Goal: Task Accomplishment & Management: Manage account settings

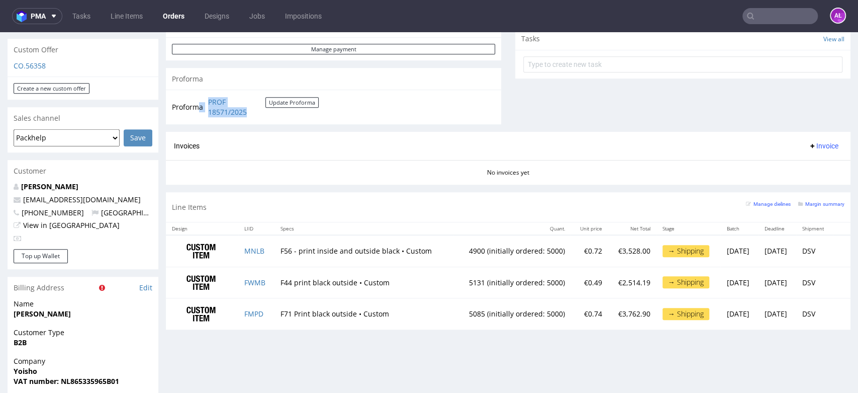
scroll to position [81, 0]
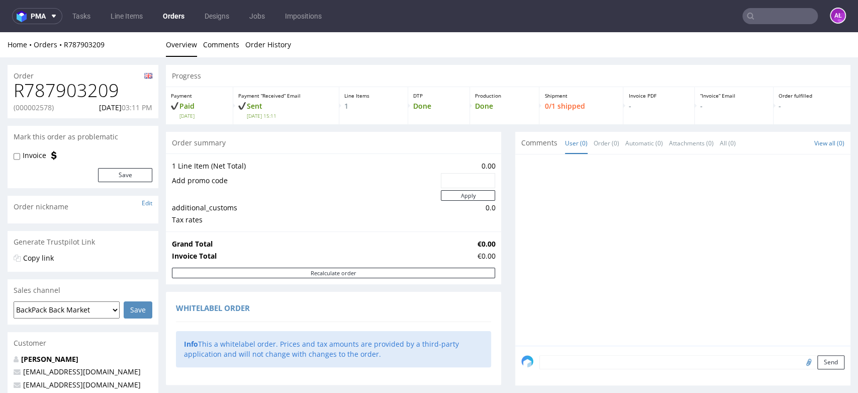
scroll to position [512, 0]
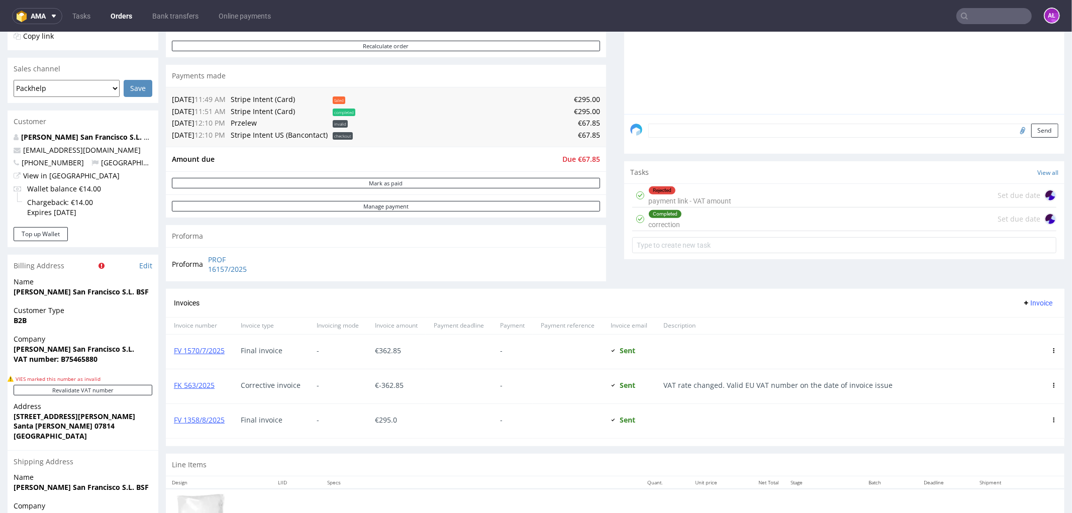
scroll to position [279, 0]
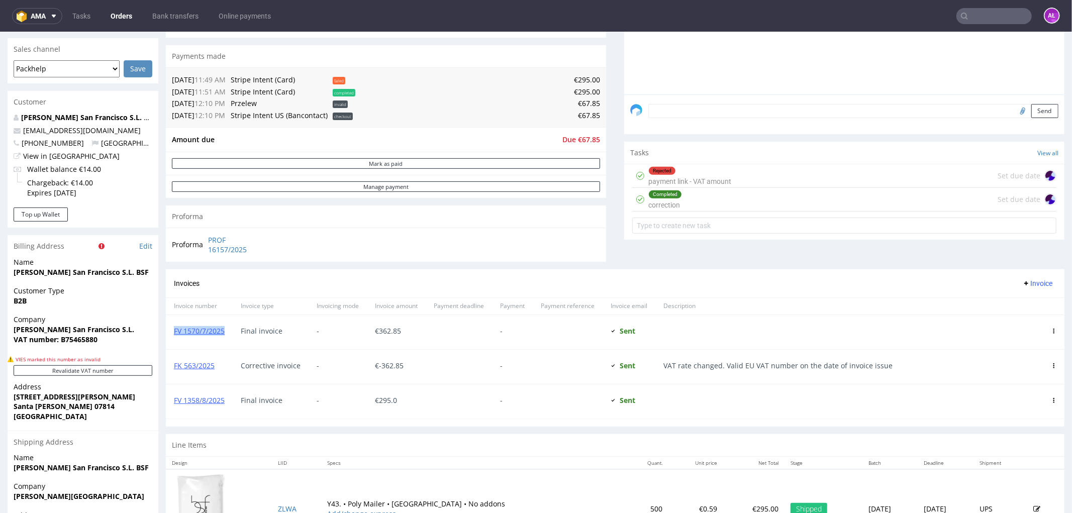
drag, startPoint x: 212, startPoint y: 338, endPoint x: 174, endPoint y: 337, distance: 38.2
click at [174, 337] on div "FV 1570/7/2025" at bounding box center [199, 332] width 67 height 34
copy link "FV 1570/7/2025"
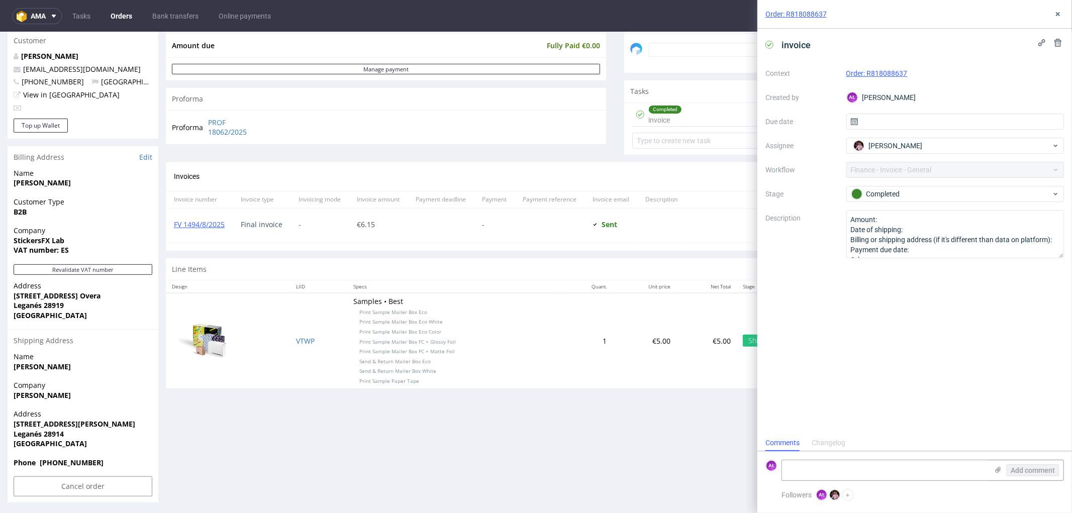
scroll to position [314, 0]
click at [1058, 10] on icon at bounding box center [1058, 14] width 8 height 8
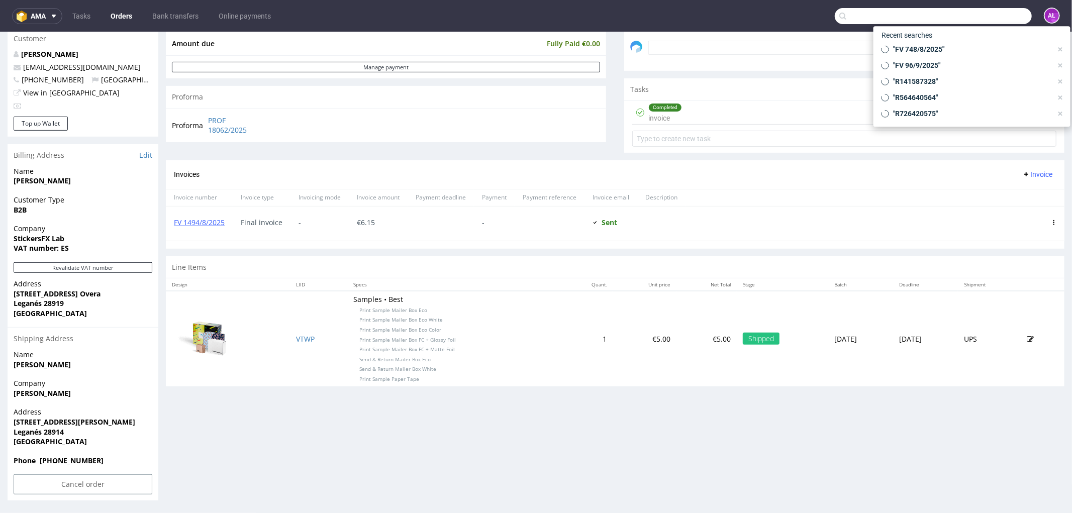
click at [998, 19] on input "text" at bounding box center [933, 16] width 197 height 16
paste input "FV 23/9/2025"
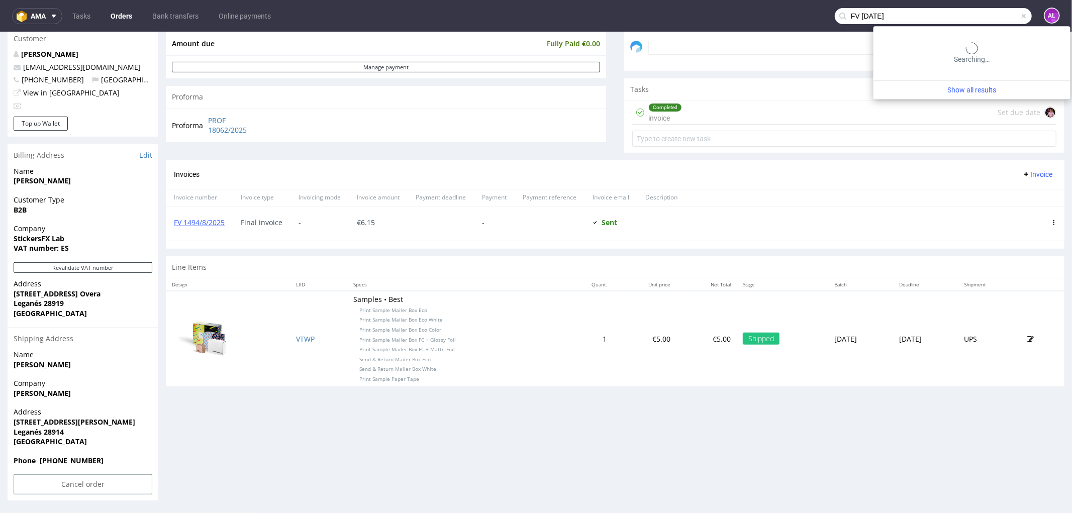
type input "FV 23/9/2025"
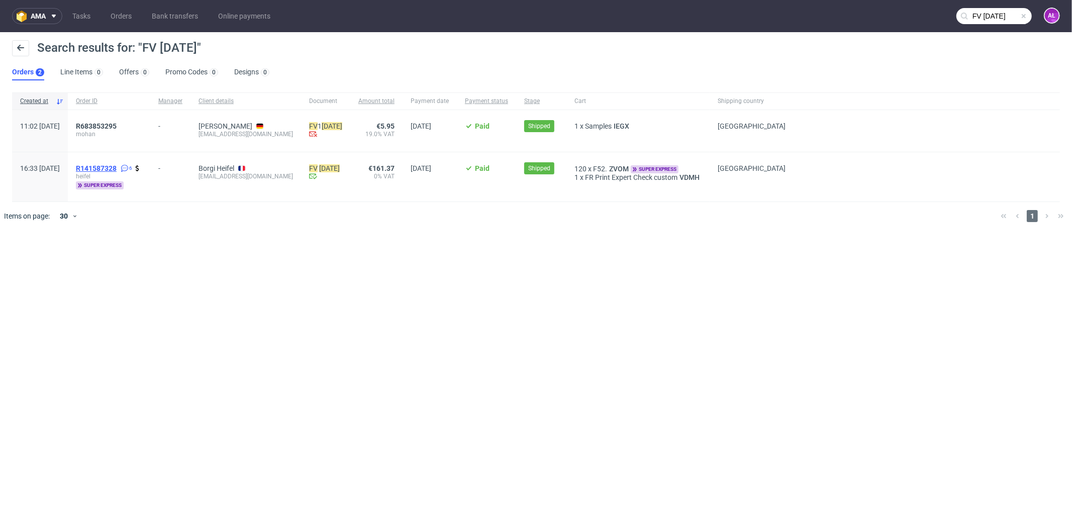
click at [117, 166] on span "R141587328" at bounding box center [96, 168] width 41 height 8
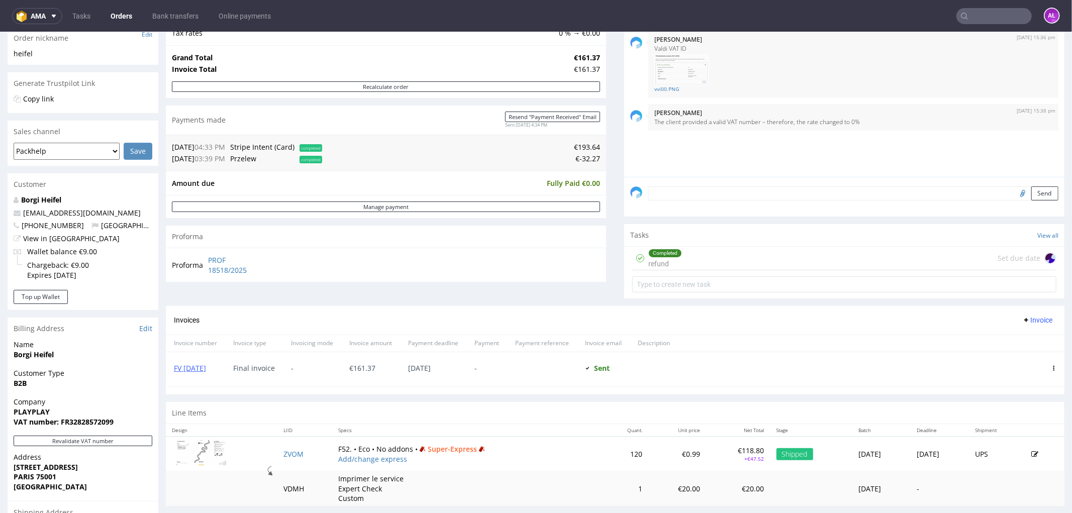
scroll to position [167, 0]
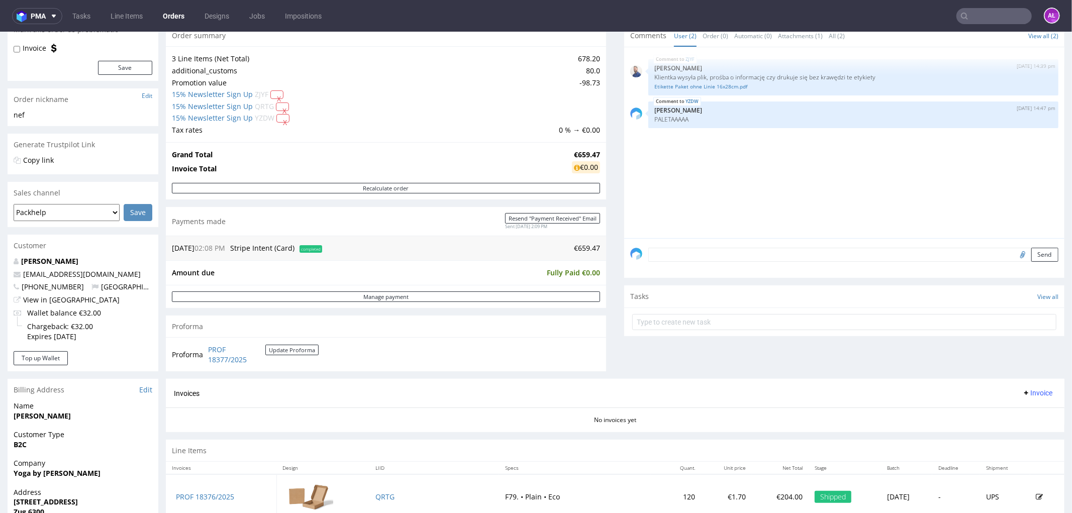
scroll to position [112, 0]
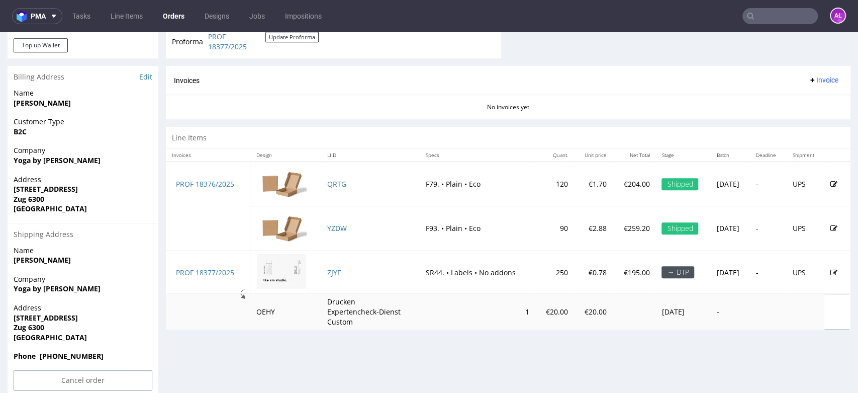
scroll to position [436, 0]
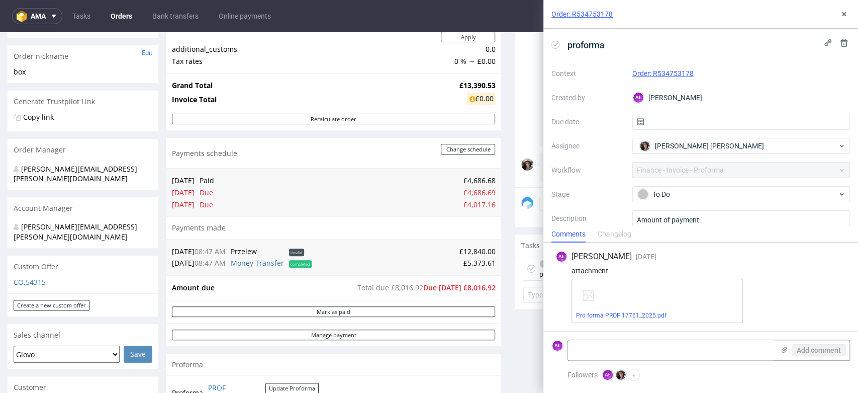
scroll to position [167, 0]
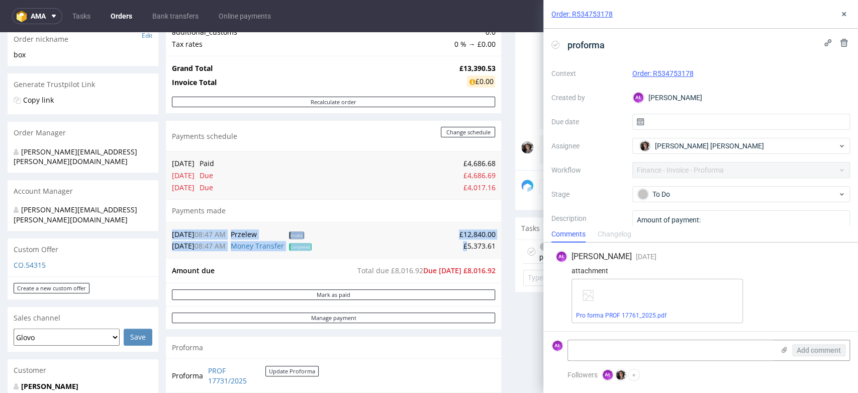
drag, startPoint x: 460, startPoint y: 247, endPoint x: 491, endPoint y: 248, distance: 30.2
click at [491, 248] on div "02.09.25 08:47 AM Przelew invalid £12,840.00 02.09.25 08:47 AM Money Transfer c…" at bounding box center [333, 240] width 335 height 36
copy table "02.09.25 08:47 AM Przelew invalid £12,840.00 02.09.25 08:47 AM Money Transfer c…"
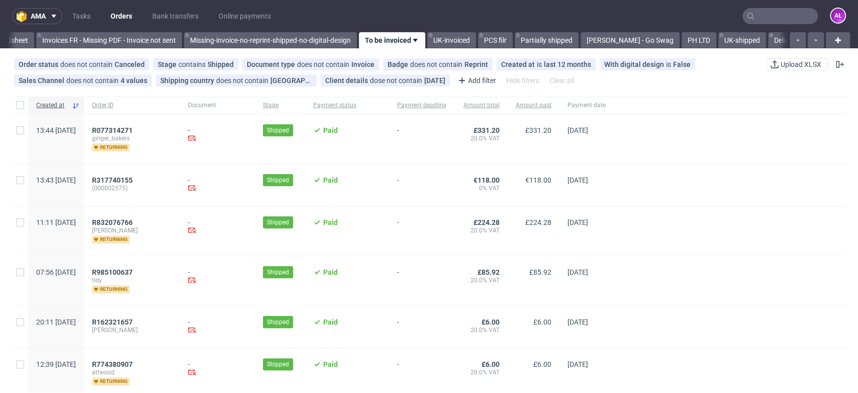
scroll to position [0, 1684]
click at [169, 18] on link "Bank transfers" at bounding box center [175, 16] width 58 height 16
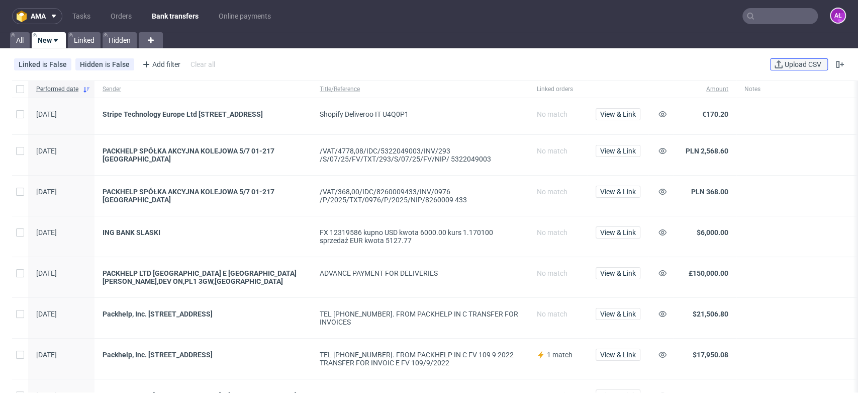
click at [788, 63] on span "Upload CSV" at bounding box center [803, 64] width 41 height 7
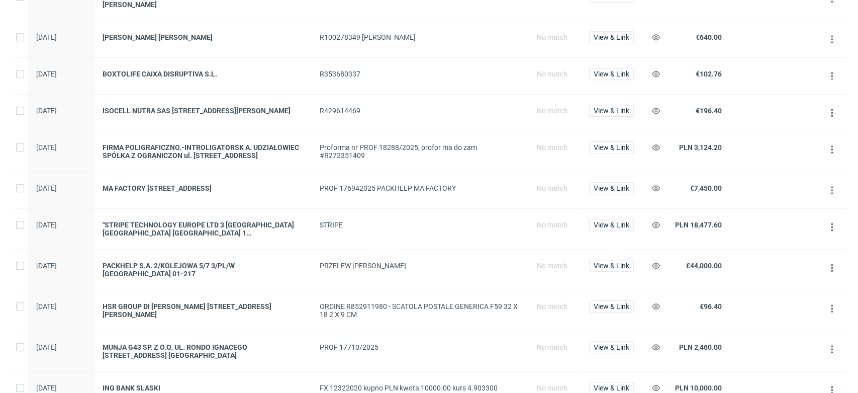
scroll to position [446, 0]
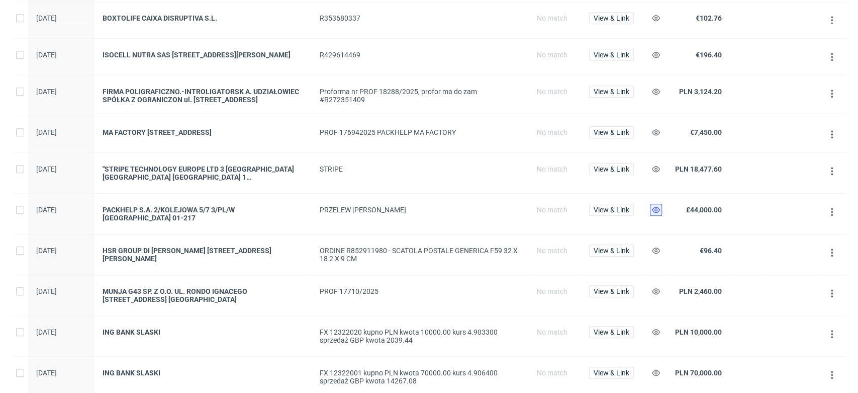
click at [654, 214] on icon at bounding box center [656, 210] width 8 height 8
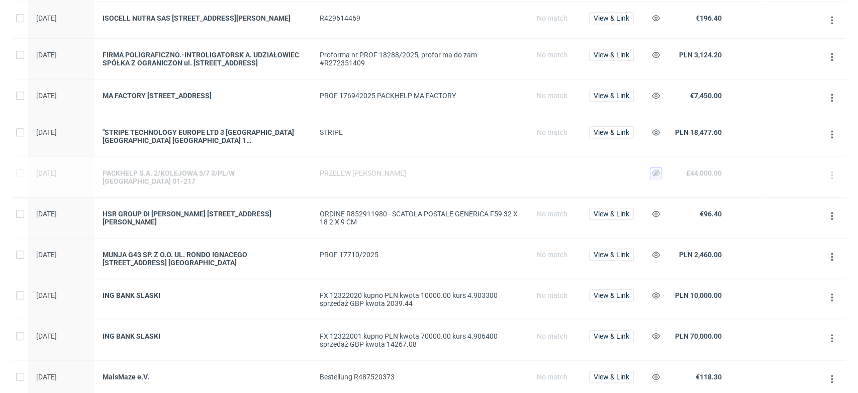
scroll to position [503, 0]
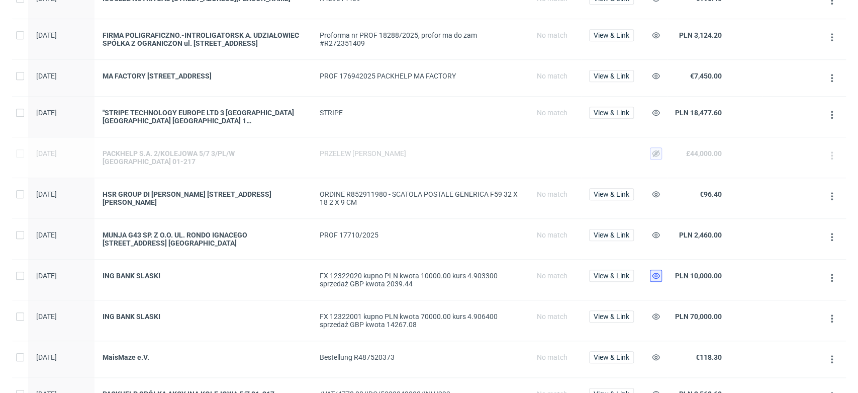
click at [656, 276] on icon at bounding box center [656, 275] width 8 height 8
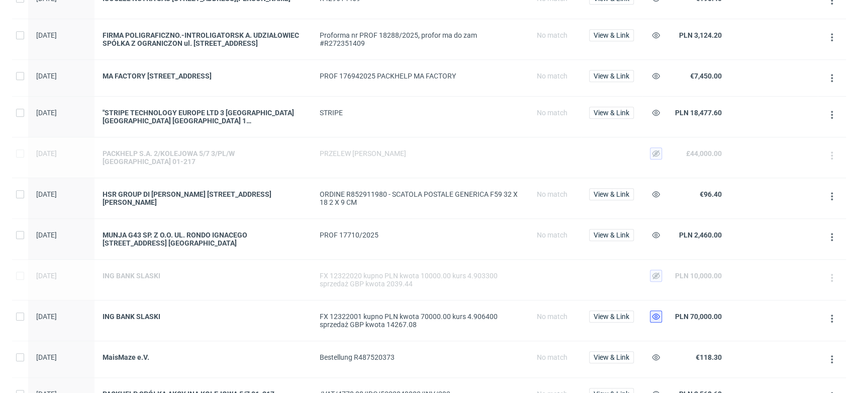
click at [658, 312] on icon at bounding box center [656, 316] width 8 height 8
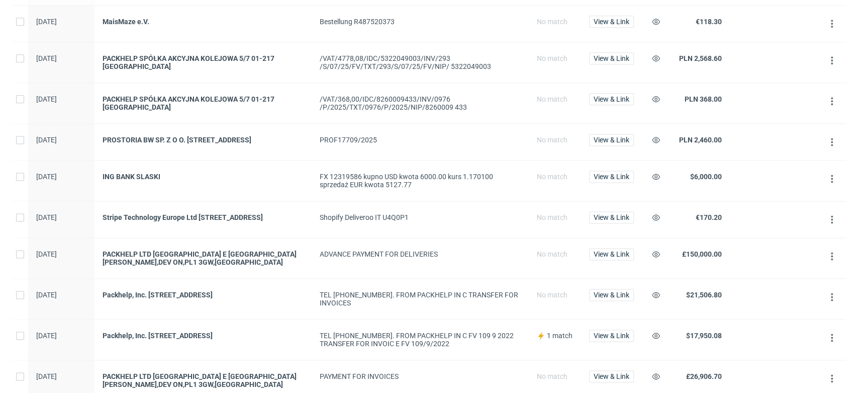
scroll to position [837, 0]
click at [654, 180] on icon at bounding box center [656, 177] width 8 height 8
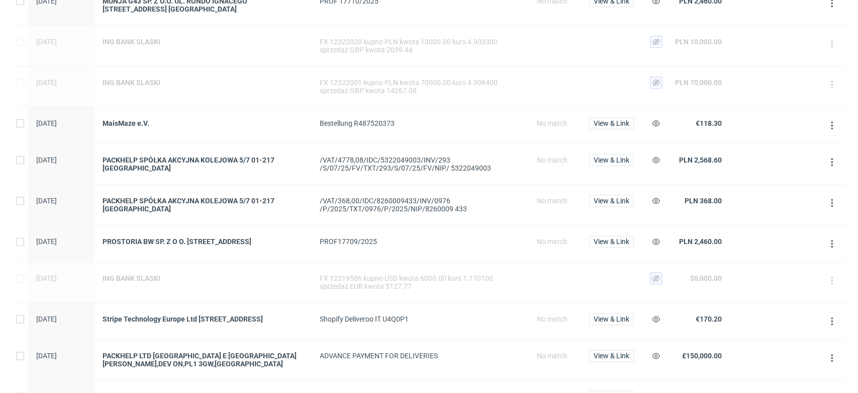
scroll to position [726, 0]
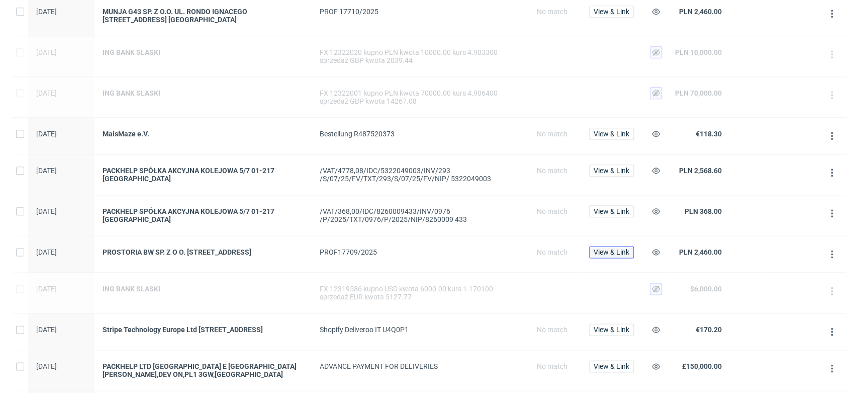
click at [621, 250] on span "View & Link" at bounding box center [612, 251] width 36 height 7
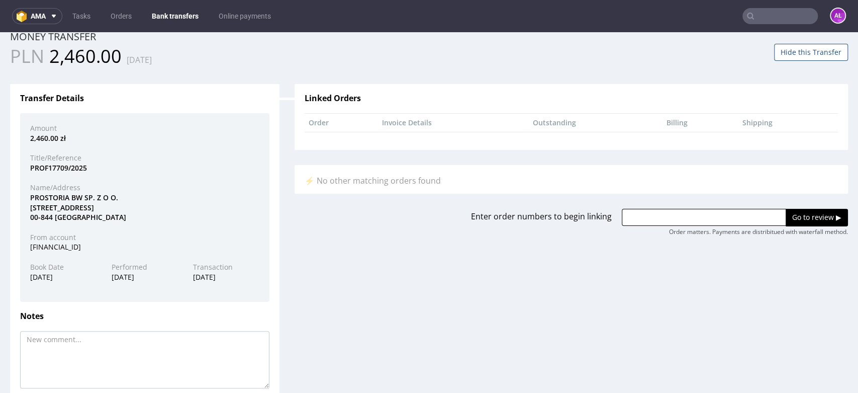
scroll to position [56, 0]
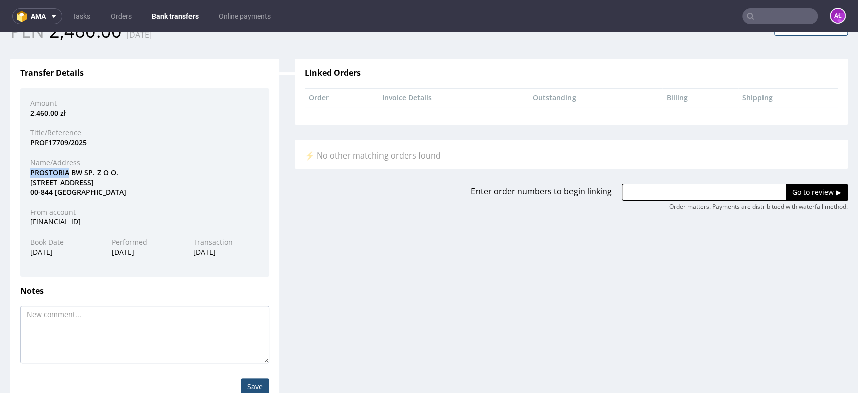
drag, startPoint x: 57, startPoint y: 172, endPoint x: 68, endPoint y: 172, distance: 10.6
click at [68, 172] on div "PROSTORIA BW SP. Z O O. GRZYBOWSKA 60 00-844 WARSZAWA" at bounding box center [145, 182] width 244 height 30
copy div "PROSTORIA"
drag, startPoint x: 735, startPoint y: 186, endPoint x: 746, endPoint y: 196, distance: 14.2
click at [735, 186] on input "text" at bounding box center [704, 191] width 164 height 17
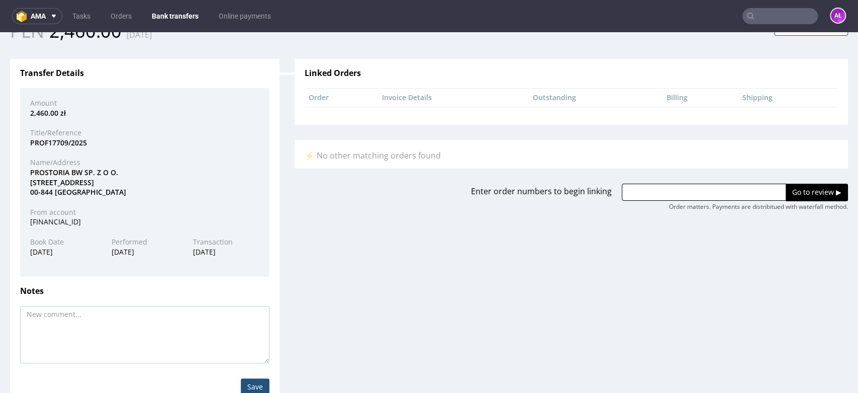
paste input "R926960959"
type input "R926960959"
click at [786, 193] on input "Go to review ▶" at bounding box center [817, 191] width 62 height 17
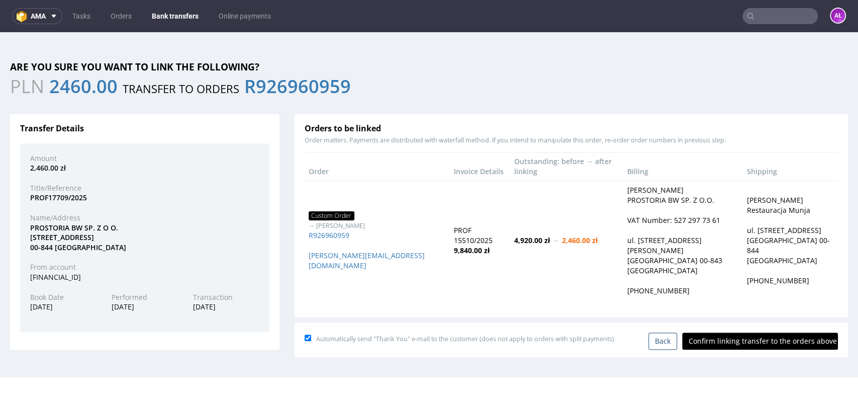
scroll to position [0, 0]
click at [739, 339] on input "Confirm linking transfer to the orders above" at bounding box center [760, 340] width 156 height 17
type input "In progress..."
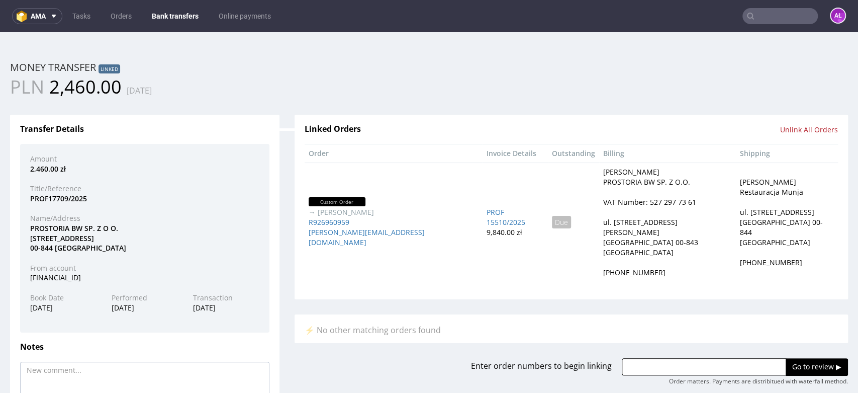
click at [193, 21] on link "Bank transfers" at bounding box center [175, 16] width 59 height 16
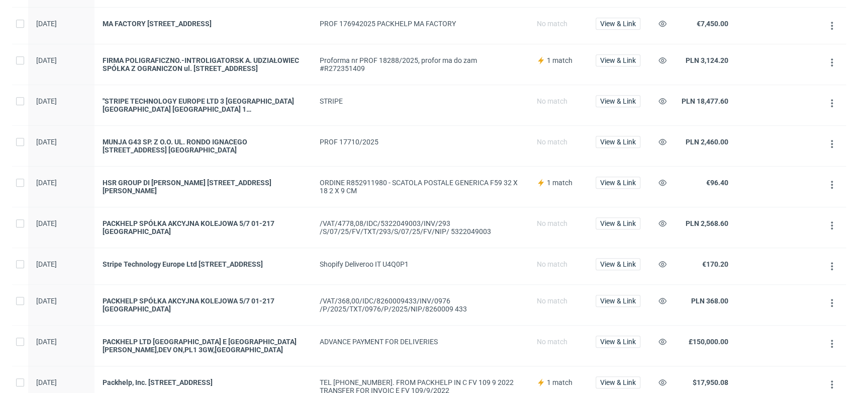
scroll to position [558, 0]
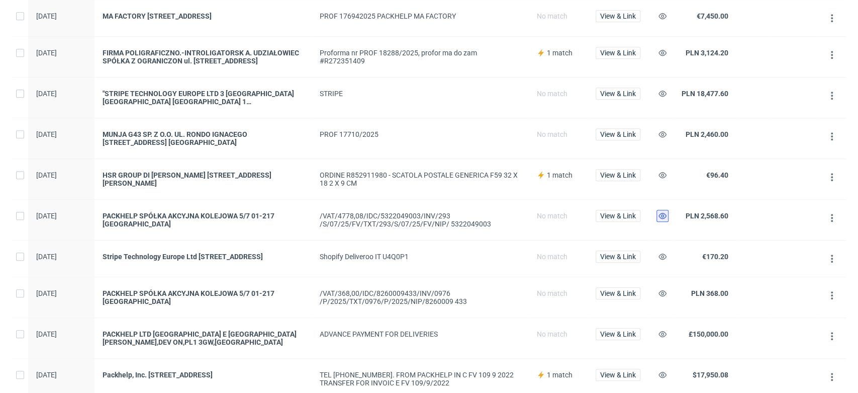
click at [661, 220] on icon at bounding box center [662, 216] width 8 height 8
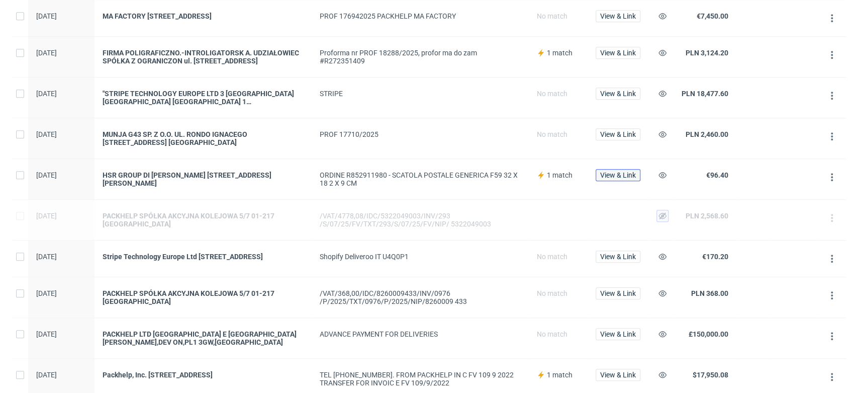
click at [630, 177] on span "View & Link" at bounding box center [618, 174] width 36 height 7
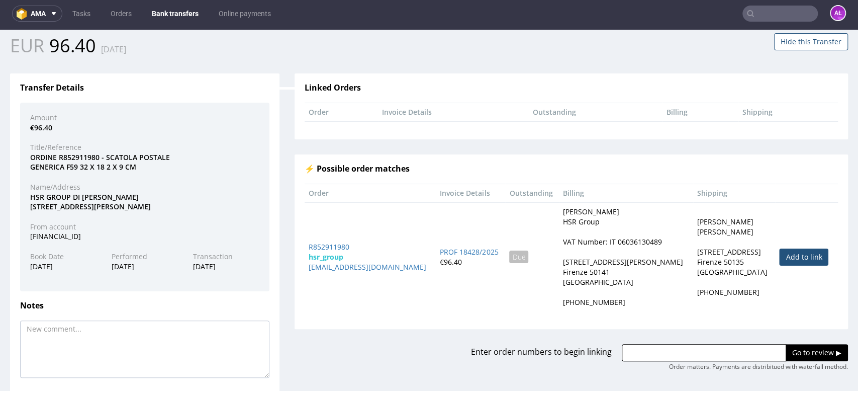
scroll to position [85, 0]
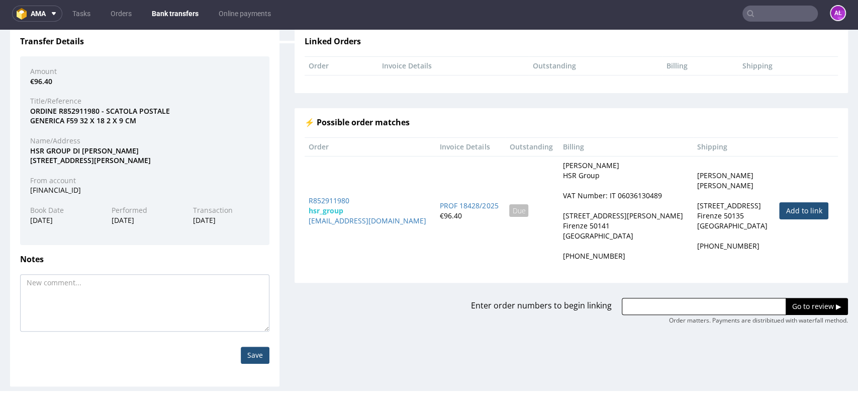
click at [779, 209] on link "Add to link" at bounding box center [803, 210] width 49 height 17
type input "R852911980"
click at [786, 302] on input "Go to review ▶" at bounding box center [817, 306] width 62 height 17
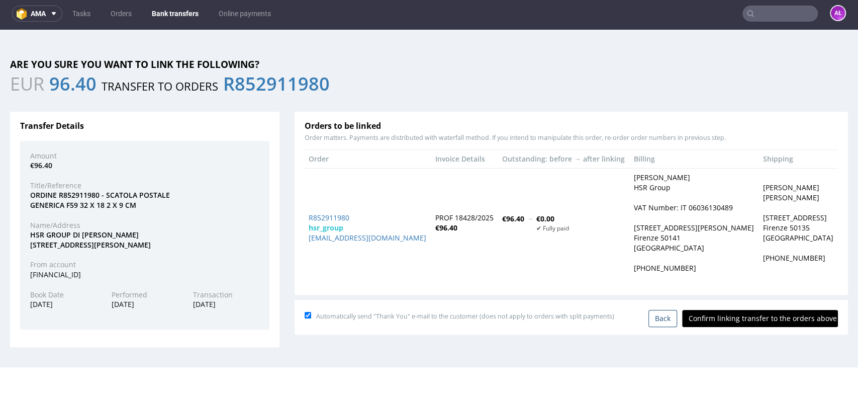
scroll to position [0, 0]
click at [765, 314] on input "Confirm linking transfer to the orders above" at bounding box center [760, 318] width 156 height 17
type input "In progress..."
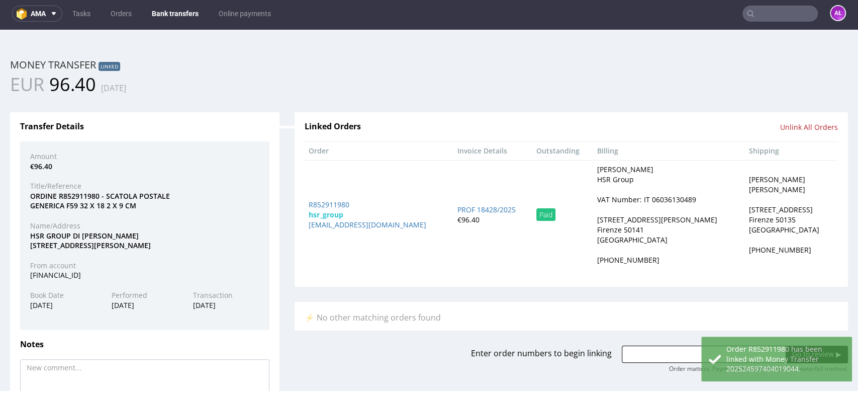
click at [186, 13] on link "Bank transfers" at bounding box center [175, 14] width 59 height 16
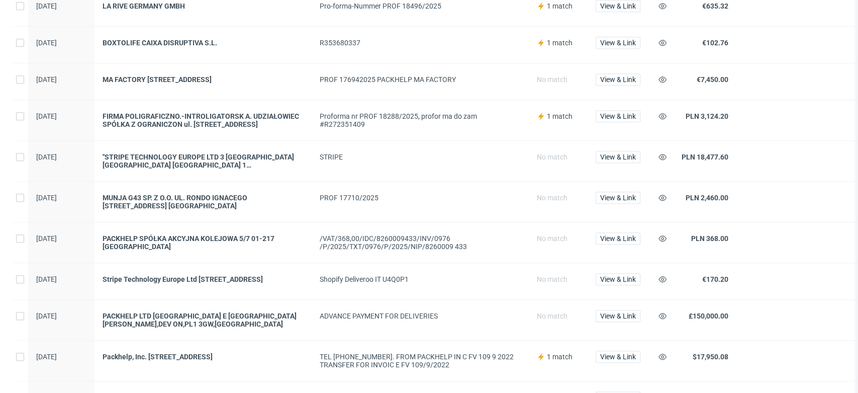
scroll to position [503, 0]
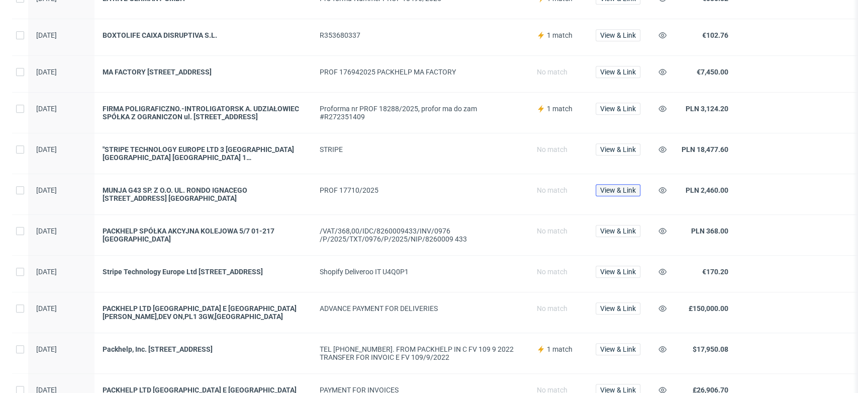
click at [624, 194] on span "View & Link" at bounding box center [618, 189] width 36 height 7
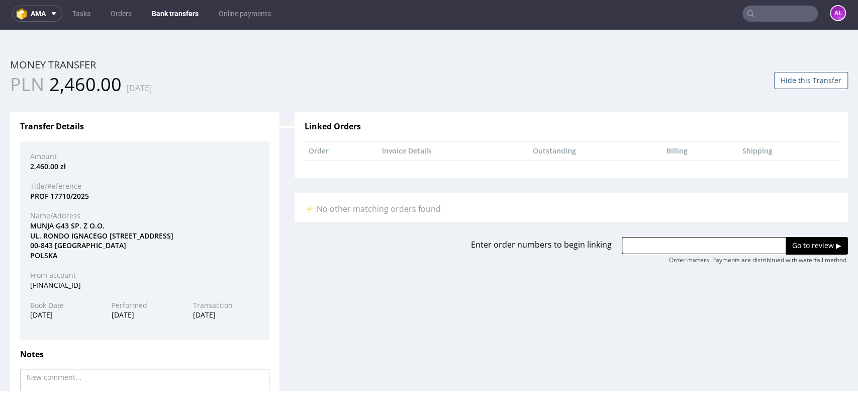
click at [693, 242] on input "text" at bounding box center [704, 245] width 164 height 17
paste input "R926960959"
type input "R926960959"
click at [798, 246] on input "Go to review ▶" at bounding box center [817, 245] width 62 height 17
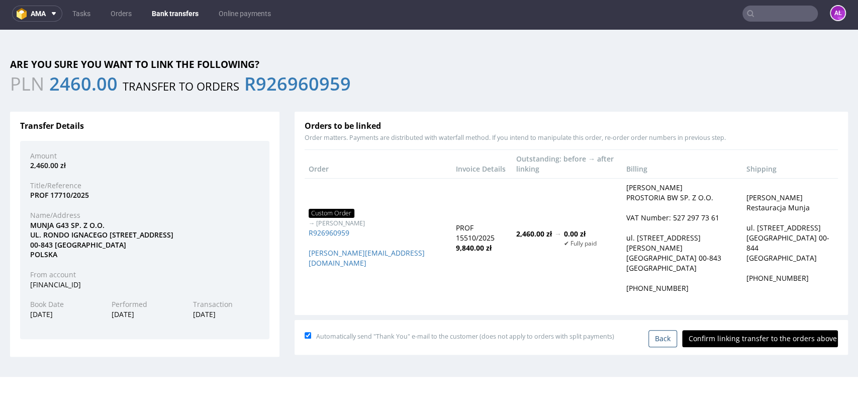
click at [691, 336] on input "Confirm linking transfer to the orders above" at bounding box center [760, 338] width 156 height 17
type input "In progress..."
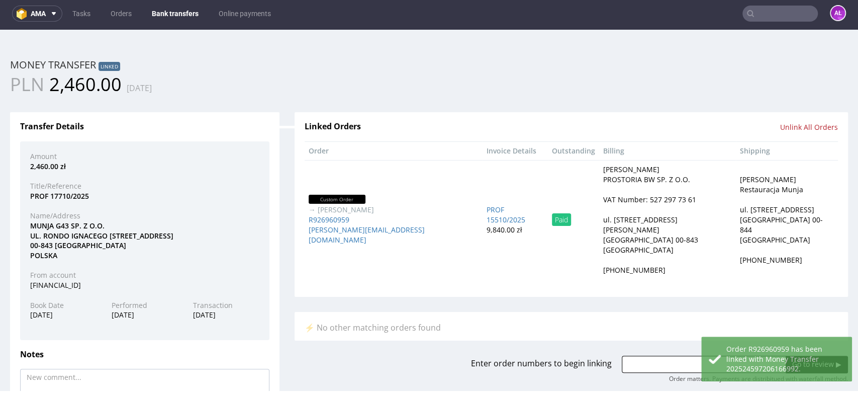
click at [169, 13] on link "Bank transfers" at bounding box center [175, 14] width 59 height 16
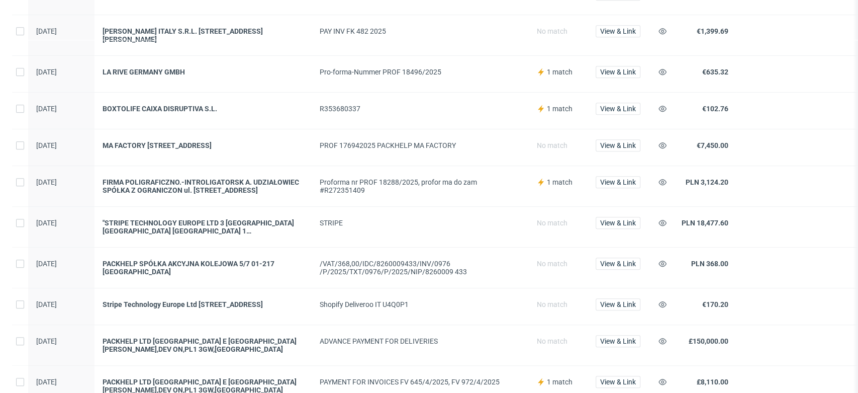
scroll to position [446, 0]
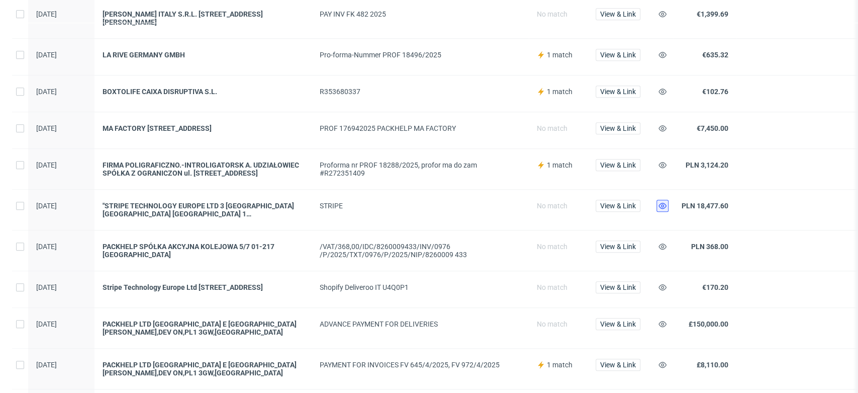
click at [662, 210] on icon at bounding box center [662, 206] width 8 height 8
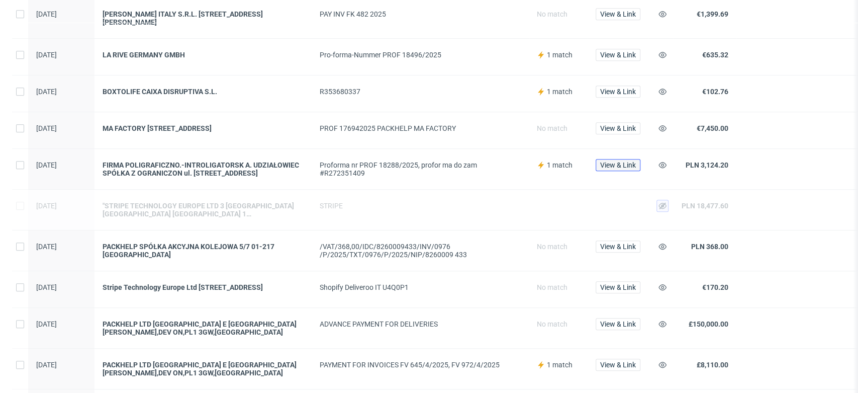
click at [614, 168] on span "View & Link" at bounding box center [618, 164] width 36 height 7
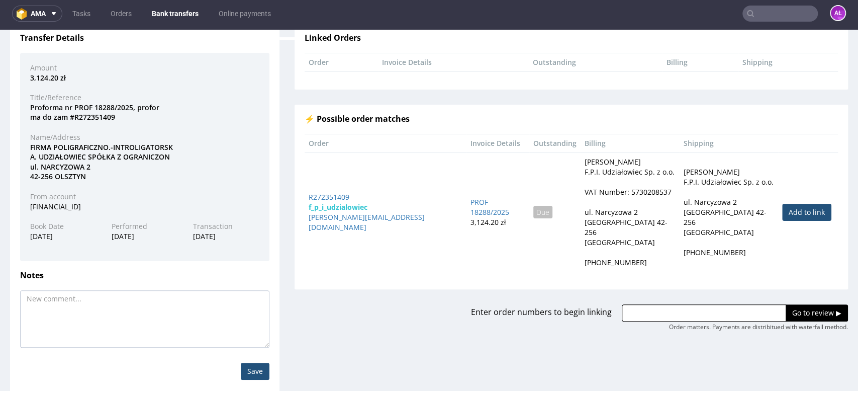
scroll to position [105, 0]
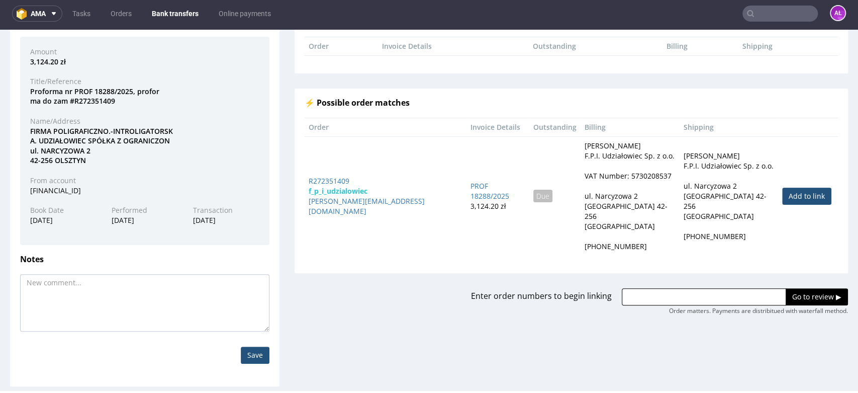
click at [786, 188] on link "Add to link" at bounding box center [806, 195] width 49 height 17
type input "R272351409"
click at [792, 288] on input "Go to review ▶" at bounding box center [817, 296] width 62 height 17
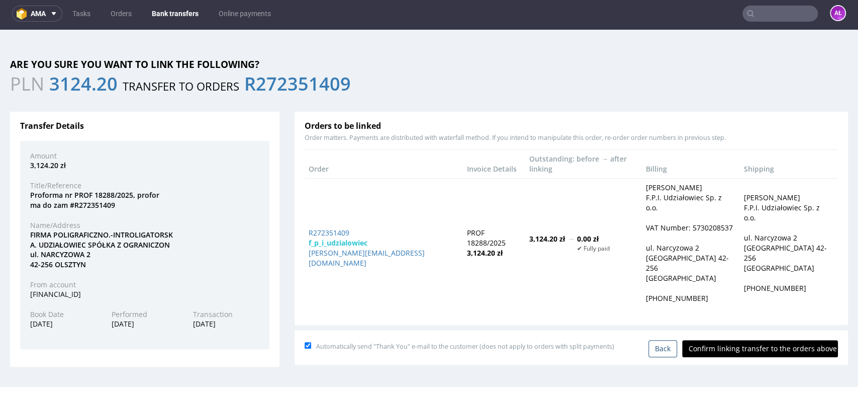
scroll to position [0, 0]
click at [767, 340] on input "Confirm linking transfer to the orders above" at bounding box center [760, 348] width 156 height 17
type input "In progress..."
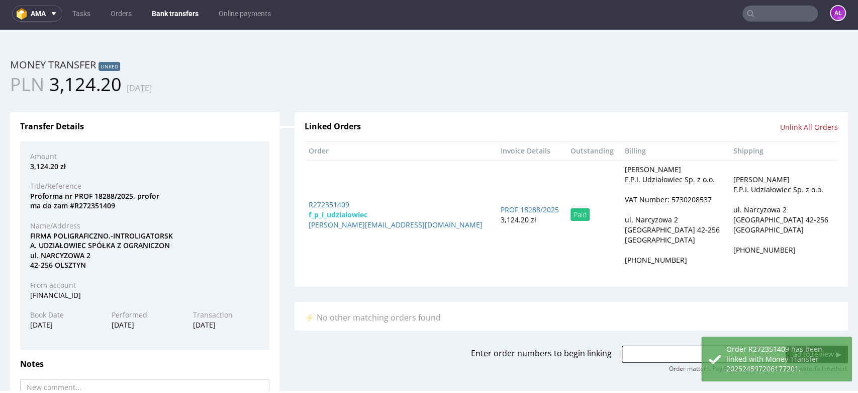
click at [189, 16] on link "Bank transfers" at bounding box center [175, 14] width 59 height 16
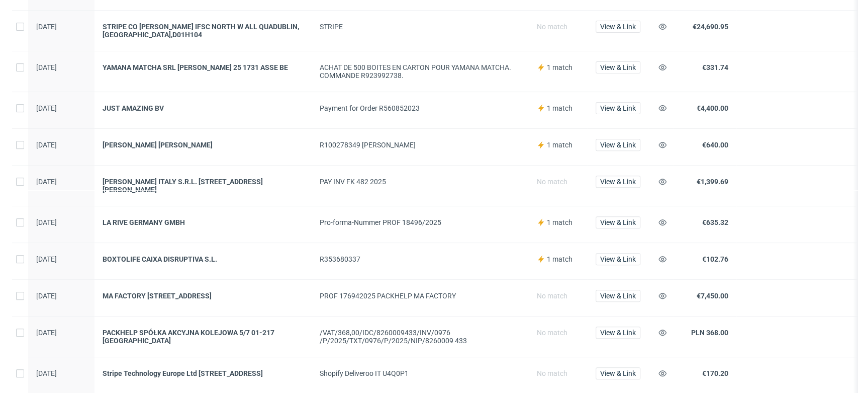
scroll to position [391, 0]
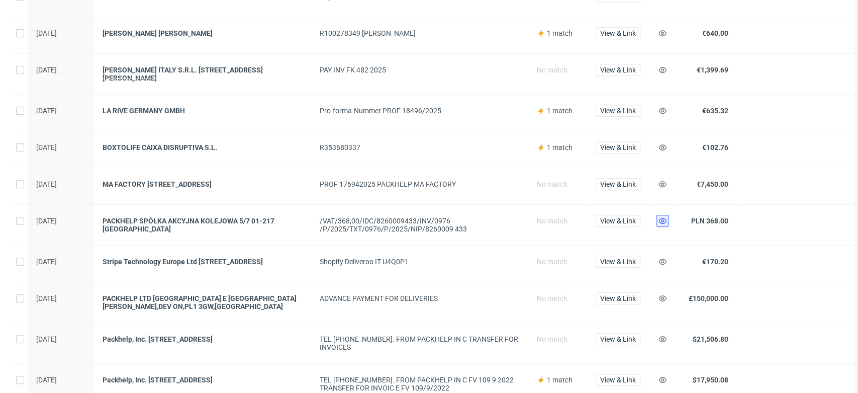
click at [660, 222] on icon at bounding box center [662, 221] width 8 height 8
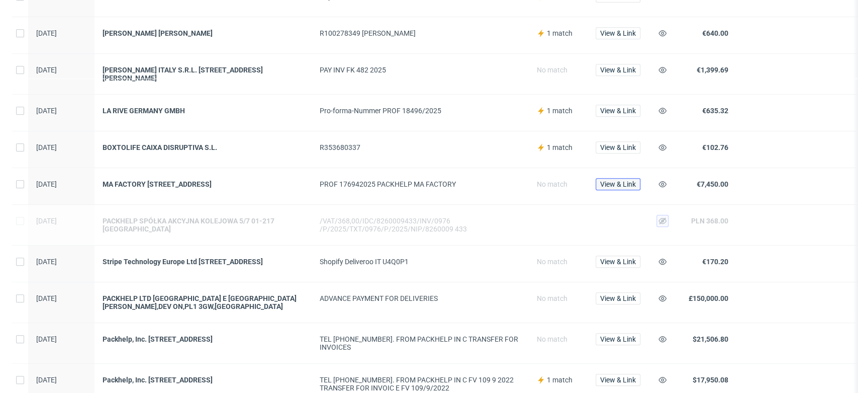
click at [611, 183] on span "View & Link" at bounding box center [618, 183] width 36 height 7
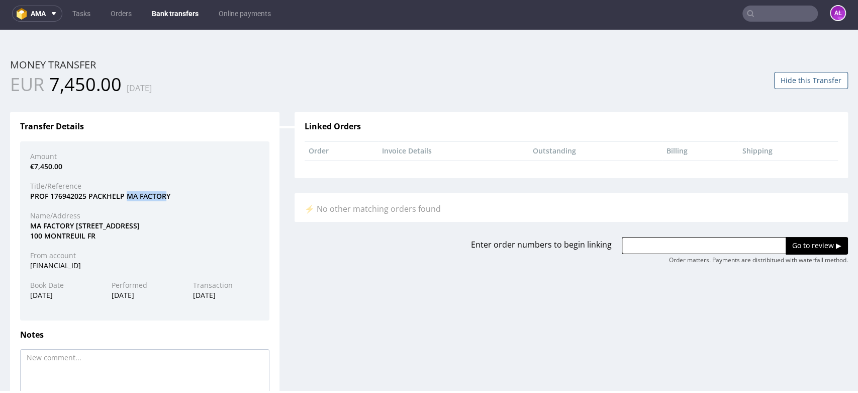
drag, startPoint x: 167, startPoint y: 197, endPoint x: 128, endPoint y: 200, distance: 39.3
click at [128, 200] on div "PROF 176942025 PACKHELP MA FACTORY" at bounding box center [145, 196] width 244 height 10
click at [127, 198] on div "PROF 176942025 PACKHELP MA FACTORY" at bounding box center [145, 196] width 244 height 10
drag, startPoint x: 32, startPoint y: 225, endPoint x: 74, endPoint y: 226, distance: 42.2
click at [74, 226] on div "MA FACTORY RUE DE ROMAINVILLE 36 93 100 MONTREUIL FR" at bounding box center [145, 231] width 244 height 20
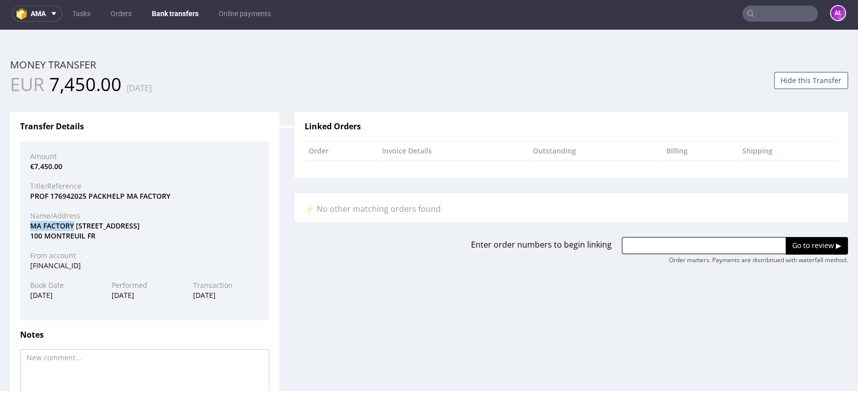
copy div "MA FACTORY"
paste input "R565910165"
drag, startPoint x: 746, startPoint y: 242, endPoint x: 759, endPoint y: 238, distance: 13.2
click at [746, 242] on input "R565910165" at bounding box center [704, 245] width 164 height 17
type input "R565910165"
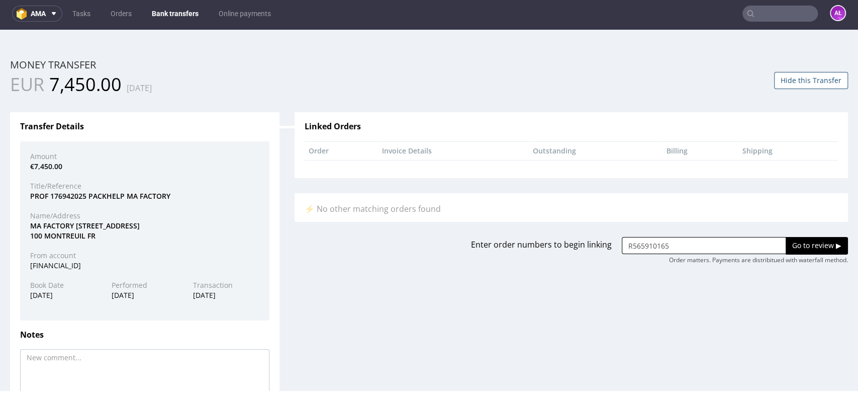
click at [797, 244] on input "Go to review ▶" at bounding box center [817, 245] width 62 height 17
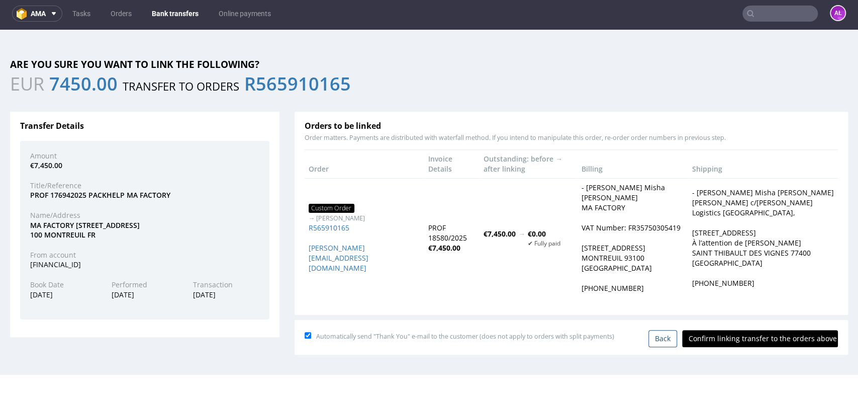
click at [716, 347] on input "Confirm linking transfer to the orders above" at bounding box center [760, 338] width 156 height 17
type input "In progress..."
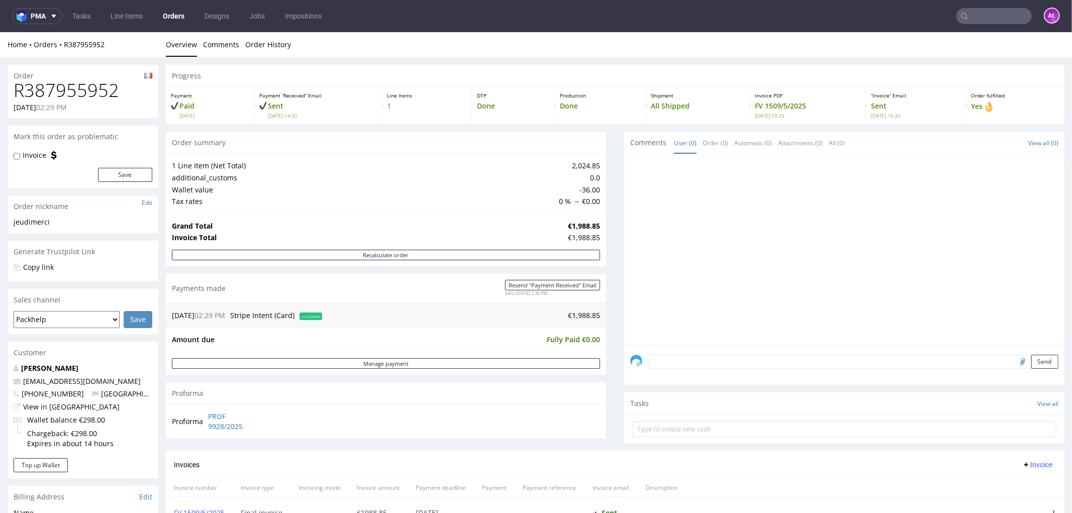
scroll to position [305, 0]
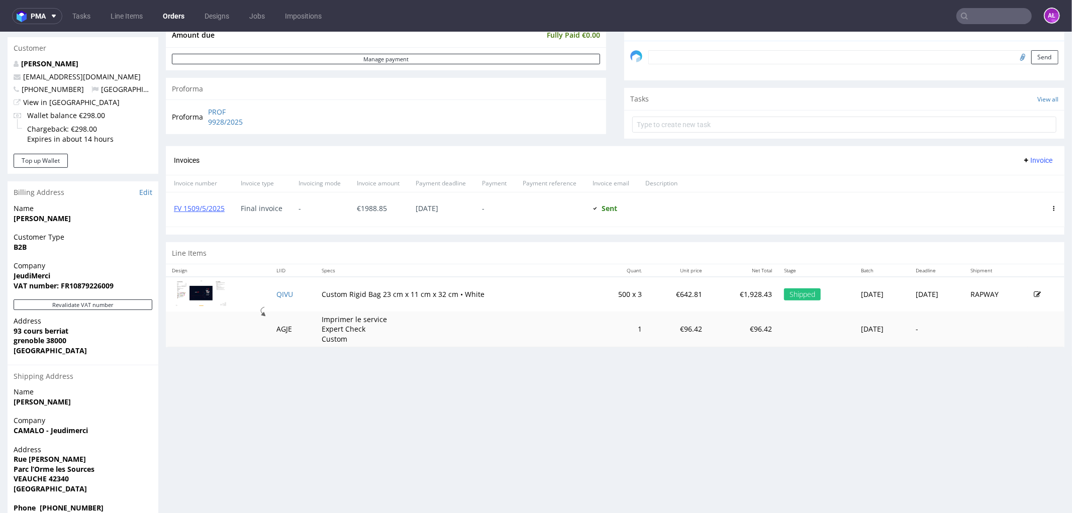
click at [968, 18] on input "text" at bounding box center [994, 16] width 75 height 16
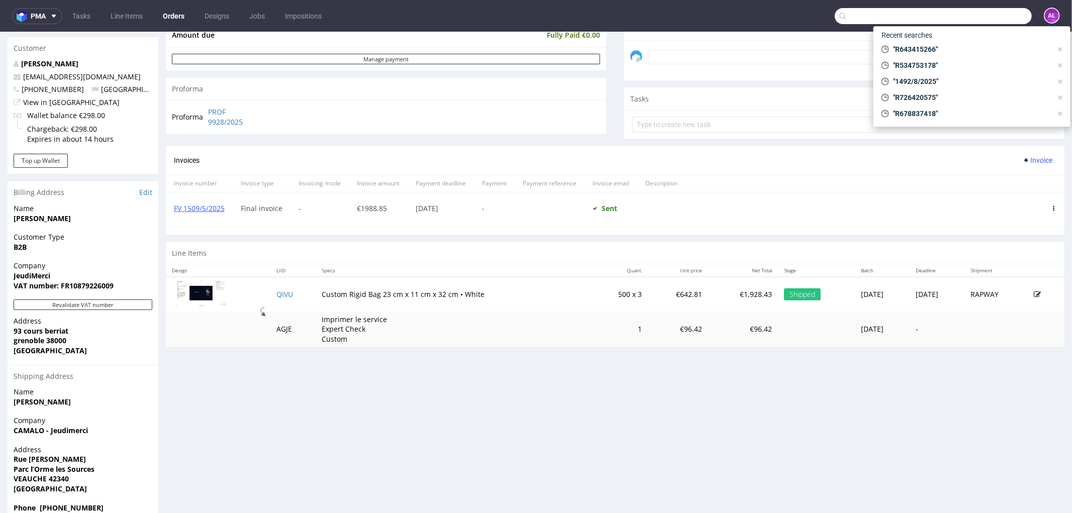
paste input "PROSTORIA"
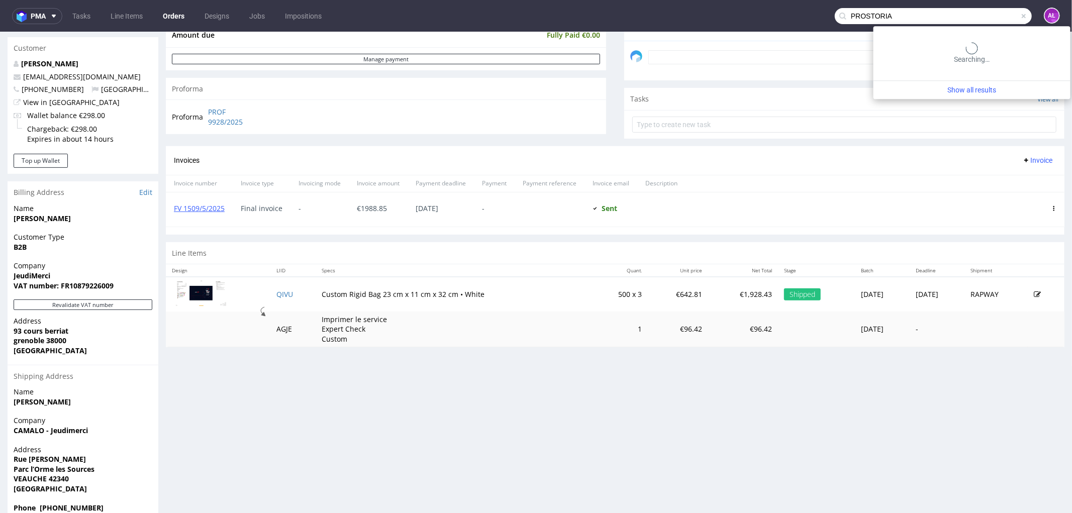
type input "PROSTORIA"
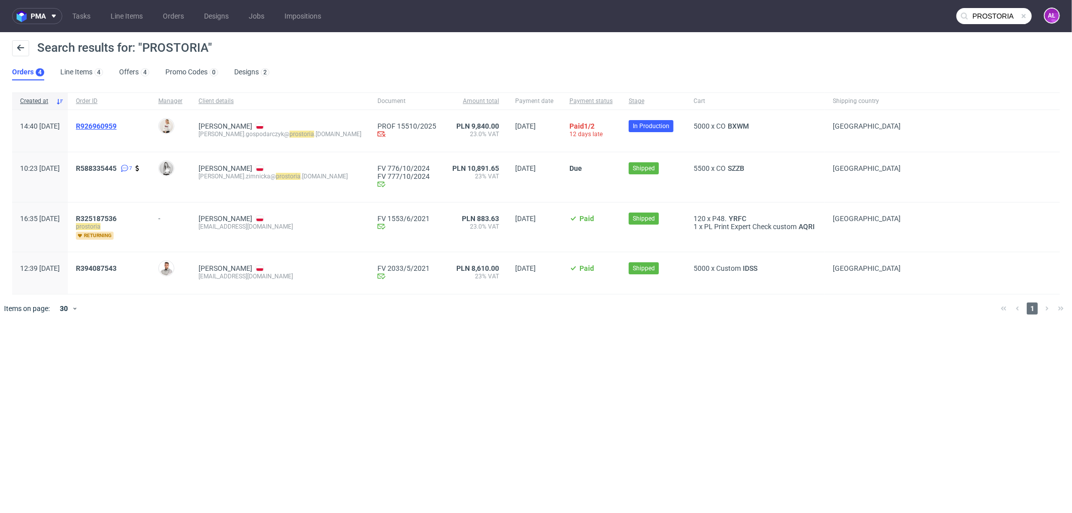
click at [117, 122] on span "R926960959" at bounding box center [96, 126] width 41 height 8
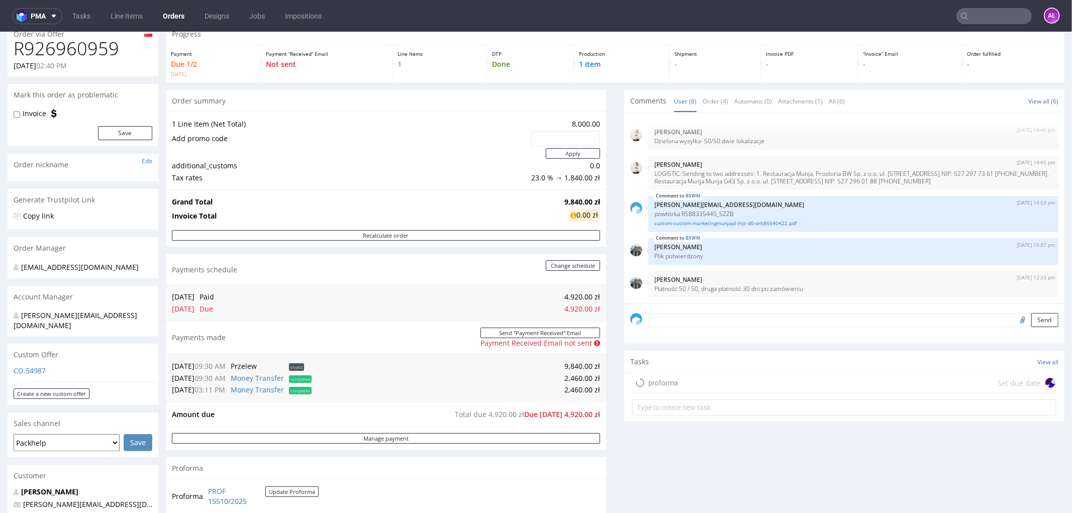
scroll to position [167, 0]
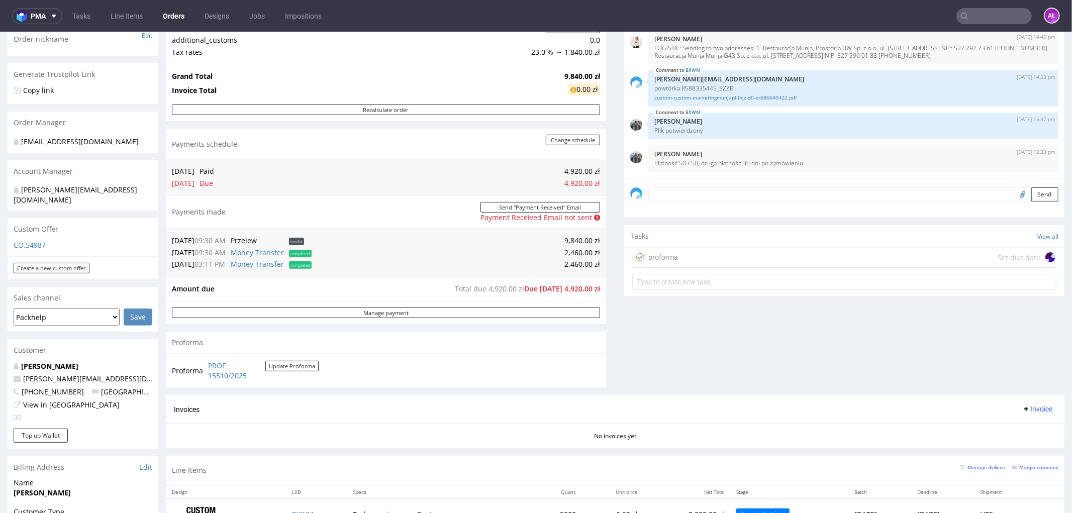
click at [655, 257] on div "proforma" at bounding box center [663, 257] width 30 height 12
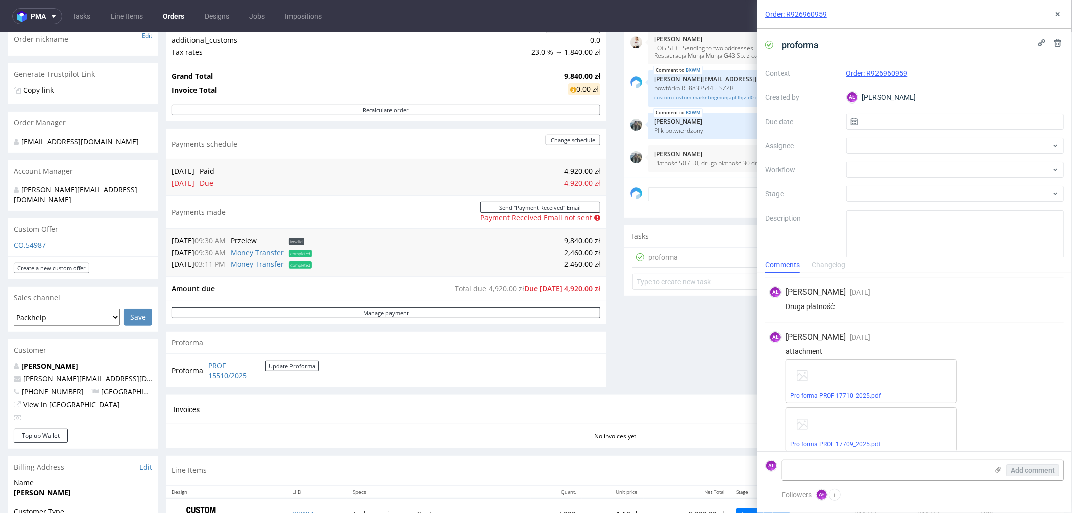
scroll to position [404, 0]
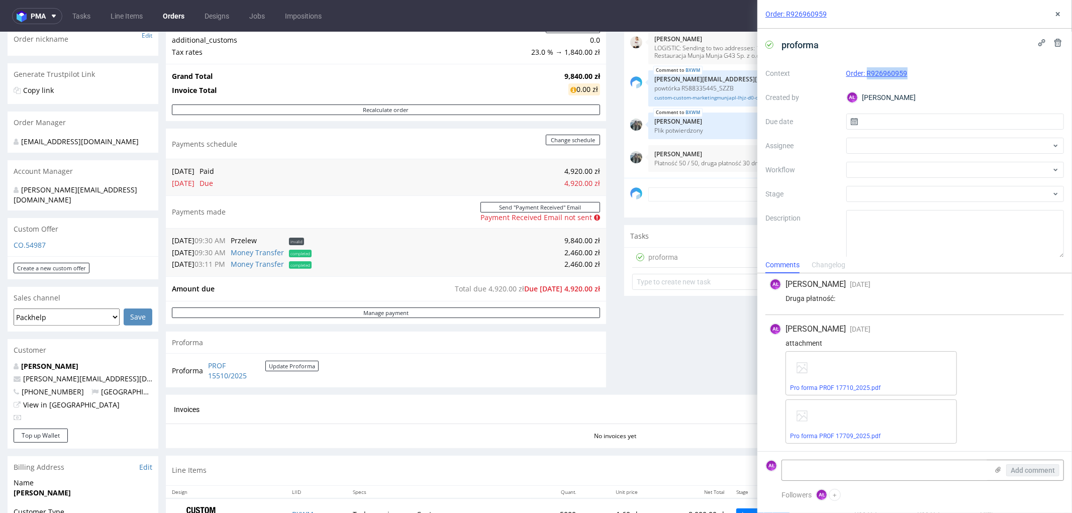
drag, startPoint x: 920, startPoint y: 79, endPoint x: 649, endPoint y: 115, distance: 272.8
click at [865, 81] on div "Context Order: R926960959 Created by AŁ Aleksandra Łętowska Due date Assignee W…" at bounding box center [915, 161] width 299 height 193
copy link "R926960959"
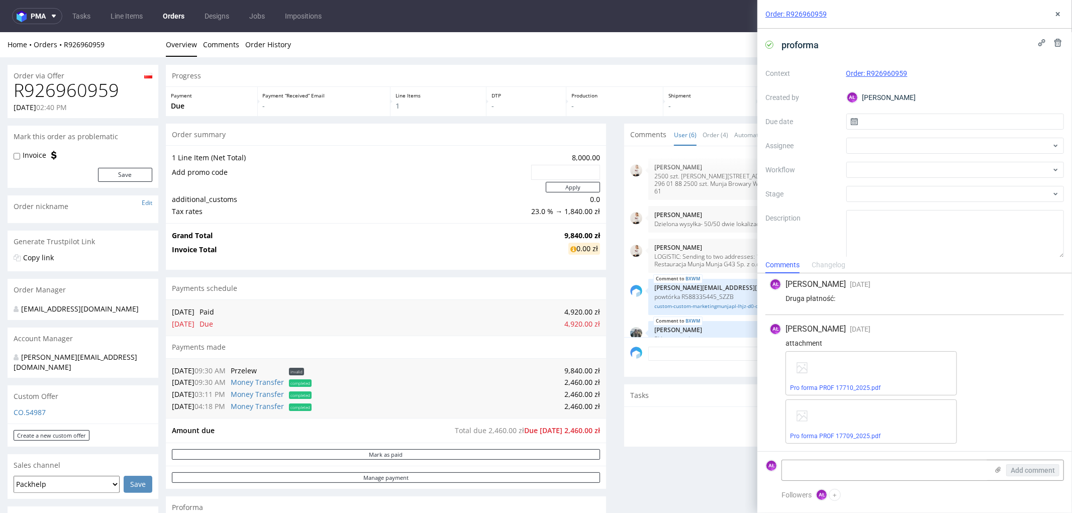
scroll to position [49, 0]
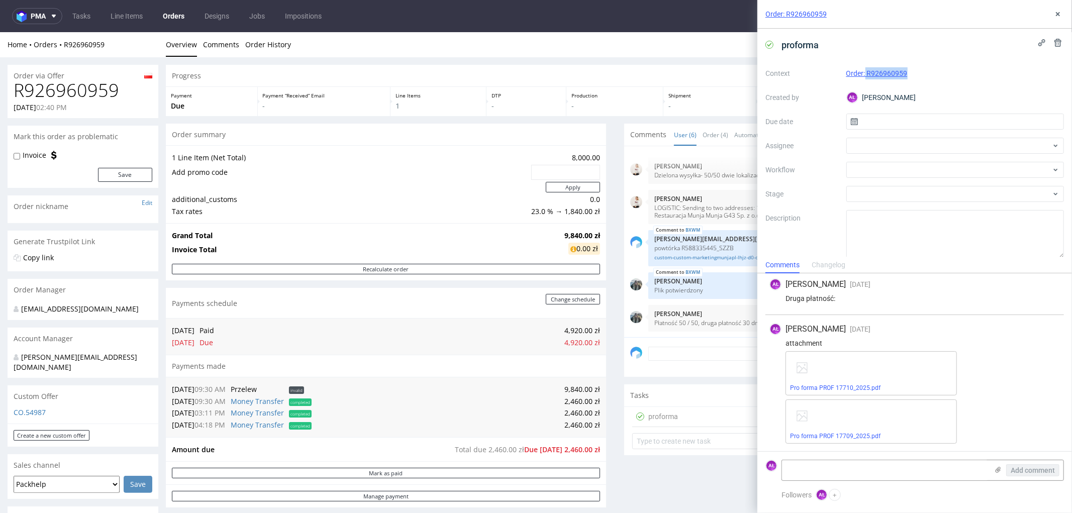
drag, startPoint x: 930, startPoint y: 78, endPoint x: 863, endPoint y: 76, distance: 67.4
click at [863, 76] on div "Order: R926960959" at bounding box center [955, 73] width 218 height 12
click at [863, 76] on link "Order: R926960959" at bounding box center [876, 73] width 61 height 8
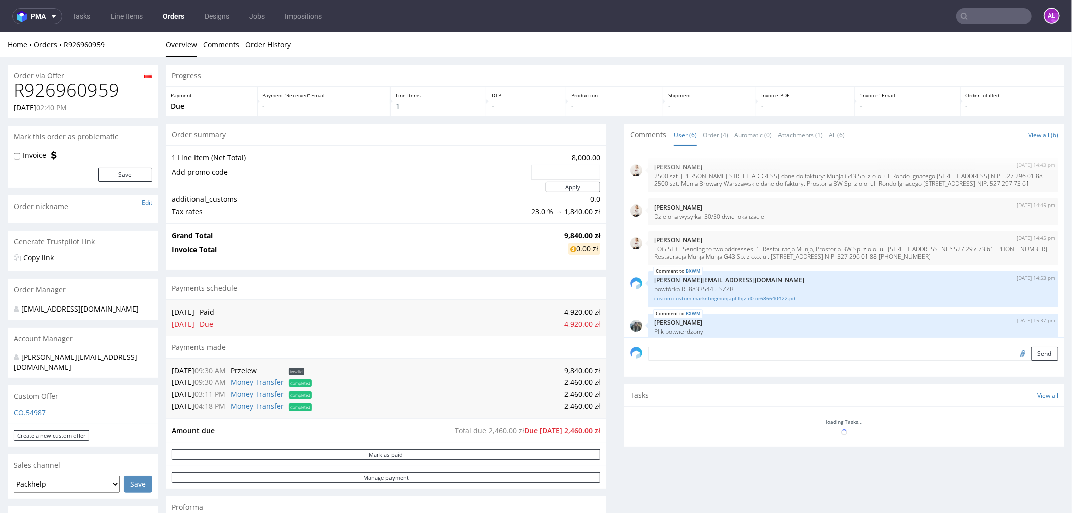
scroll to position [49, 0]
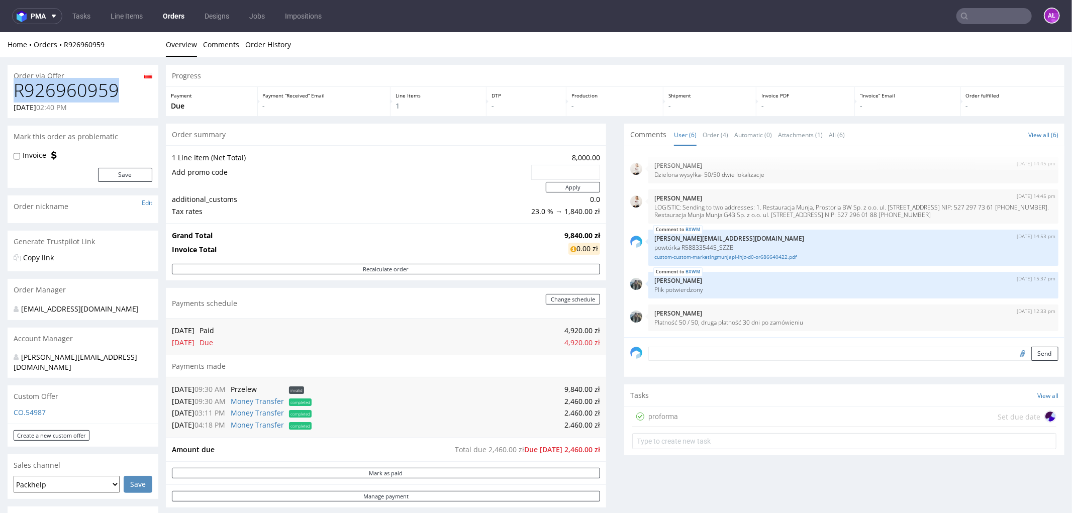
drag, startPoint x: 120, startPoint y: 96, endPoint x: 12, endPoint y: 88, distance: 108.3
click at [12, 88] on div "R926960959 [DATE] 02:40 PM" at bounding box center [83, 99] width 151 height 38
copy h1 "R926960959"
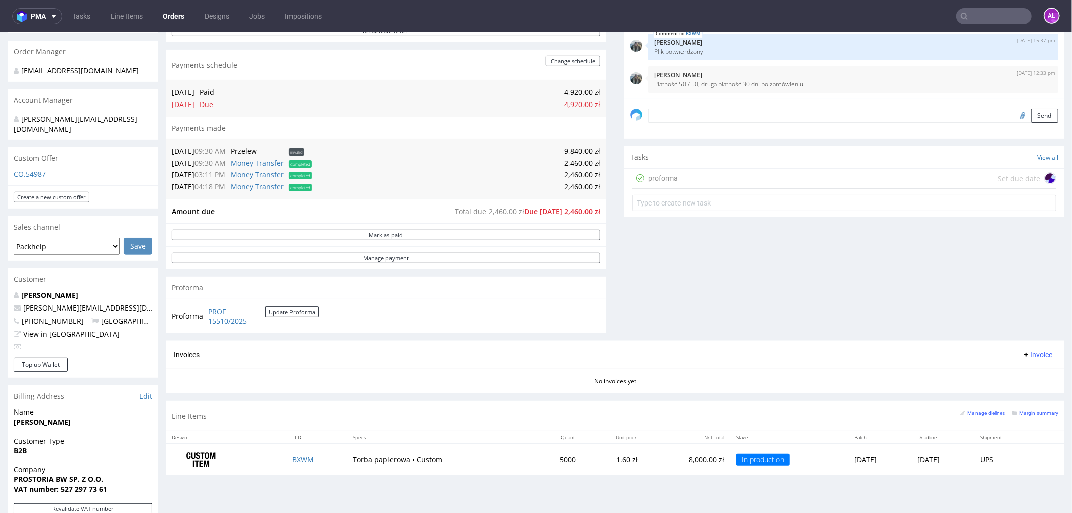
scroll to position [335, 0]
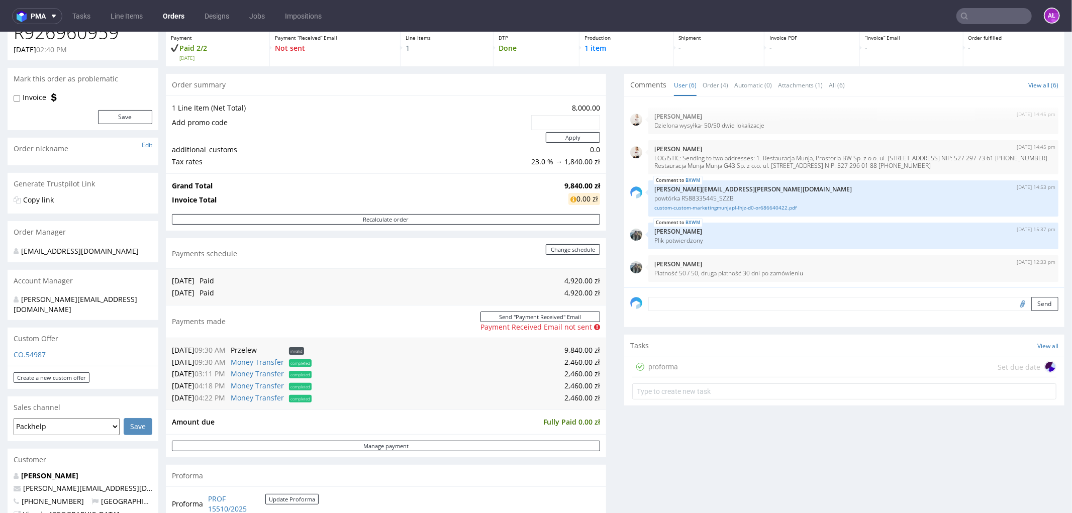
scroll to position [112, 0]
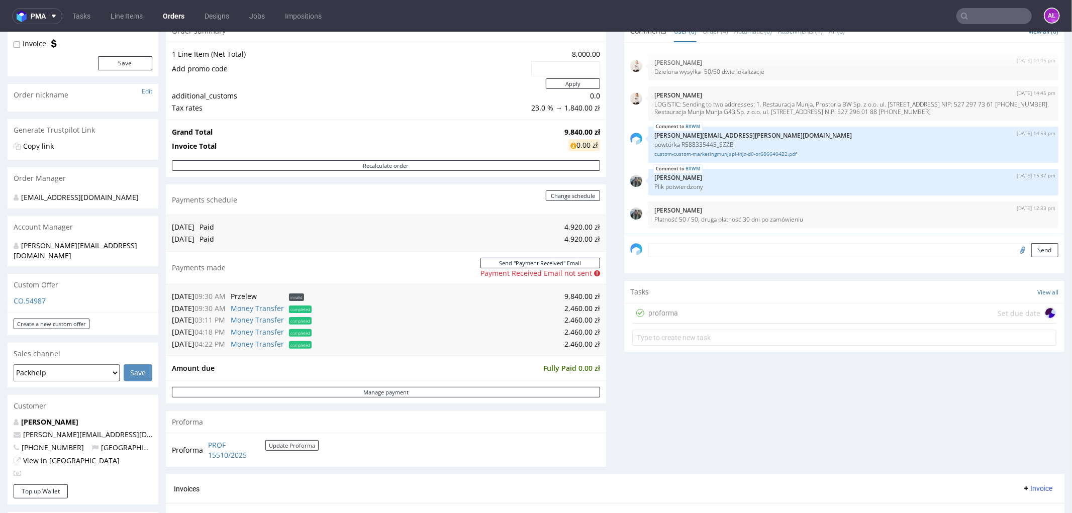
click at [977, 19] on input "text" at bounding box center [994, 16] width 75 height 16
paste input "MA FACTORY"
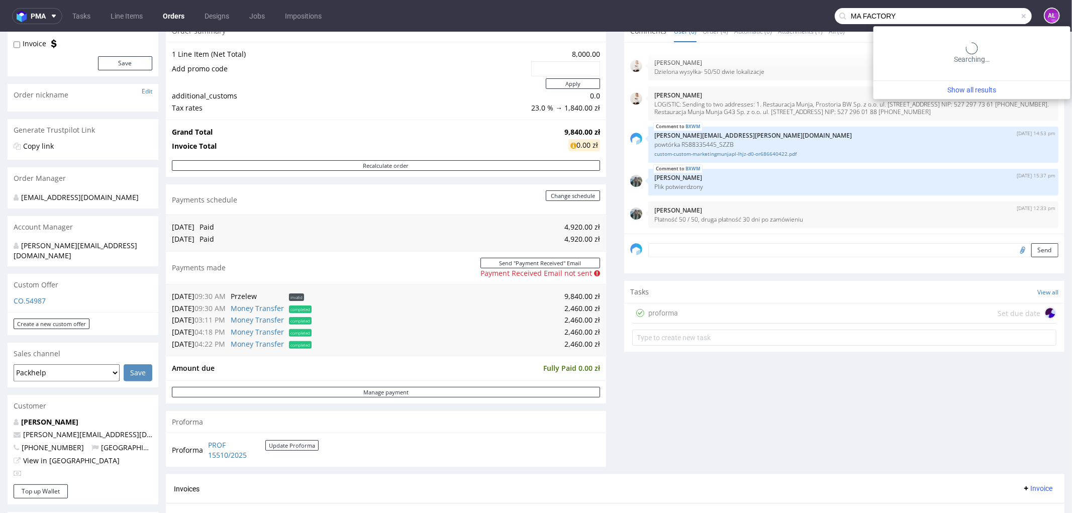
type input "MA FACTORY"
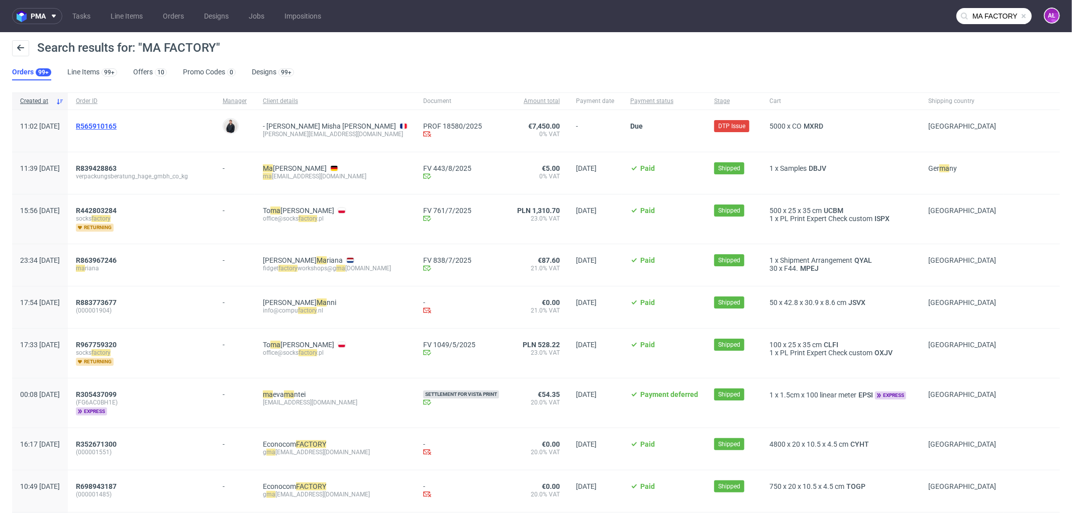
click at [117, 126] on span "R565910165" at bounding box center [96, 126] width 41 height 8
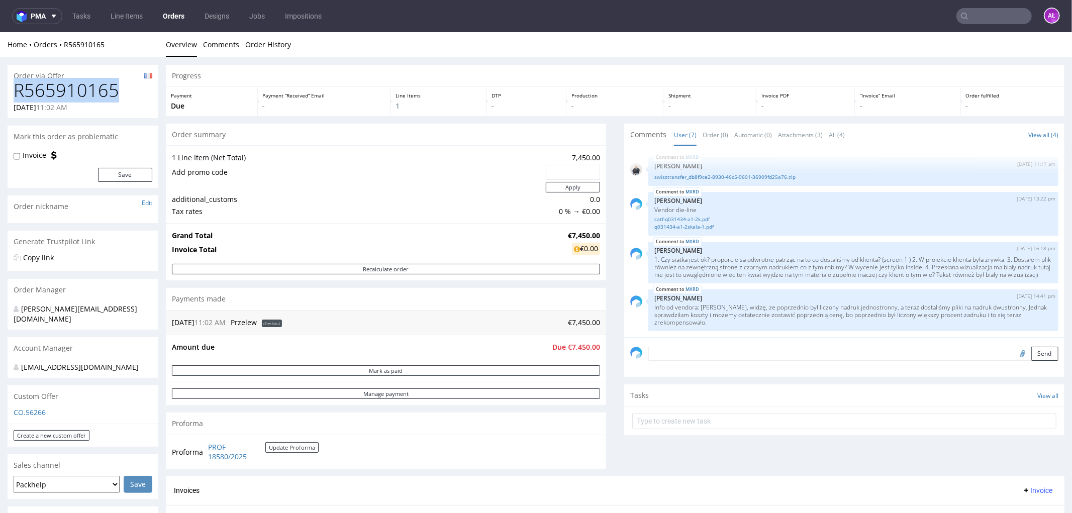
drag, startPoint x: 31, startPoint y: 95, endPoint x: -2, endPoint y: 95, distance: 32.7
click at [0, 95] on html "Production Shipped DTP Orders Offers Shipments Transfers 26 Designs Promotions …" at bounding box center [536, 517] width 1072 height 970
copy h1 "R565910165"
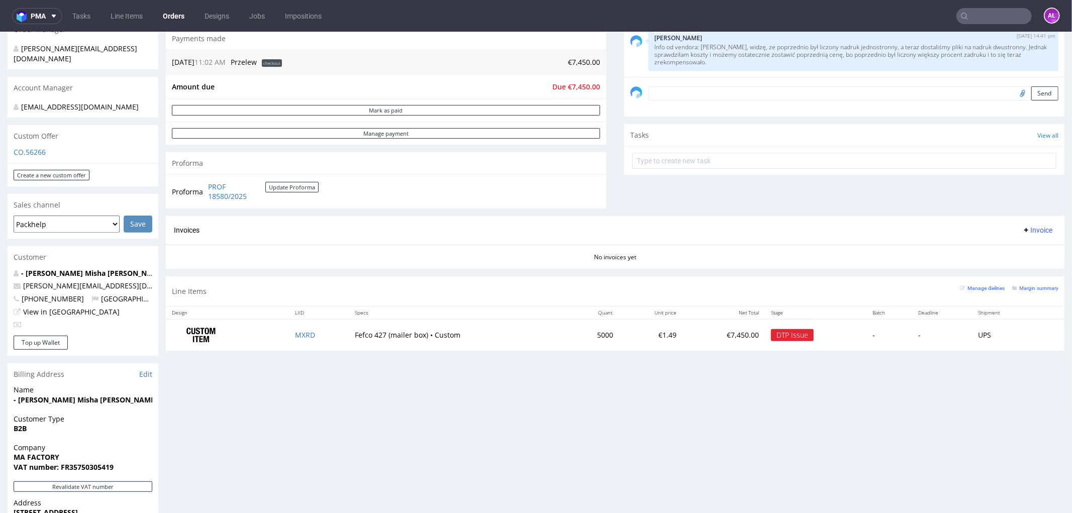
scroll to position [279, 0]
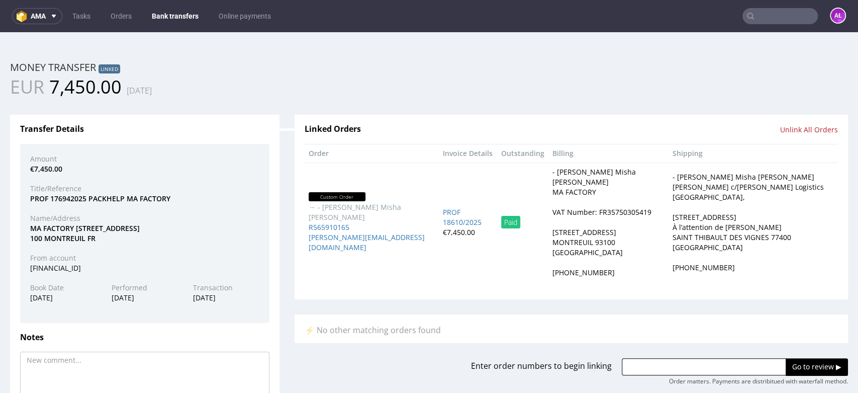
click at [169, 13] on link "Bank transfers" at bounding box center [175, 16] width 59 height 16
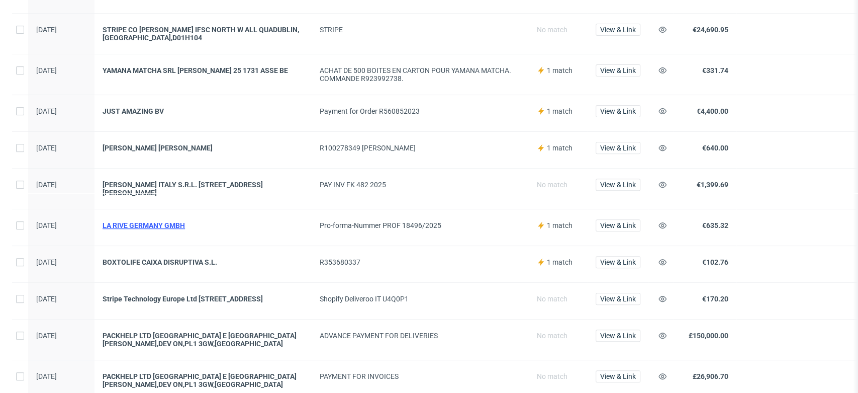
scroll to position [335, 0]
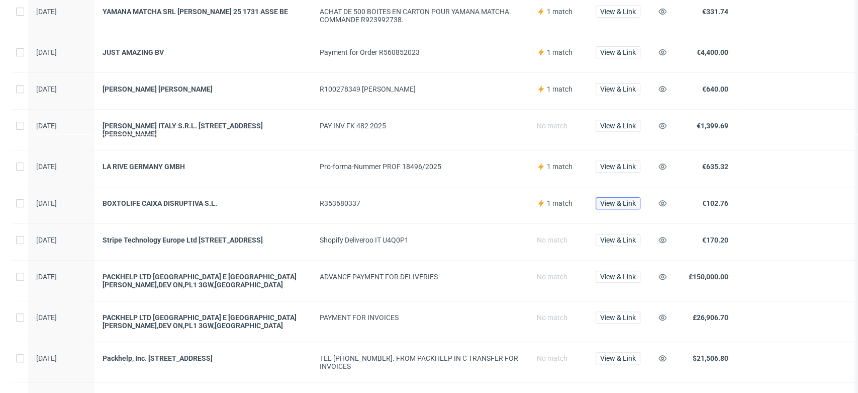
click at [622, 206] on span "View & Link" at bounding box center [618, 203] width 36 height 7
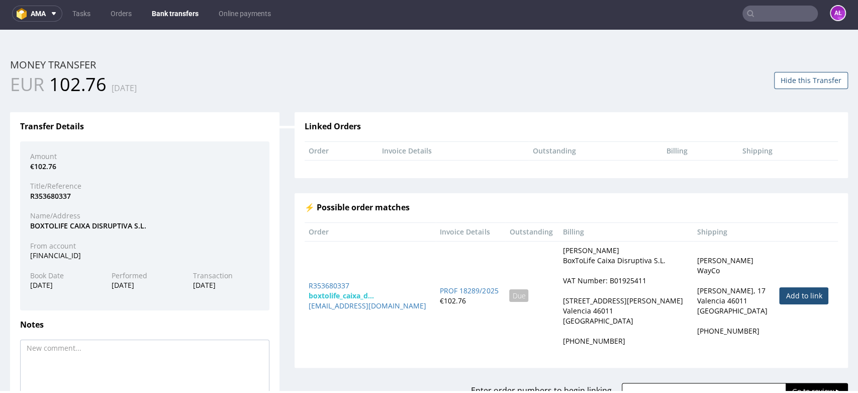
click at [780, 296] on link "Add to link" at bounding box center [803, 295] width 49 height 17
type input "R353680337"
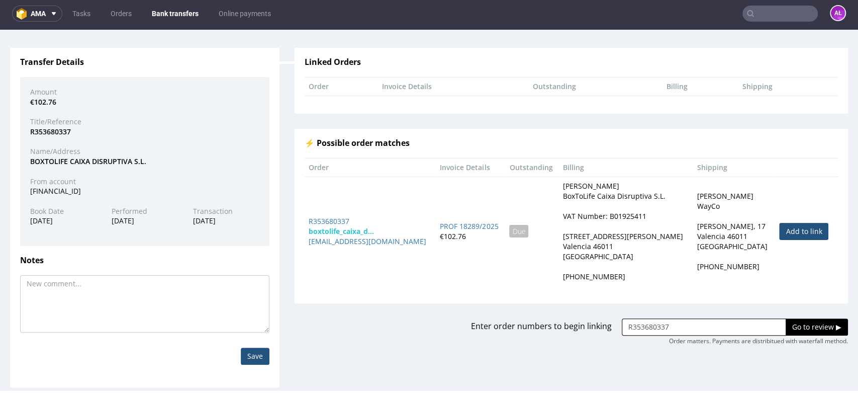
scroll to position [65, 0]
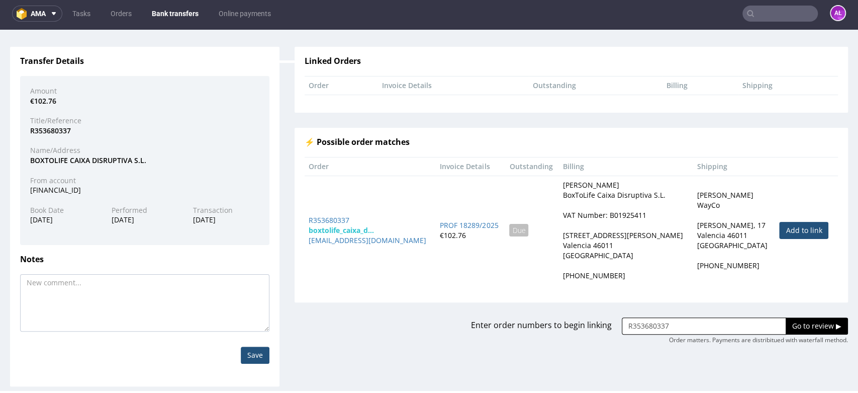
click at [786, 325] on input "Go to review ▶" at bounding box center [817, 325] width 62 height 17
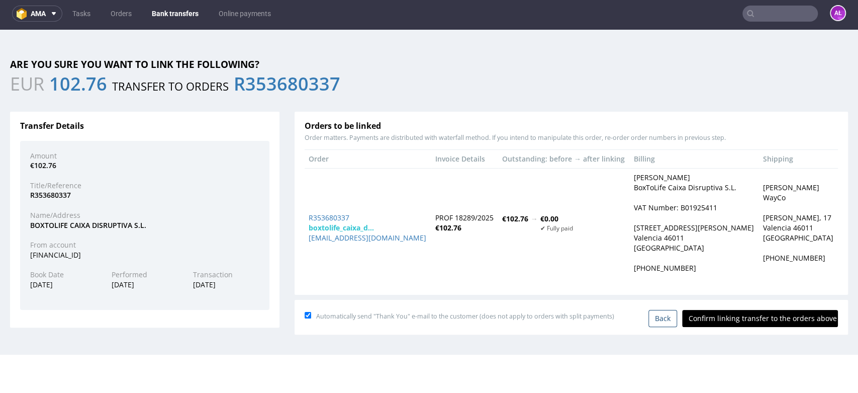
scroll to position [0, 0]
click at [733, 316] on input "Confirm linking transfer to the orders above" at bounding box center [760, 318] width 156 height 17
type input "In progress..."
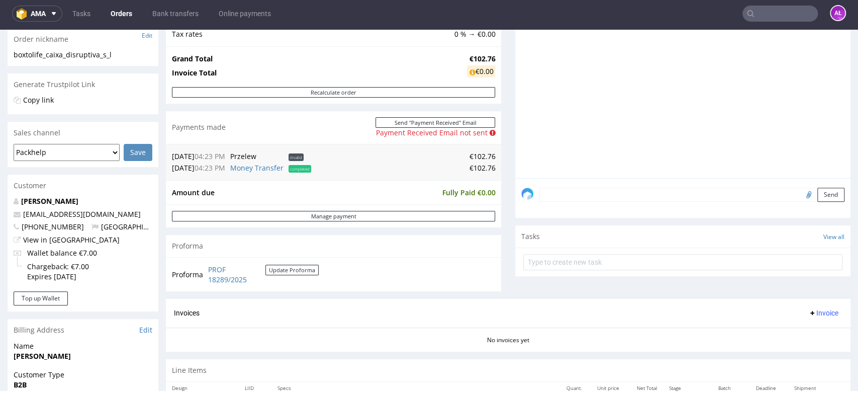
scroll to position [167, 0]
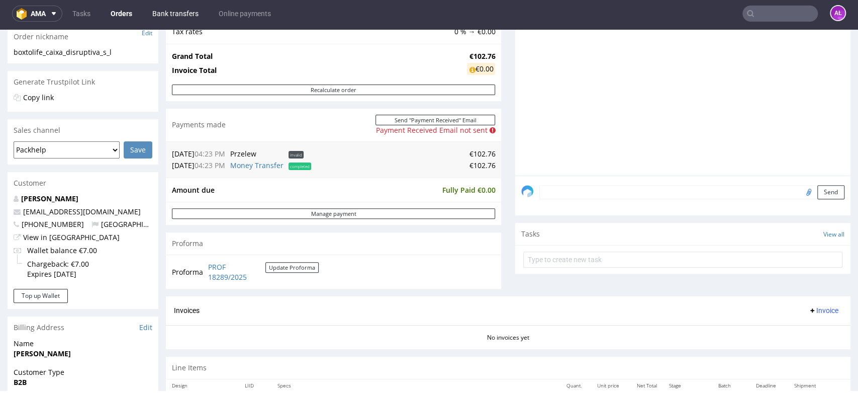
click at [189, 16] on link "Bank transfers" at bounding box center [175, 14] width 58 height 16
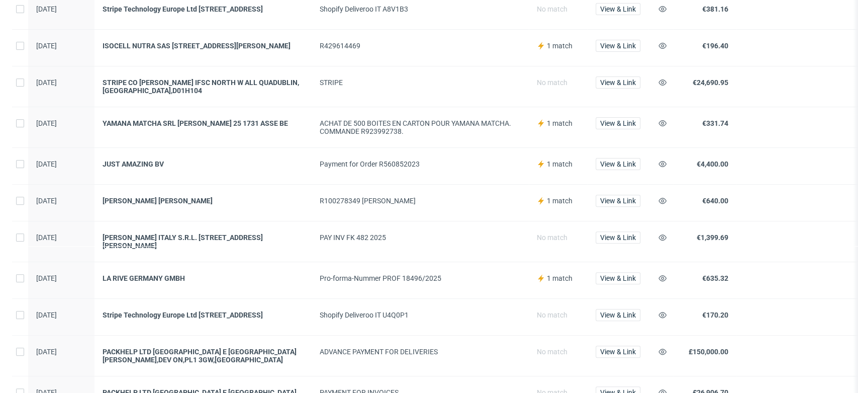
scroll to position [279, 0]
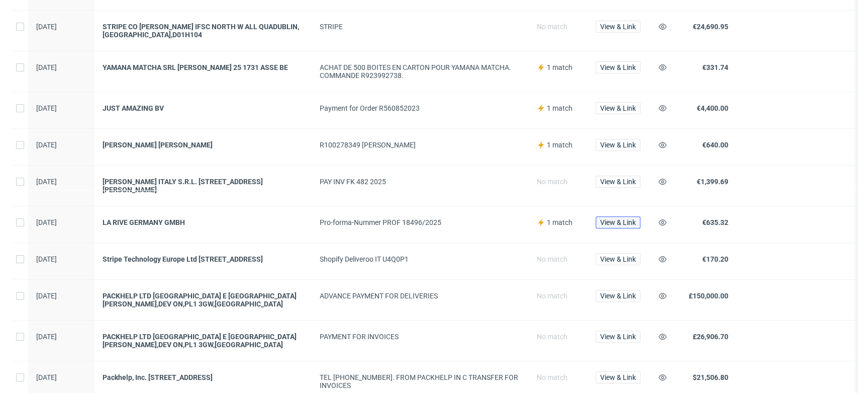
click at [622, 226] on span "View & Link" at bounding box center [618, 222] width 36 height 7
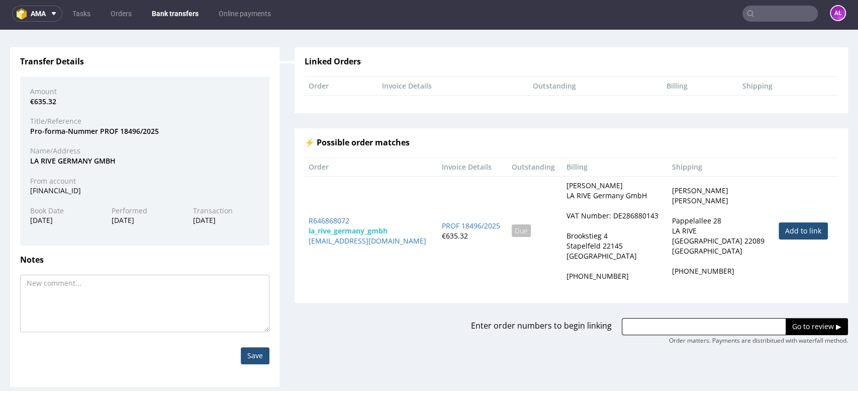
scroll to position [65, 0]
click at [781, 228] on link "Add to link" at bounding box center [803, 230] width 49 height 17
type input "R646868072"
click at [787, 322] on input "Go to review ▶" at bounding box center [817, 325] width 62 height 17
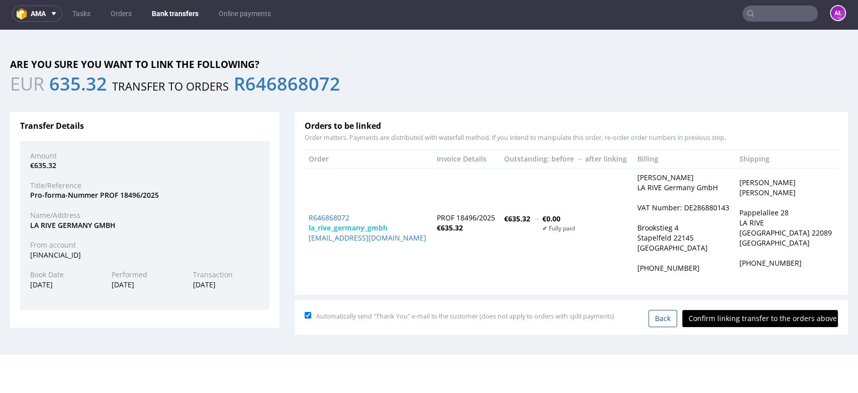
scroll to position [0, 0]
click at [743, 318] on input "Confirm linking transfer to the orders above" at bounding box center [760, 318] width 156 height 17
type input "In progress..."
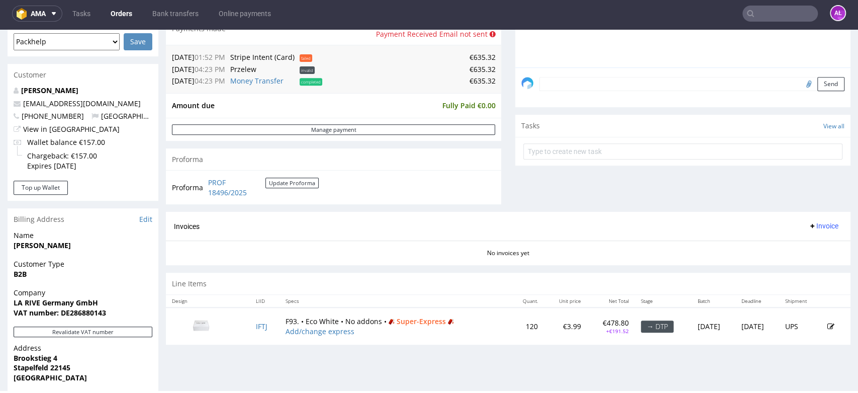
scroll to position [335, 0]
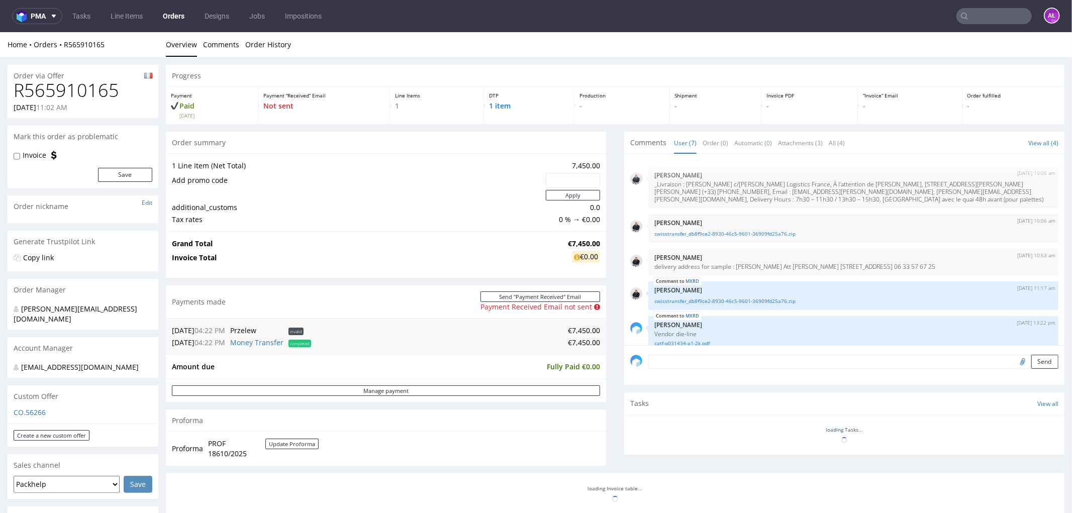
scroll to position [123, 0]
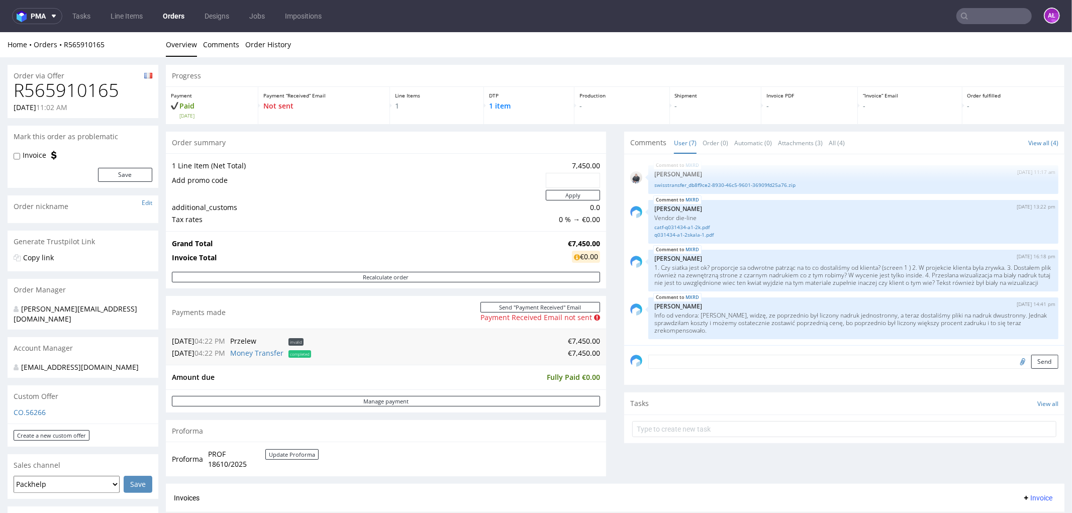
paste input "[PERSON_NAME]"
click at [978, 15] on input "text" at bounding box center [994, 16] width 75 height 16
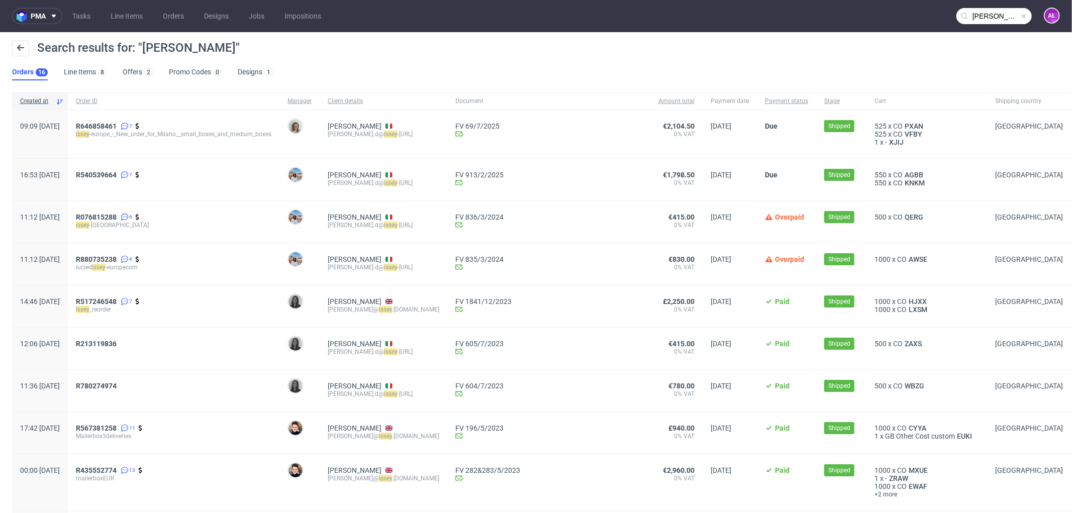
drag, startPoint x: 993, startPoint y: 16, endPoint x: 970, endPoint y: 23, distance: 24.0
click at [993, 16] on input "[PERSON_NAME]" at bounding box center [994, 16] width 75 height 16
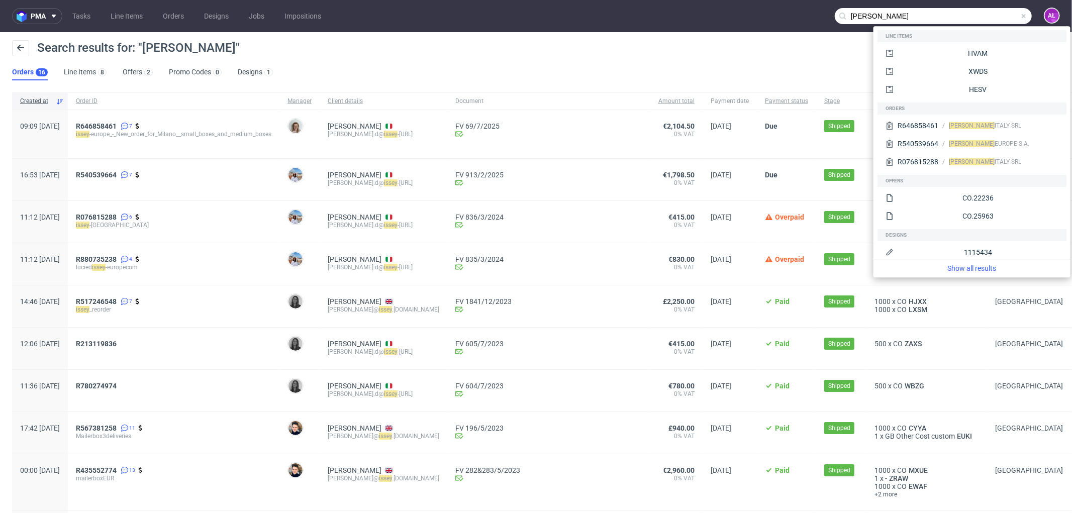
drag, startPoint x: 881, startPoint y: 17, endPoint x: 754, endPoint y: 18, distance: 126.7
click at [754, 18] on nav "pma Tasks Line Items Orders Designs Jobs Impositions [PERSON_NAME] AŁ" at bounding box center [536, 16] width 1072 height 32
paste input "FK 482 2025"
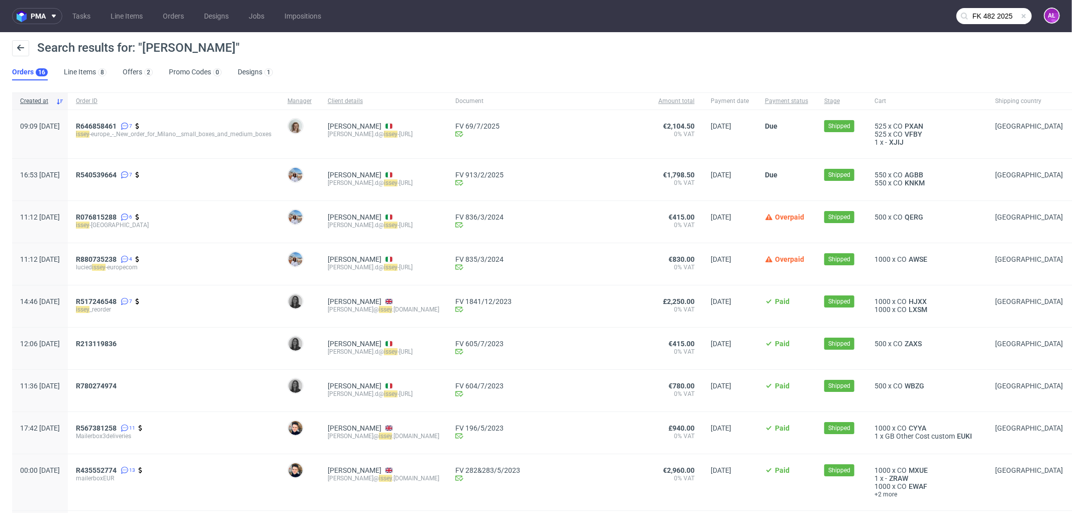
click at [989, 21] on input "FK 482 2025" at bounding box center [994, 16] width 75 height 16
type input "FK 482/2025"
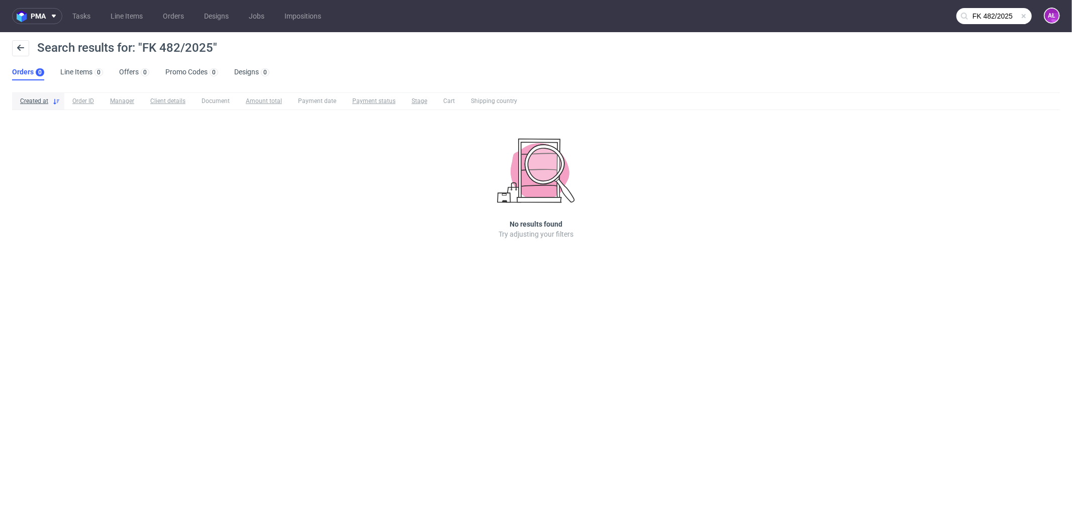
click at [973, 13] on input "FK 482/2025" at bounding box center [994, 16] width 75 height 16
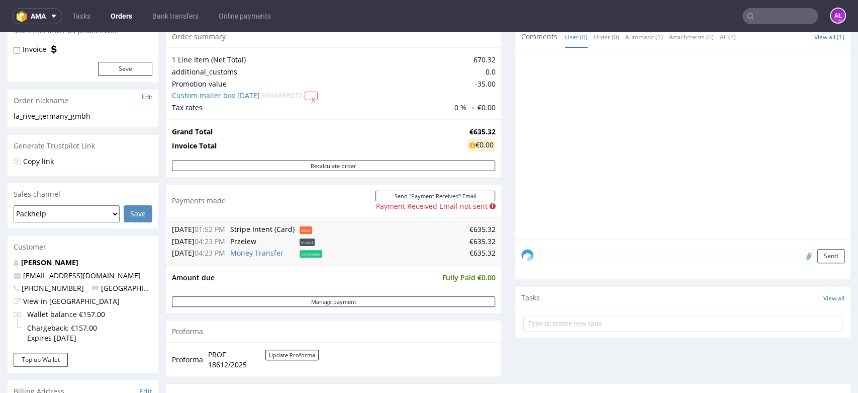
scroll to position [112, 0]
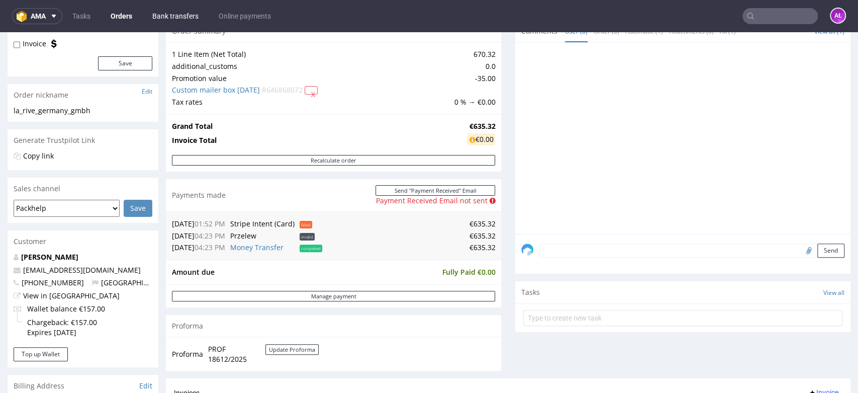
click at [181, 16] on link "Bank transfers" at bounding box center [175, 16] width 58 height 16
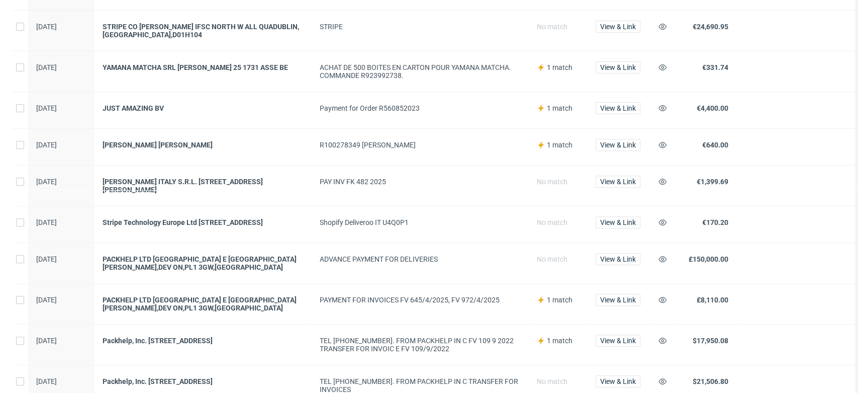
scroll to position [223, 0]
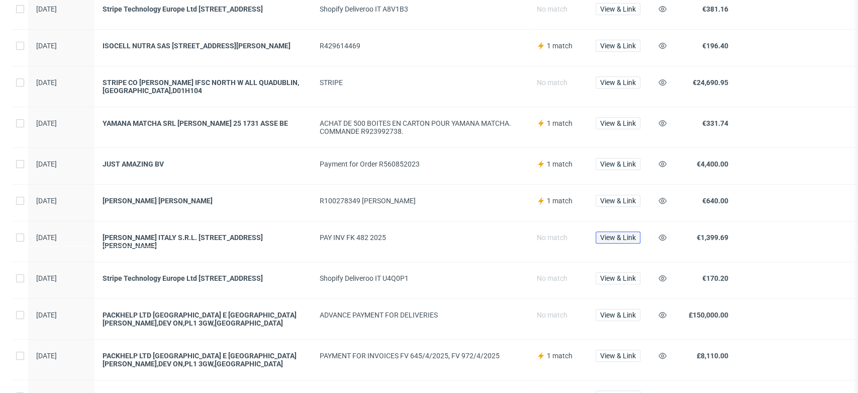
click at [623, 238] on span "View & Link" at bounding box center [618, 237] width 36 height 7
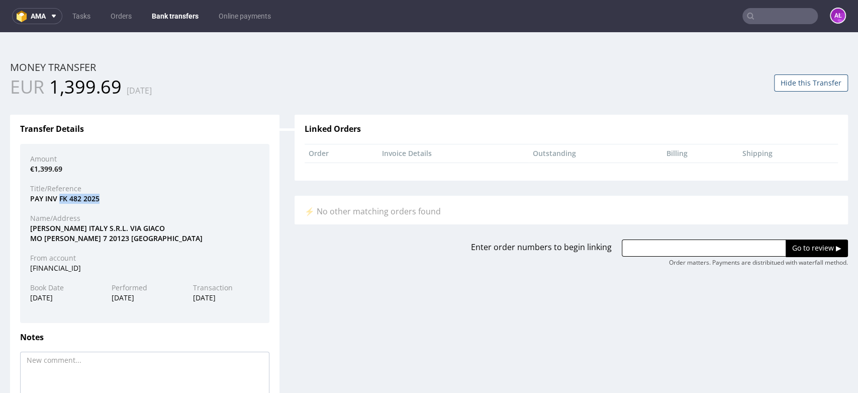
drag, startPoint x: 60, startPoint y: 200, endPoint x: 105, endPoint y: 200, distance: 44.2
click at [105, 200] on div "PAY INV FK 482 2025" at bounding box center [145, 199] width 244 height 10
drag, startPoint x: 30, startPoint y: 232, endPoint x: 75, endPoint y: 230, distance: 45.3
click at [75, 230] on div "ISSEY MIYAKE ITALY S.R.L. VIA GIACO MO LEOPARDI 7 20123 MILANO MI" at bounding box center [145, 233] width 244 height 20
copy div "[PERSON_NAME]"
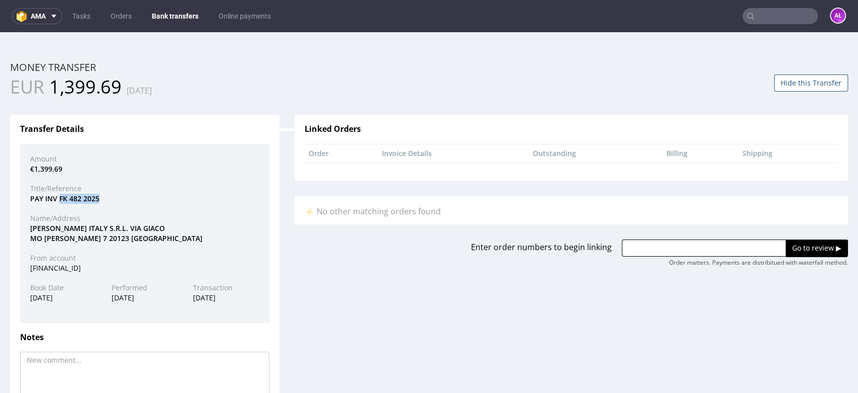
drag, startPoint x: 59, startPoint y: 200, endPoint x: 100, endPoint y: 200, distance: 40.2
click at [100, 200] on div "PAY INV FK 482 2025" at bounding box center [145, 199] width 244 height 10
copy div "FK 482 2025"
paste input "R646858461"
drag, startPoint x: 700, startPoint y: 245, endPoint x: 715, endPoint y: 249, distance: 15.6
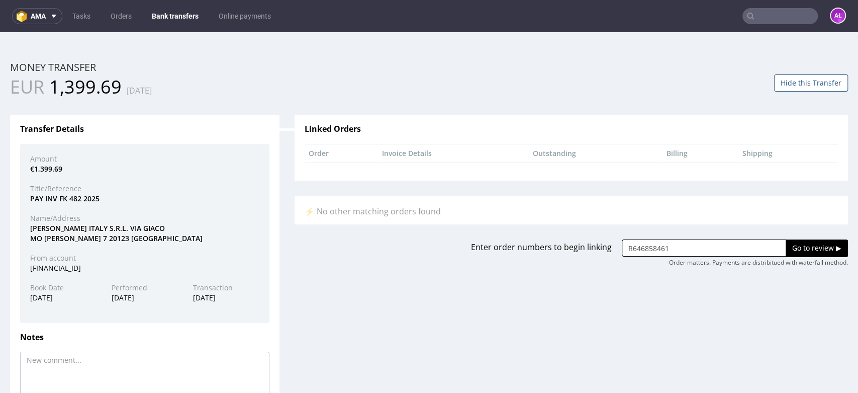
click at [700, 245] on input "R646858461" at bounding box center [704, 247] width 164 height 17
type input "R646858461"
click at [786, 249] on input "Go to review ▶" at bounding box center [817, 247] width 62 height 17
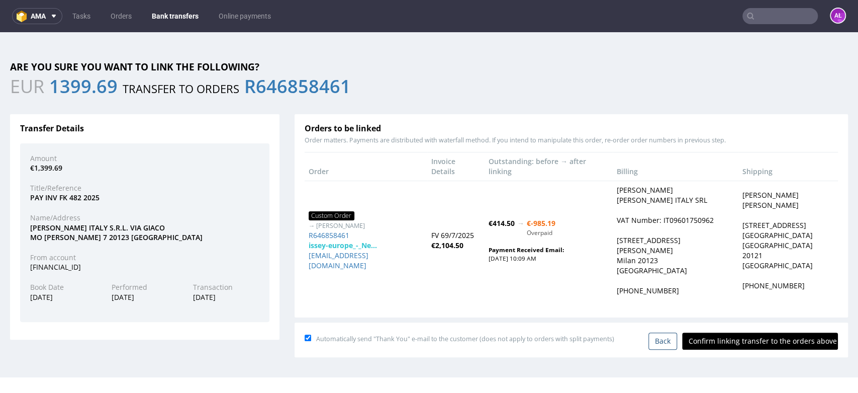
click at [752, 332] on input "Confirm linking transfer to the orders above" at bounding box center [760, 340] width 156 height 17
type input "In progress..."
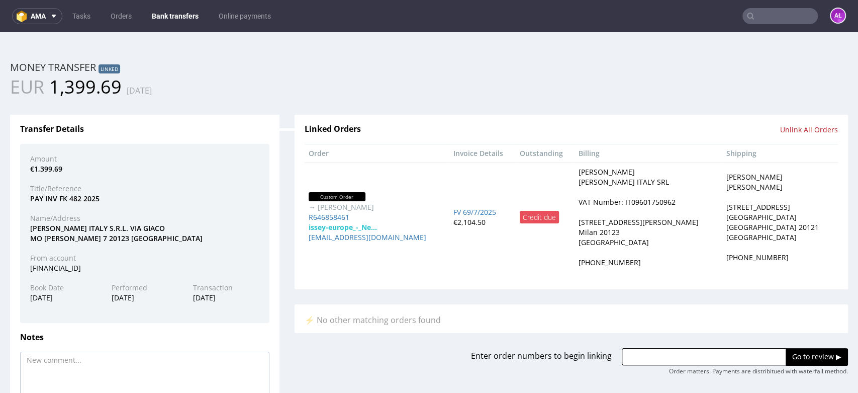
click at [766, 15] on input "text" at bounding box center [779, 16] width 75 height 16
paste input "ESTRID STUDIOS"
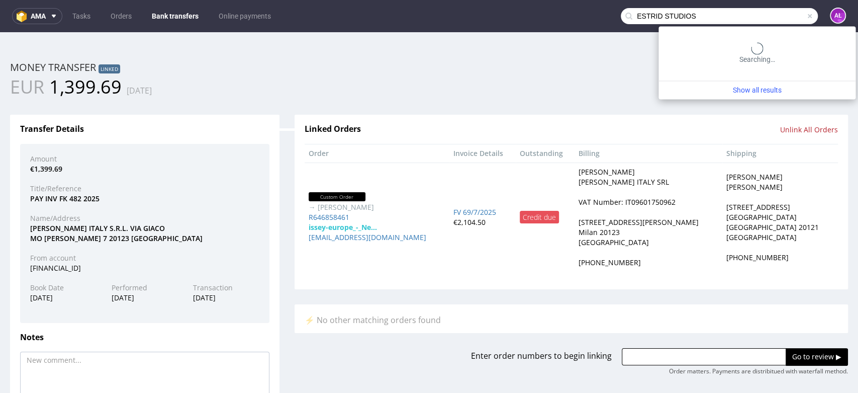
type input "ESTRID STUDIOS"
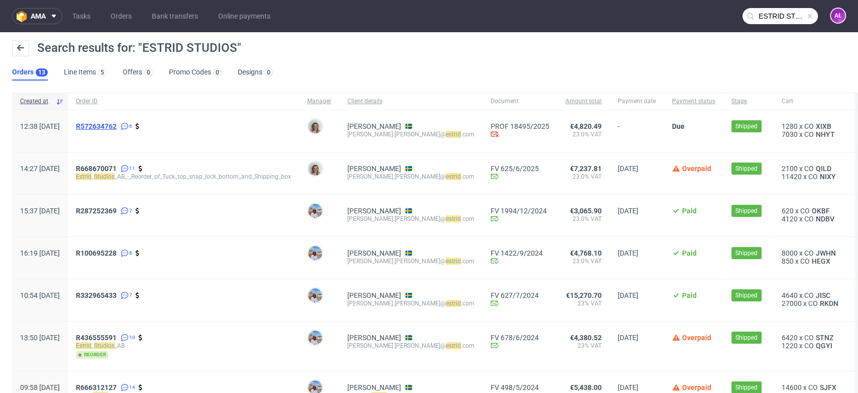
click at [117, 123] on span "R572634762" at bounding box center [96, 126] width 41 height 8
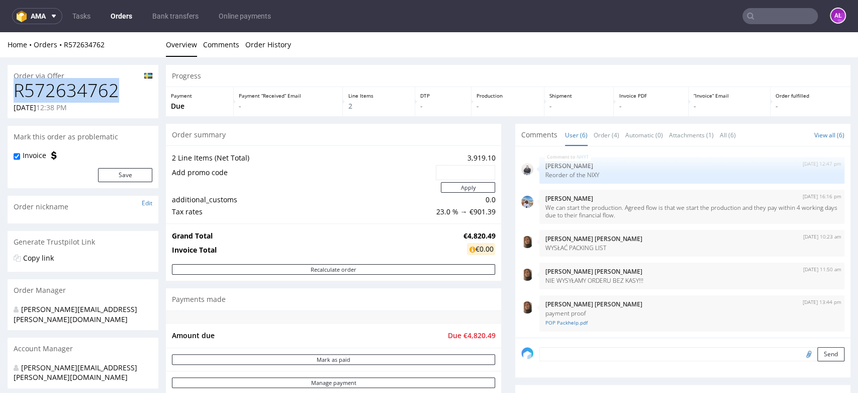
drag, startPoint x: 124, startPoint y: 89, endPoint x: 16, endPoint y: 92, distance: 108.1
click at [16, 92] on h1 "R572634762" at bounding box center [83, 90] width 139 height 20
copy h1 "R572634762"
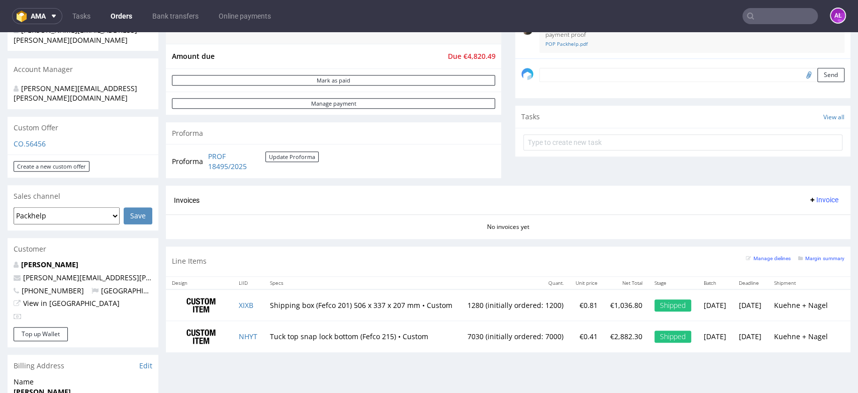
scroll to position [446, 0]
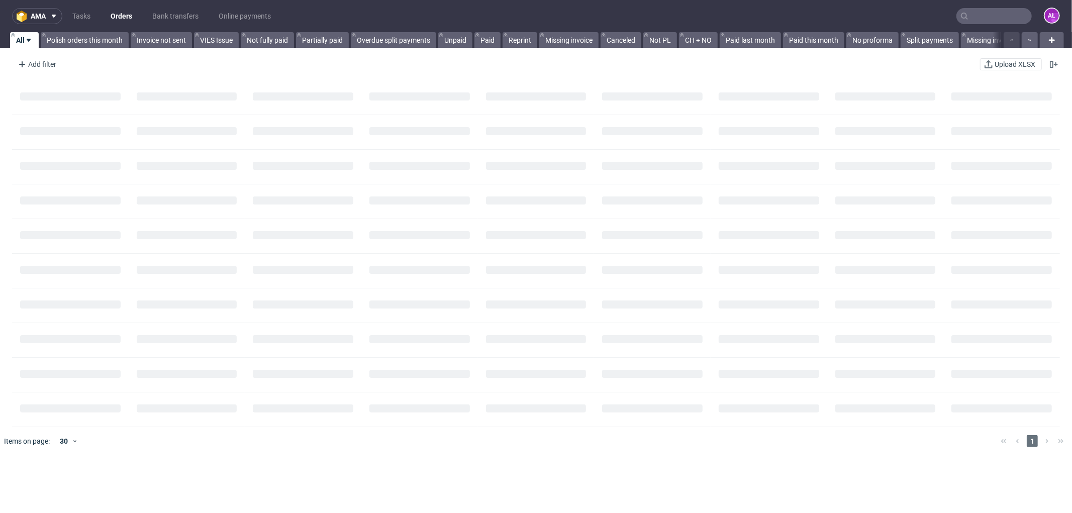
click at [966, 17] on input "text" at bounding box center [994, 16] width 75 height 16
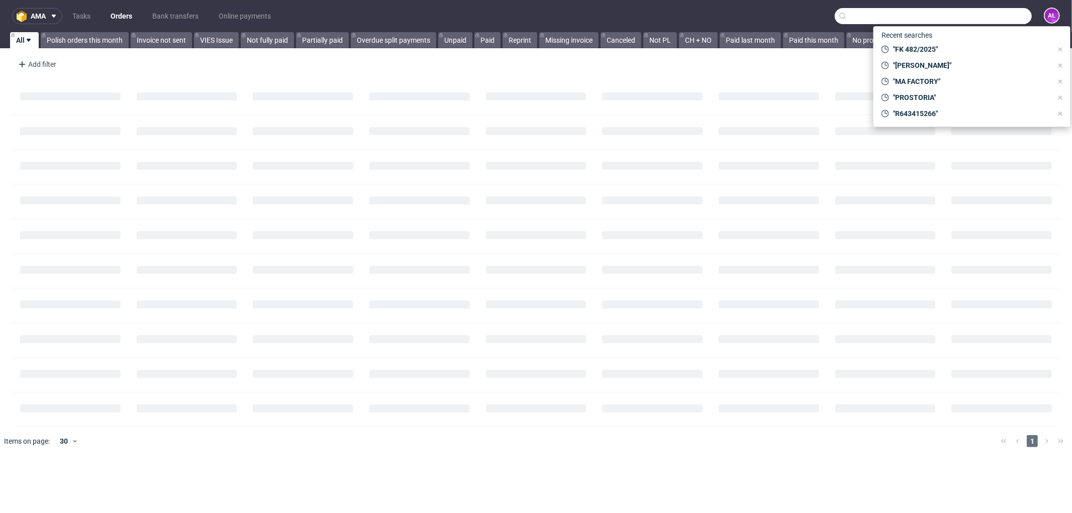
paste input "FV 69/7/2025"
type input "FV 69/7/2025"
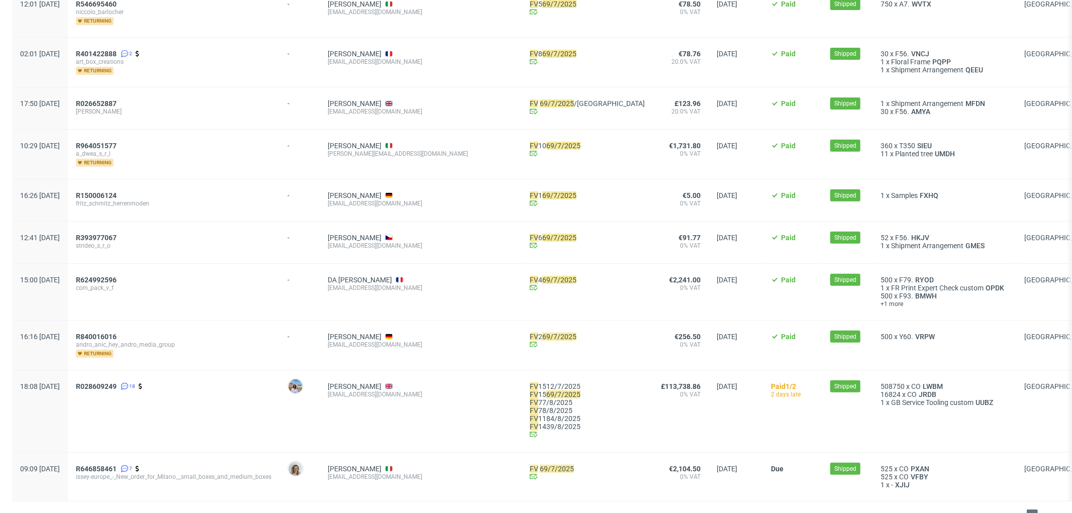
scroll to position [399, 0]
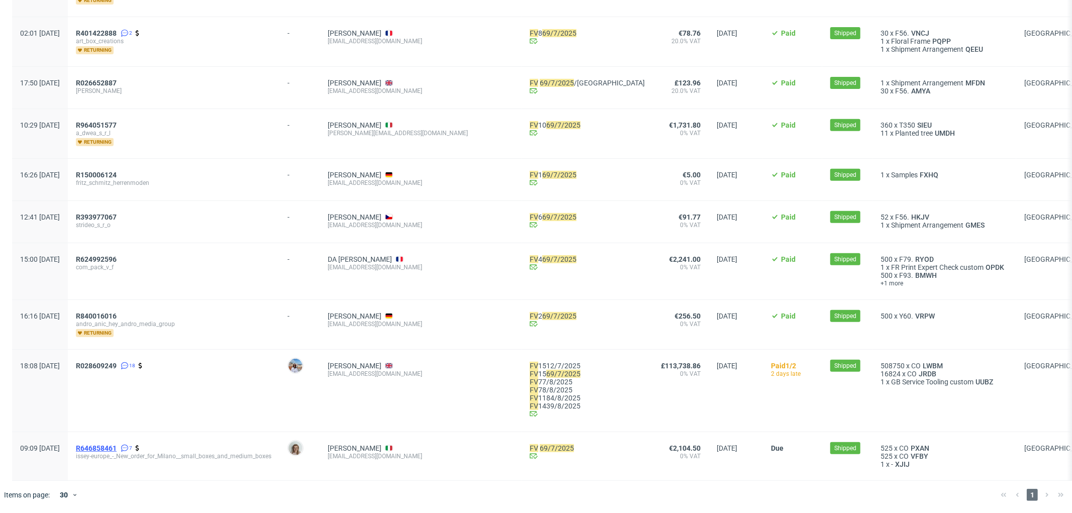
click at [117, 444] on span "R646858461" at bounding box center [96, 448] width 41 height 8
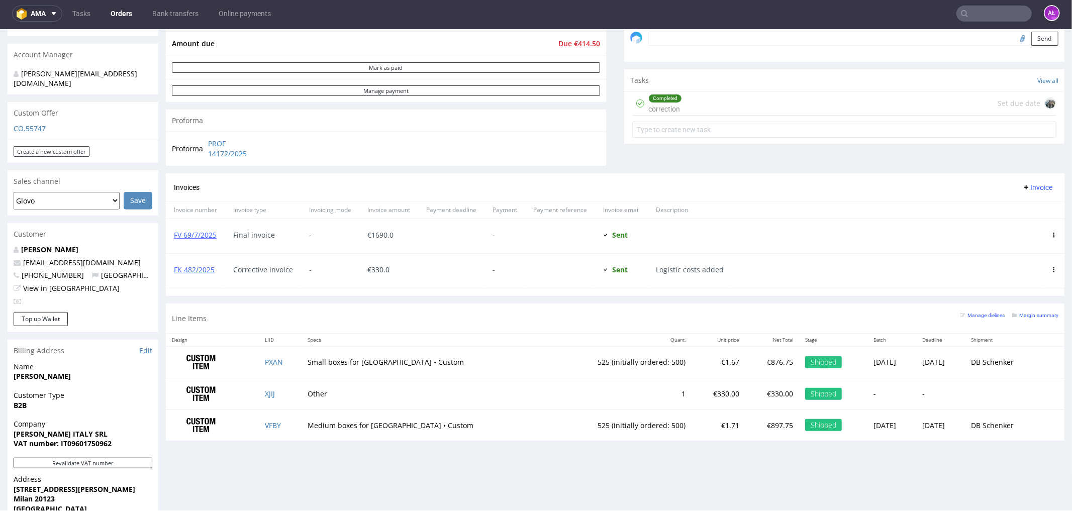
scroll to position [223, 0]
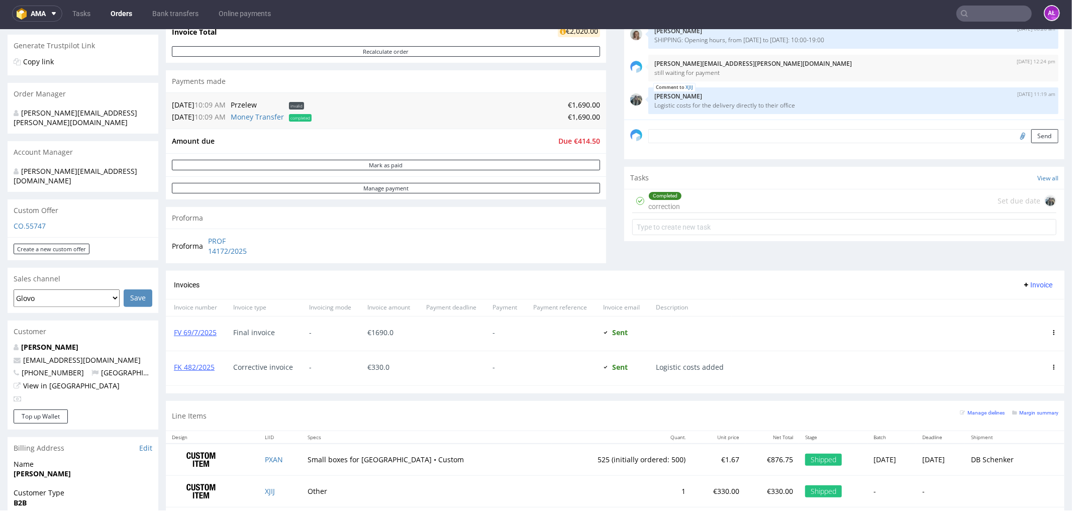
click at [672, 200] on div "Completed correction" at bounding box center [665, 200] width 34 height 23
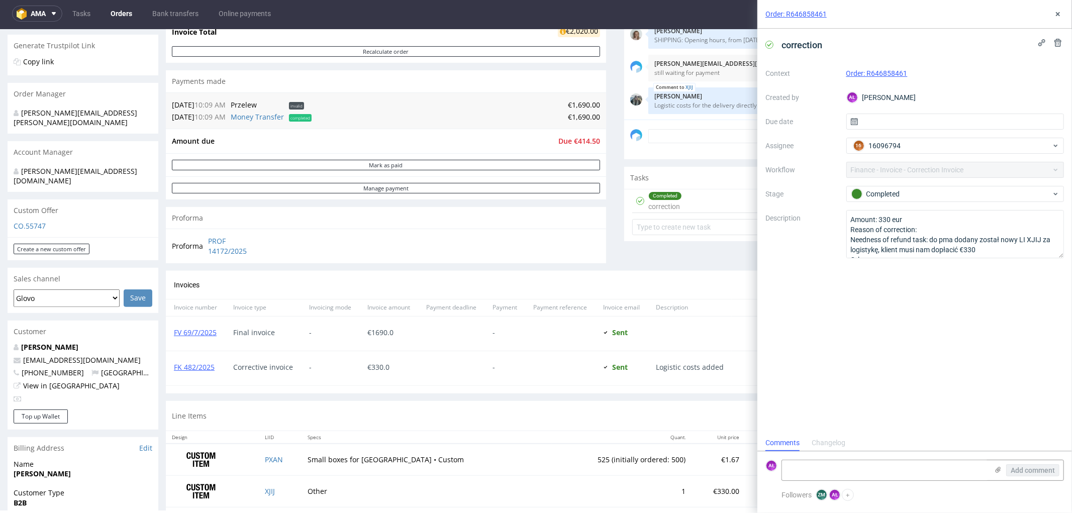
scroll to position [8, 0]
click at [1059, 8] on button at bounding box center [1058, 14] width 12 height 12
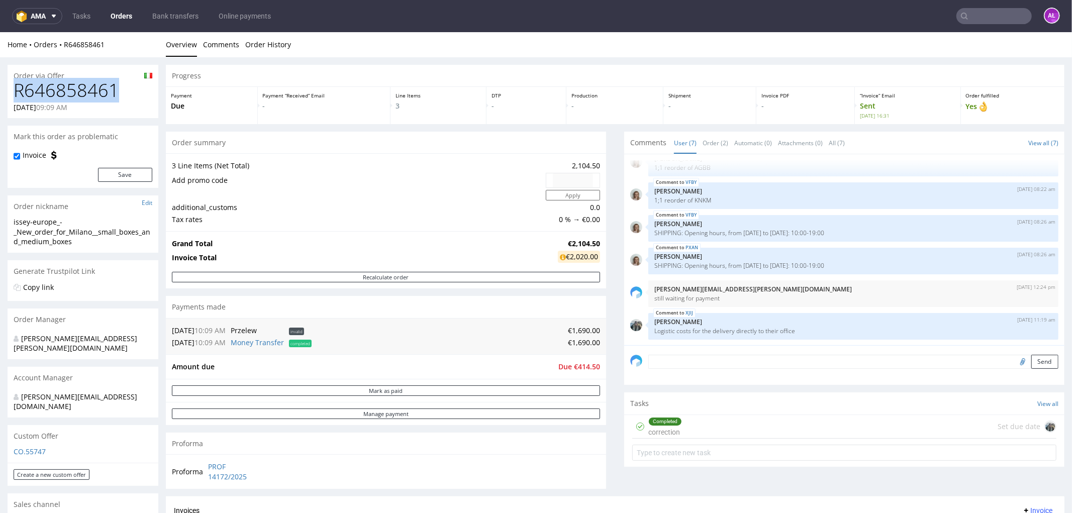
drag, startPoint x: 119, startPoint y: 86, endPoint x: 9, endPoint y: 91, distance: 110.2
click at [9, 91] on div "R646858461 03.06.2025 09:09 AM" at bounding box center [83, 99] width 151 height 38
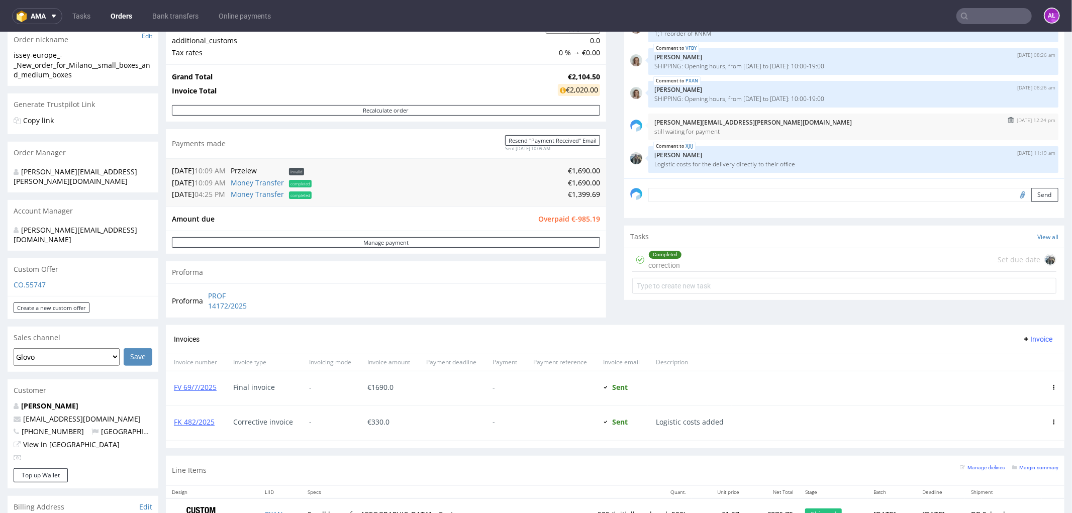
scroll to position [167, 0]
drag, startPoint x: 594, startPoint y: 194, endPoint x: 234, endPoint y: 310, distance: 378.0
click at [598, 194] on div "Progress Payment Owed €-985.19 Payment “Received” Email - Line Items 3 DTP - Pr…" at bounding box center [615, 248] width 899 height 703
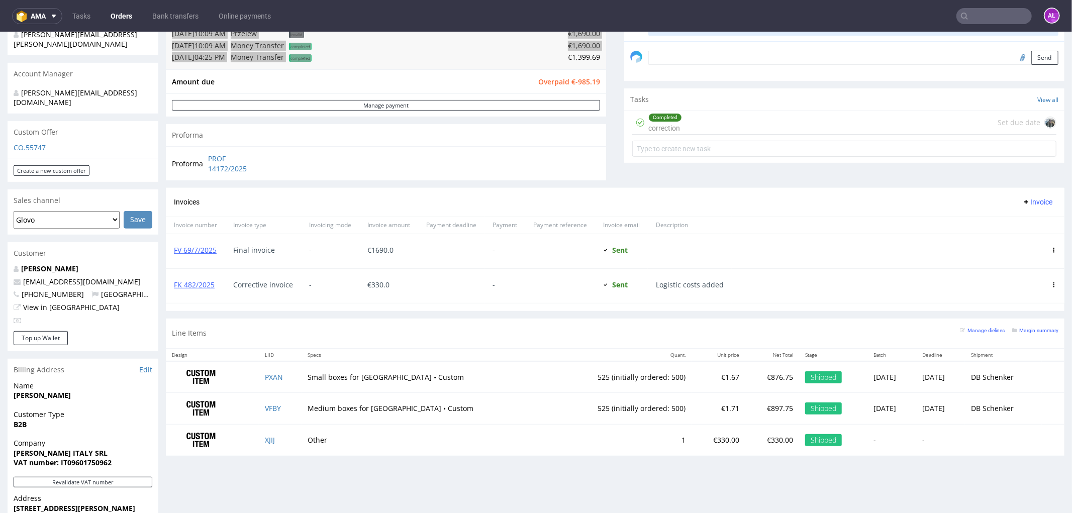
scroll to position [335, 0]
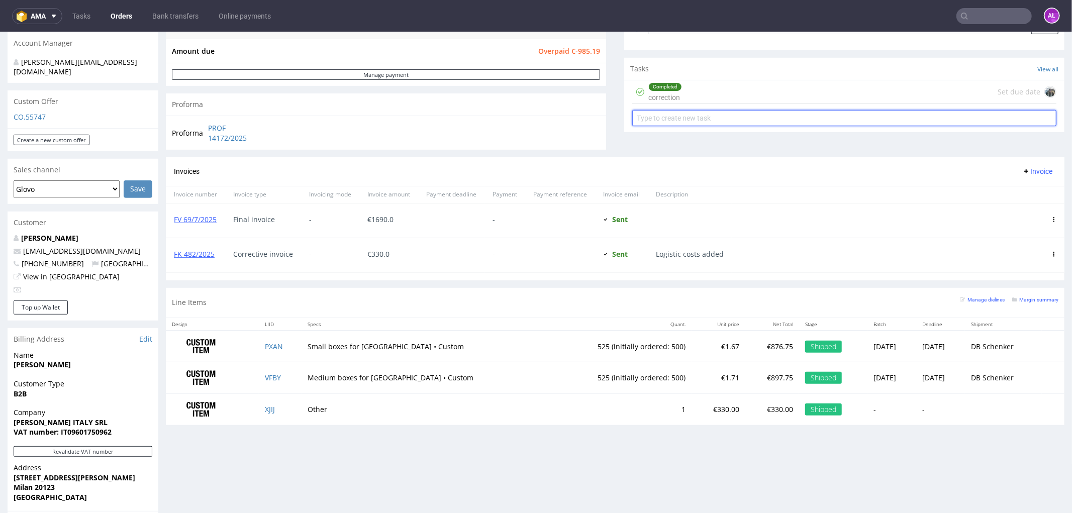
click at [707, 122] on input "text" at bounding box center [844, 118] width 424 height 16
type input "refund??"
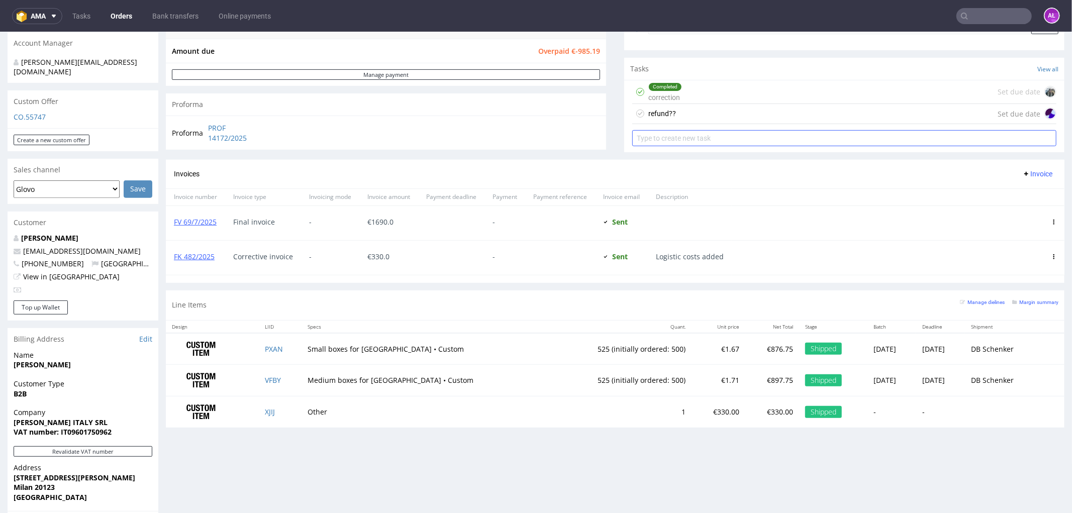
click at [659, 116] on div "refund??" at bounding box center [662, 113] width 28 height 12
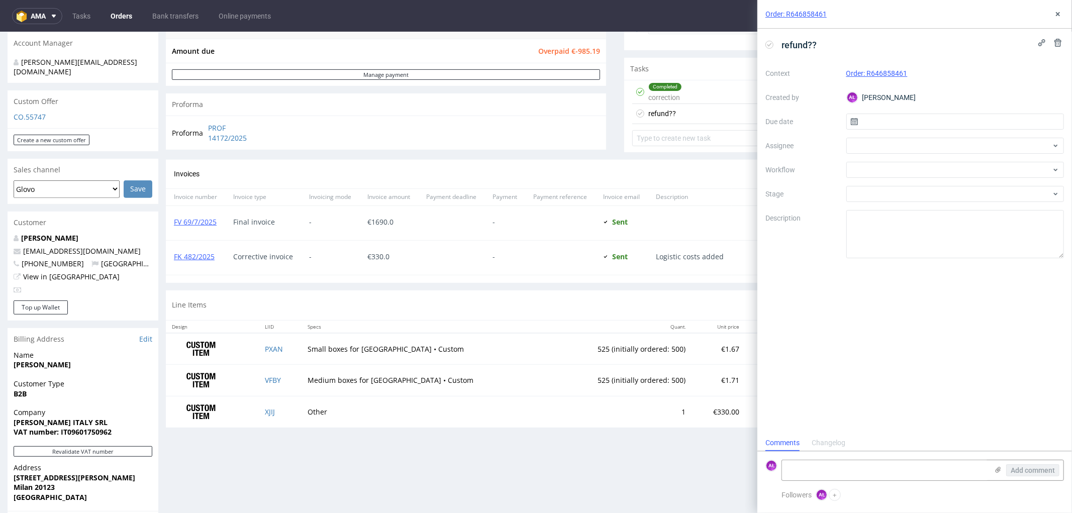
scroll to position [8, 0]
click at [862, 173] on div at bounding box center [955, 170] width 218 height 16
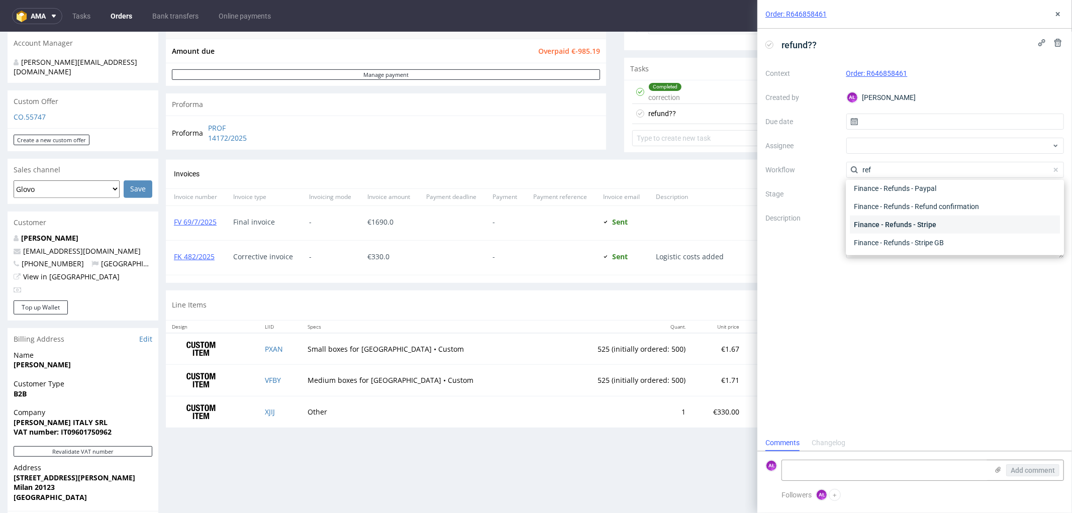
scroll to position [0, 0]
type input "ref"
click at [933, 209] on div "Finance - Refunds - Money transfer" at bounding box center [955, 206] width 210 height 18
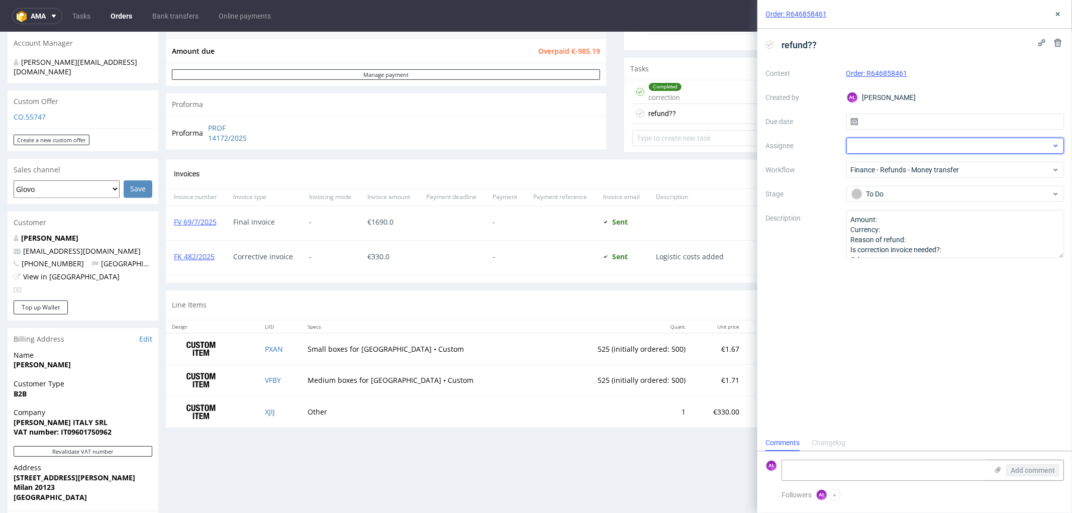
click at [873, 149] on div at bounding box center [955, 146] width 218 height 16
type input "zeniu"
click at [900, 167] on span "Zeniuk Magdalena" at bounding box center [895, 168] width 54 height 10
click at [1059, 15] on use at bounding box center [1058, 14] width 4 height 4
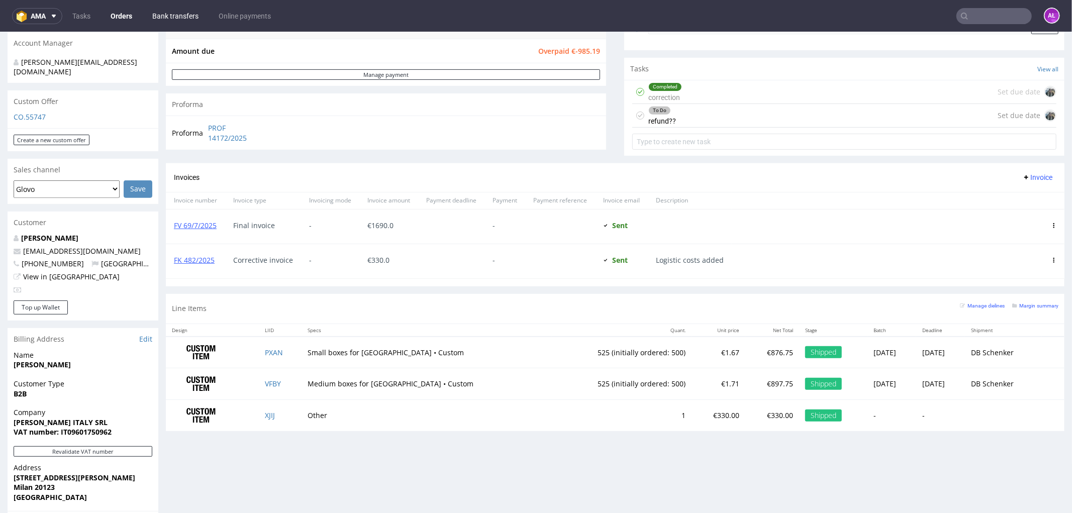
click at [182, 17] on link "Bank transfers" at bounding box center [175, 16] width 58 height 16
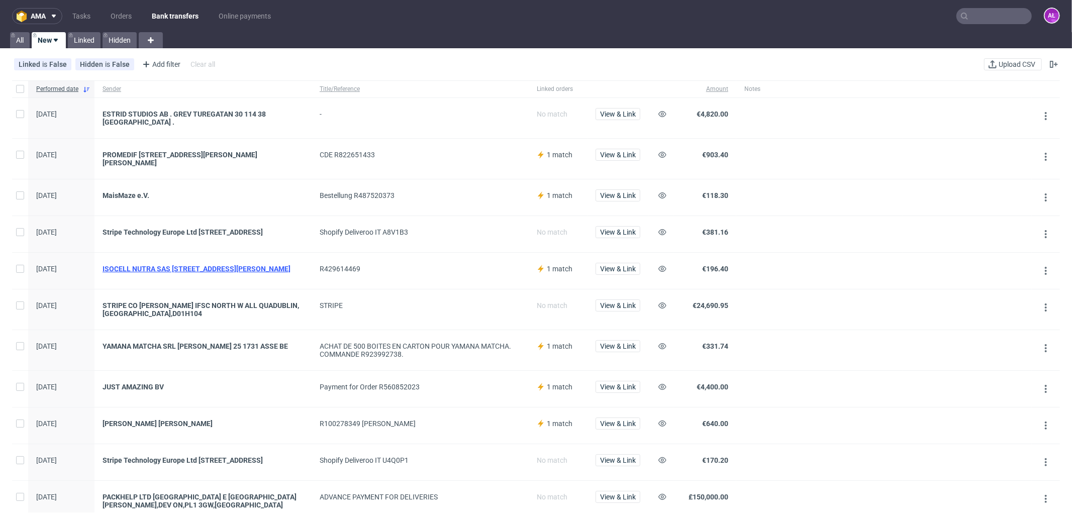
scroll to position [112, 0]
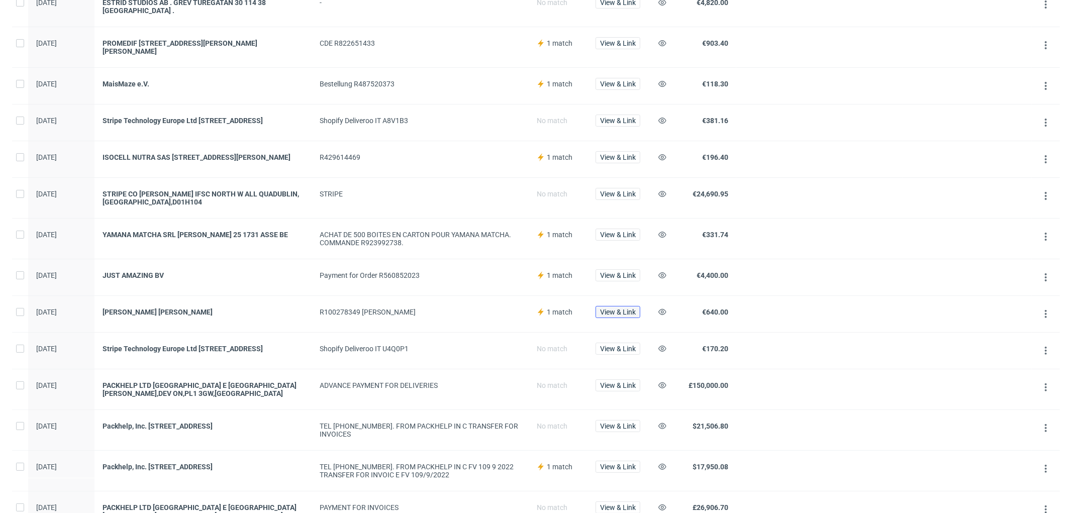
click at [623, 313] on span "View & Link" at bounding box center [618, 312] width 36 height 7
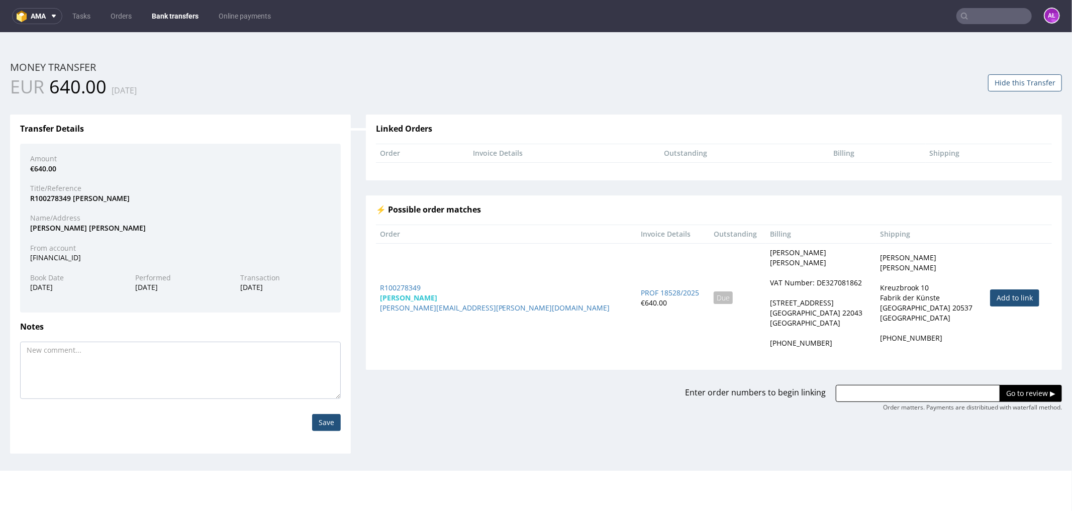
click at [997, 299] on link "Add to link" at bounding box center [1014, 297] width 49 height 17
type input "R100278349"
click at [1004, 389] on input "Go to review ▶" at bounding box center [1031, 393] width 62 height 17
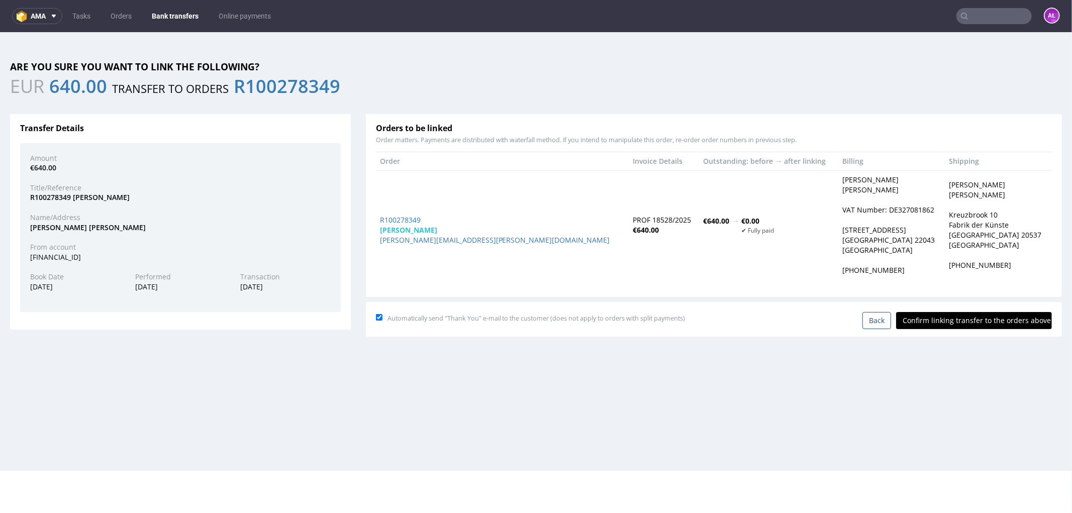
click at [928, 319] on input "Confirm linking transfer to the orders above" at bounding box center [974, 320] width 156 height 17
type input "In progress..."
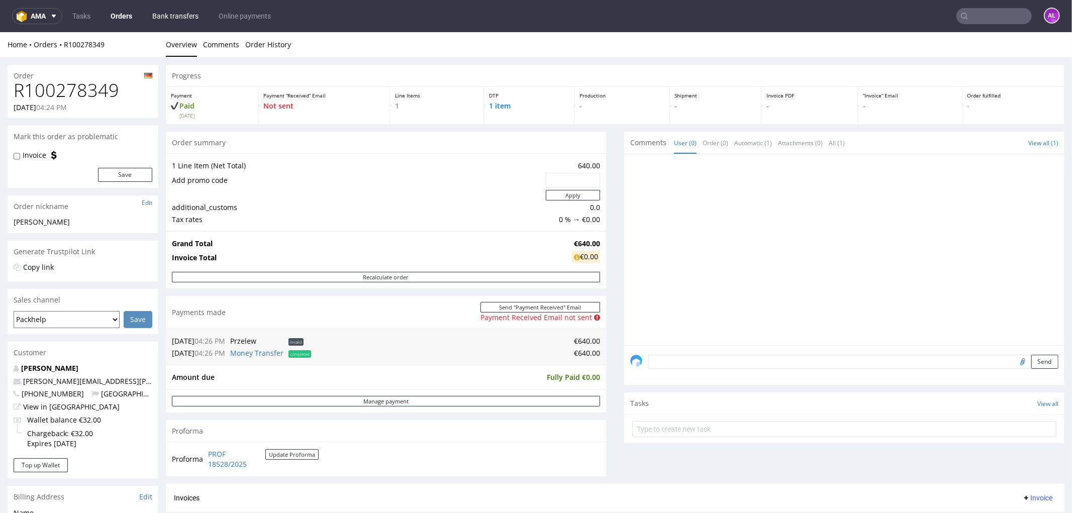
click at [192, 14] on link "Bank transfers" at bounding box center [175, 16] width 58 height 16
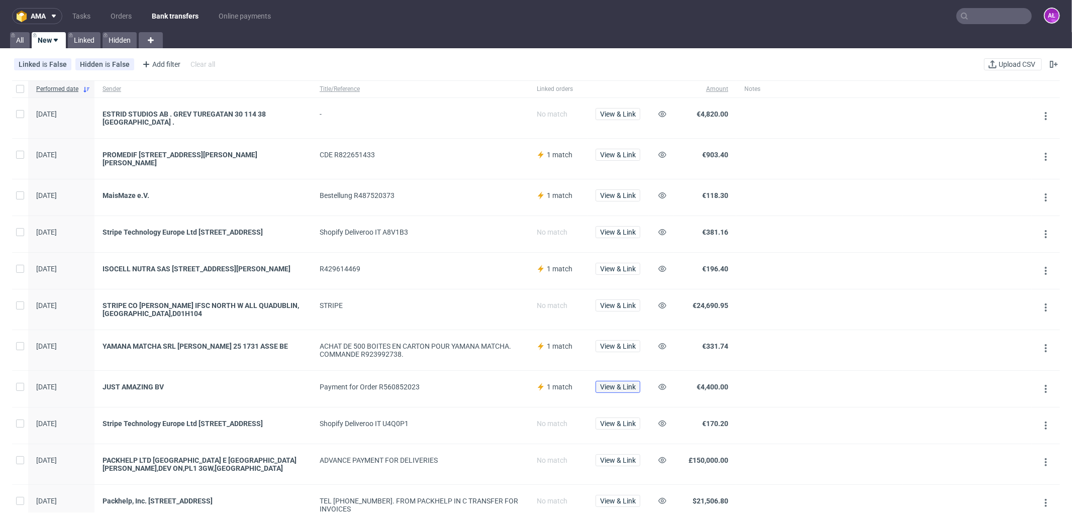
click at [627, 390] on span "View & Link" at bounding box center [618, 387] width 36 height 7
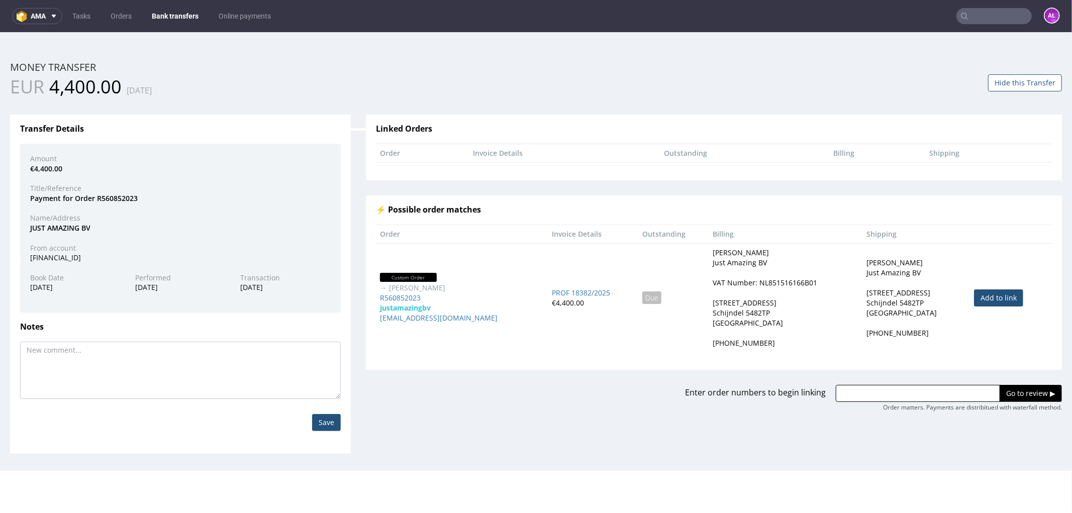
click at [974, 293] on link "Add to link" at bounding box center [998, 297] width 49 height 17
type input "R560852023"
click at [1004, 389] on input "Go to review ▶" at bounding box center [1031, 393] width 62 height 17
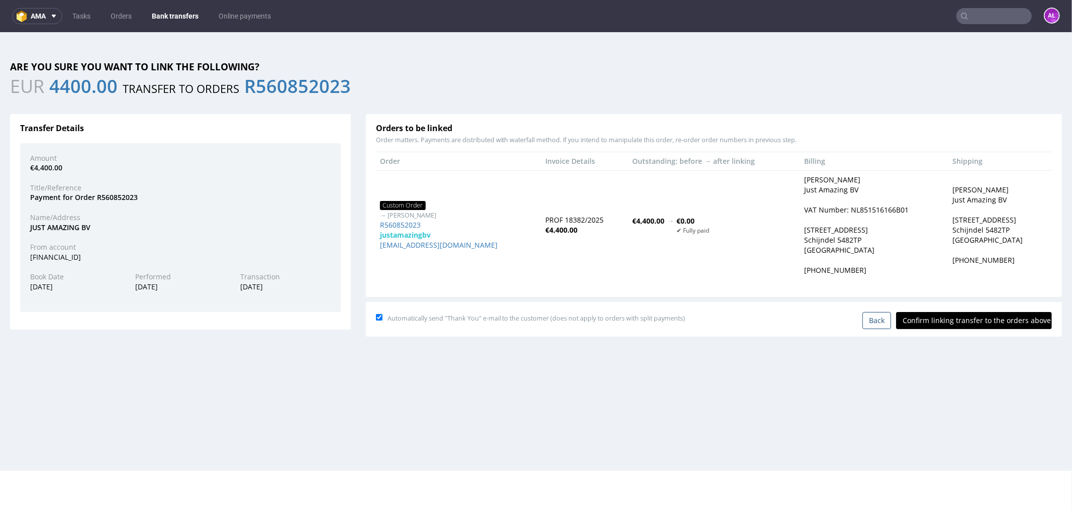
click at [947, 316] on input "Confirm linking transfer to the orders above" at bounding box center [974, 320] width 156 height 17
type input "In progress..."
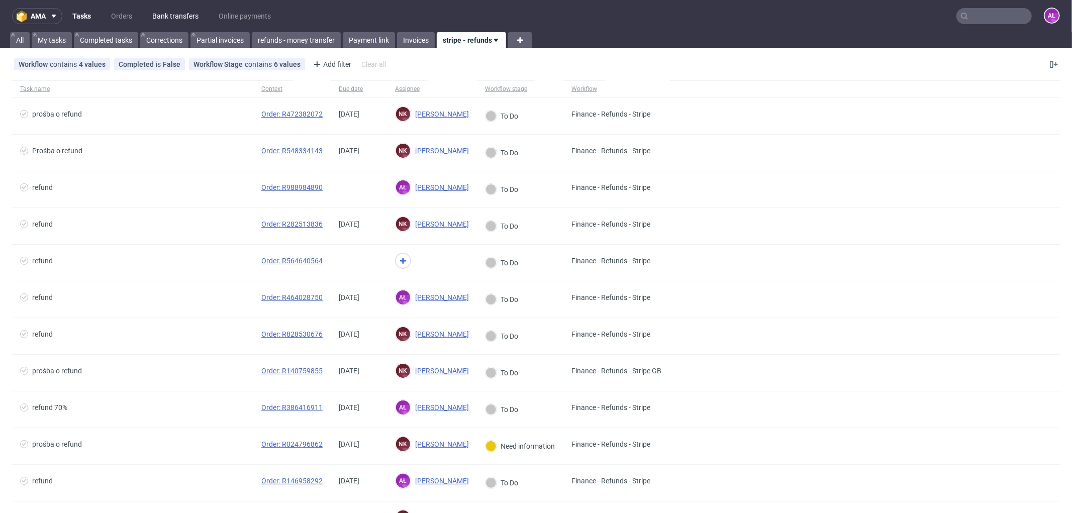
click at [180, 18] on link "Bank transfers" at bounding box center [175, 16] width 58 height 16
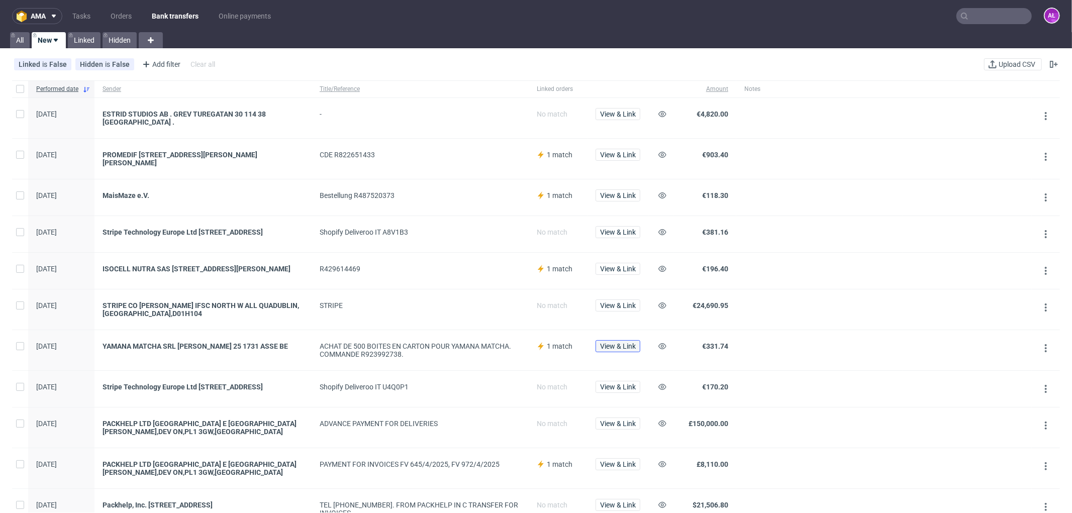
click at [627, 348] on span "View & Link" at bounding box center [618, 346] width 36 height 7
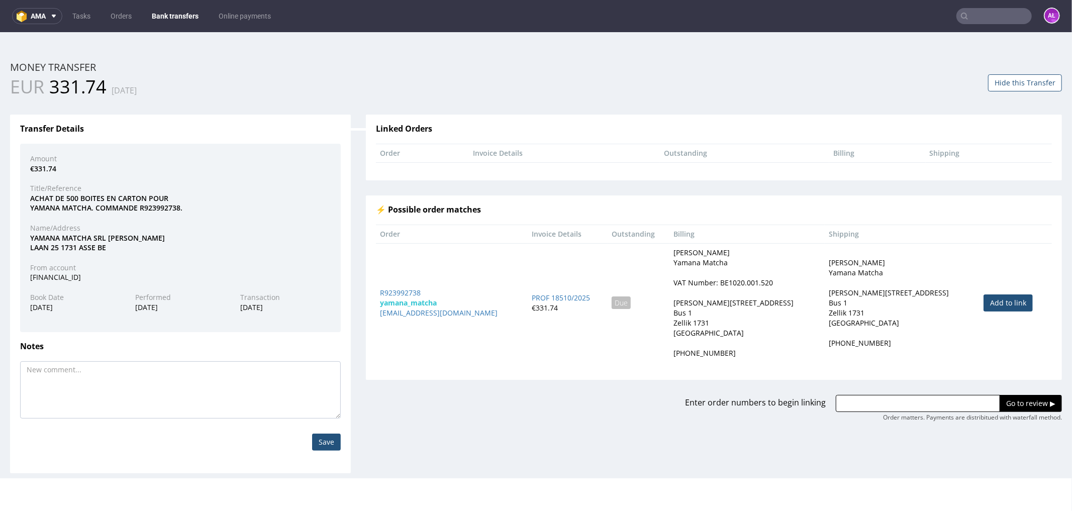
click at [984, 299] on link "Add to link" at bounding box center [1008, 302] width 49 height 17
type input "R923992738"
click at [1008, 402] on input "Go to review ▶" at bounding box center [1031, 403] width 62 height 17
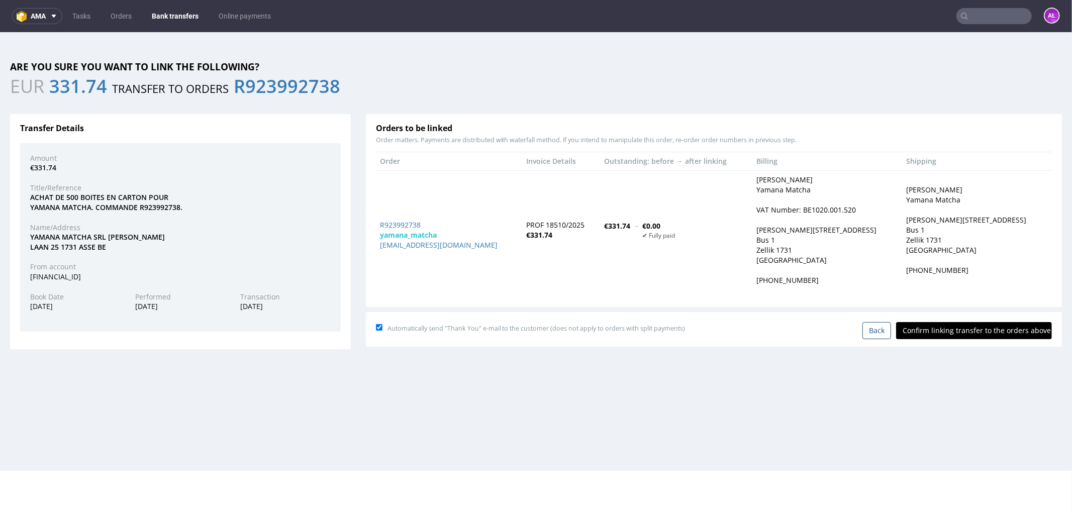
click at [946, 334] on input "Confirm linking transfer to the orders above" at bounding box center [974, 330] width 156 height 17
type input "In progress..."
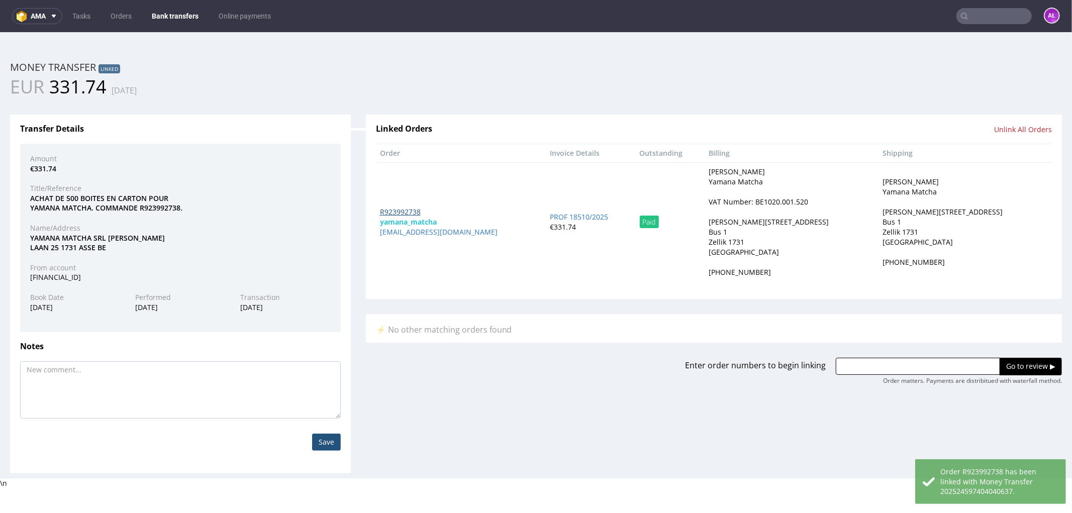
click at [413, 212] on link "R923992738" at bounding box center [400, 212] width 41 height 10
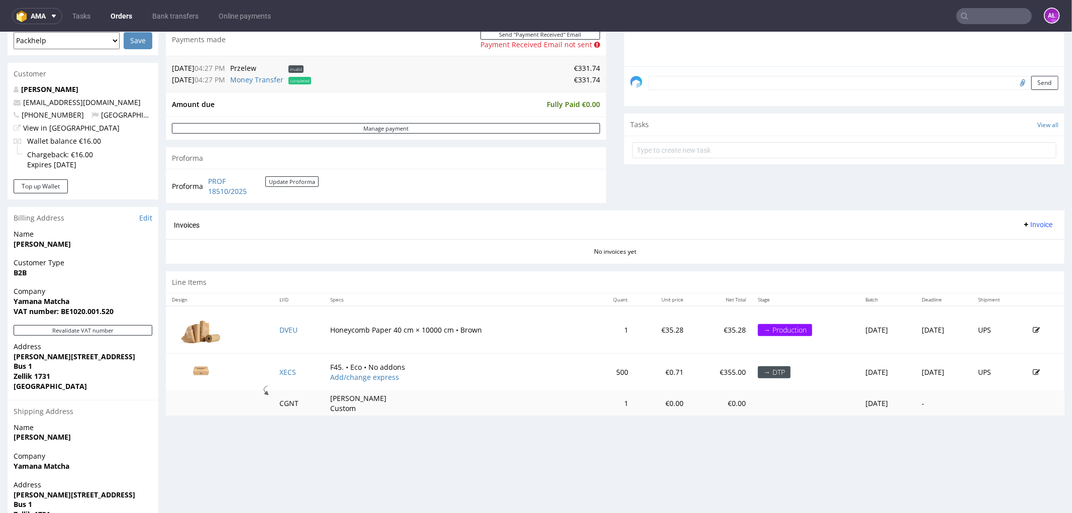
scroll to position [112, 0]
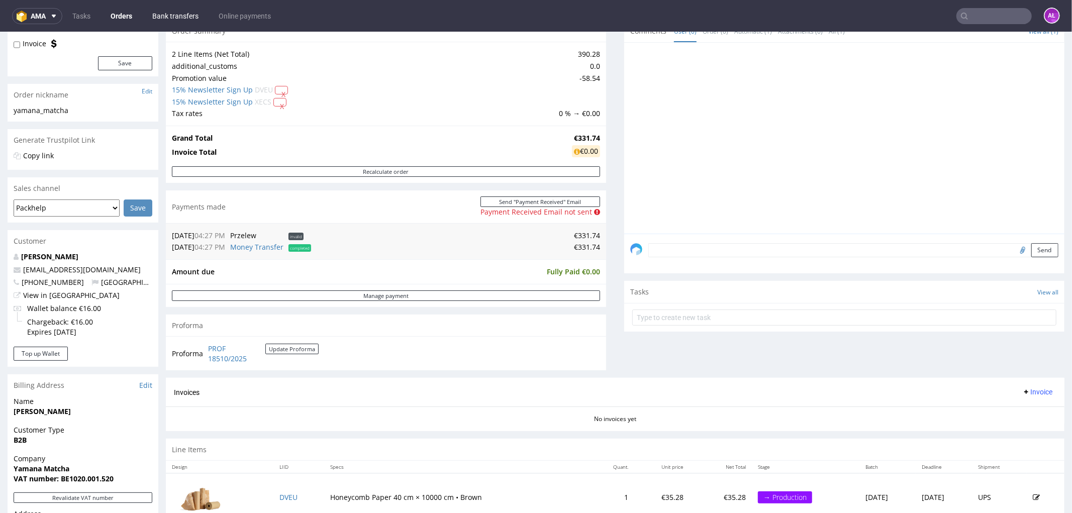
click at [193, 16] on link "Bank transfers" at bounding box center [175, 16] width 58 height 16
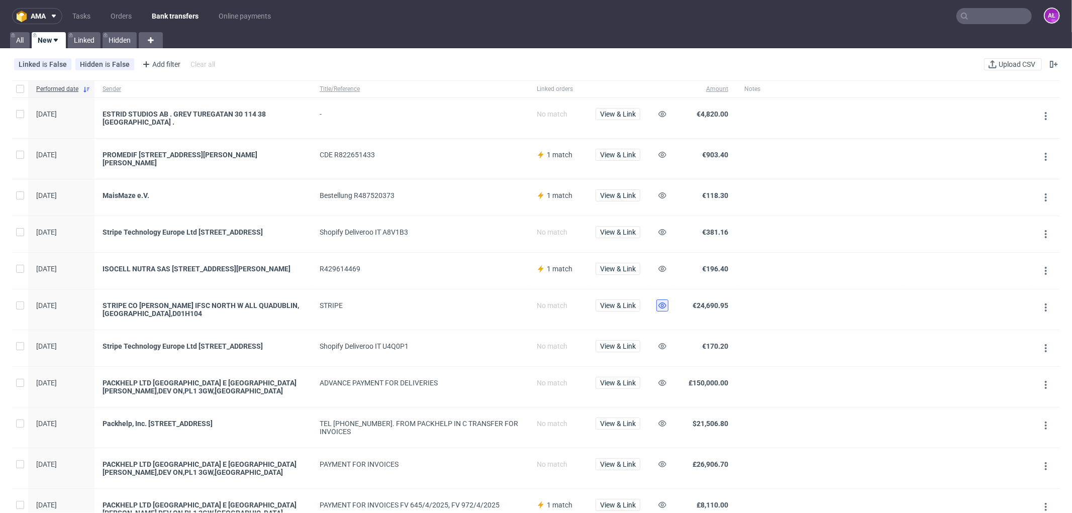
click at [661, 309] on icon at bounding box center [662, 306] width 8 height 8
click at [626, 266] on span "View & Link" at bounding box center [618, 268] width 36 height 7
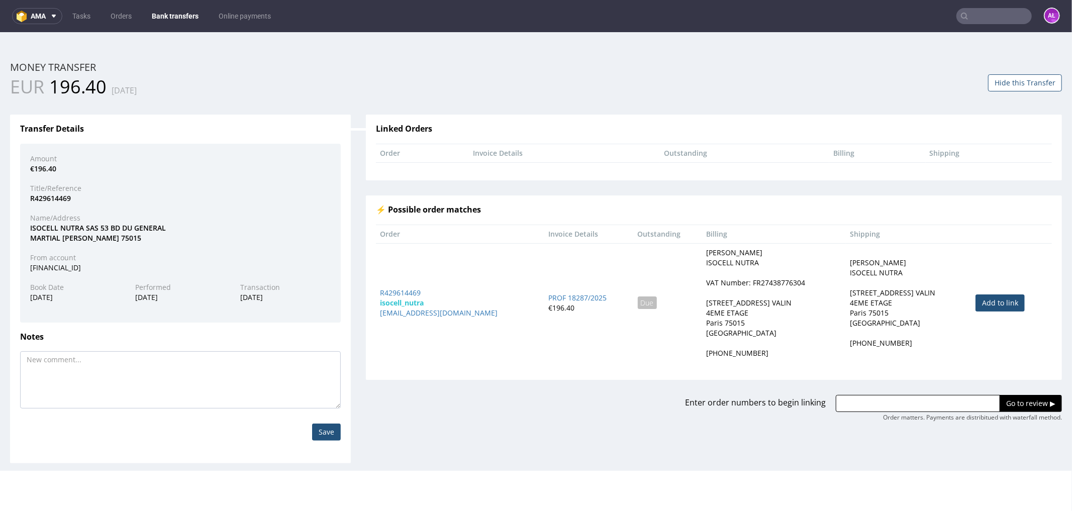
click at [993, 295] on link "Add to link" at bounding box center [1000, 302] width 49 height 17
type input "R429614469"
click at [1009, 403] on input "Go to review ▶" at bounding box center [1031, 403] width 62 height 17
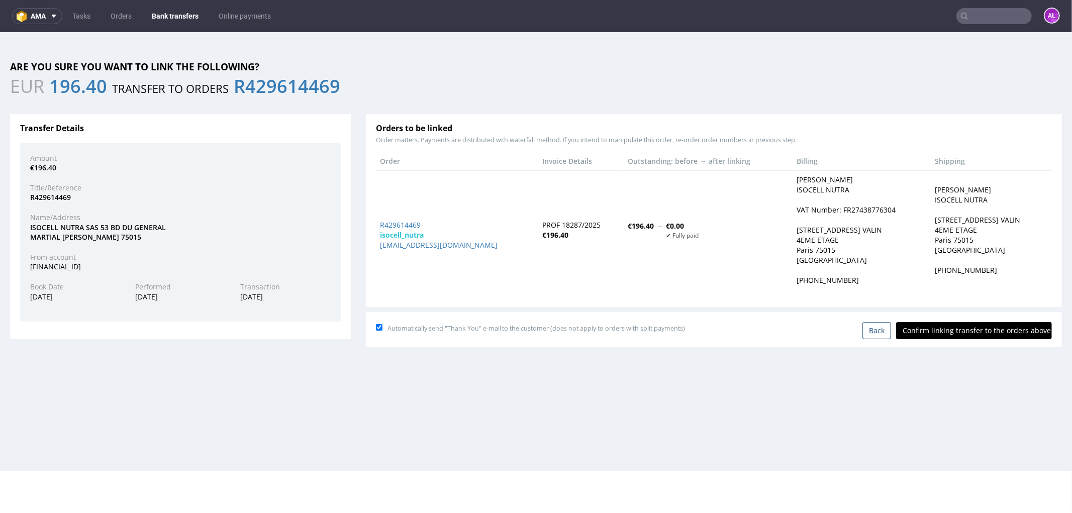
click at [955, 329] on input "Confirm linking transfer to the orders above" at bounding box center [974, 330] width 156 height 17
type input "In progress..."
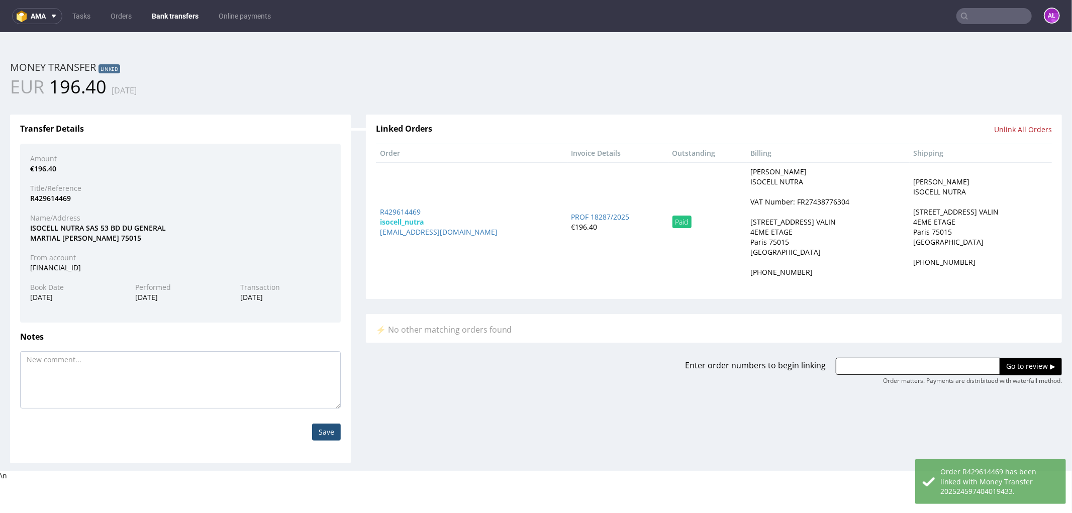
click at [188, 14] on link "Bank transfers" at bounding box center [175, 16] width 59 height 16
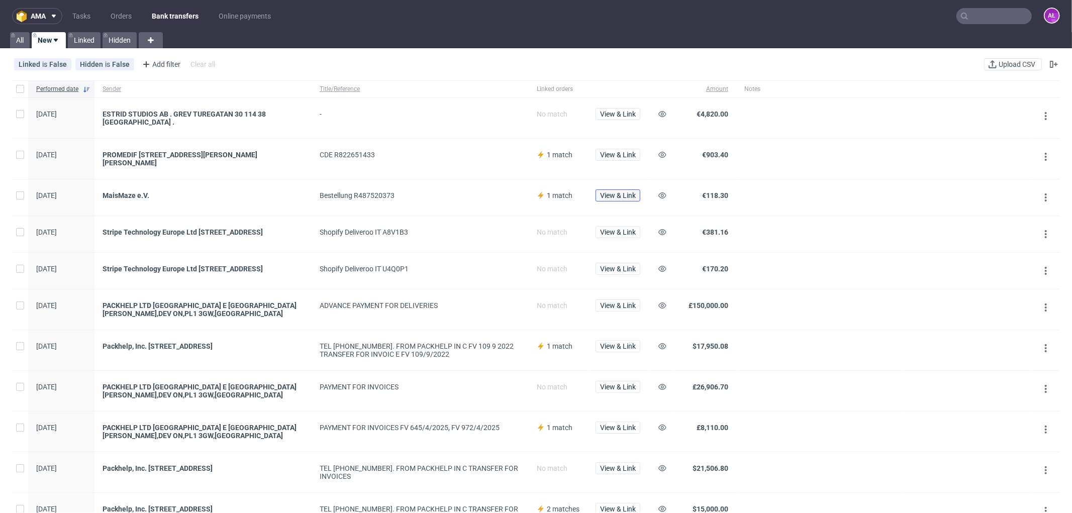
click at [614, 192] on span "View & Link" at bounding box center [618, 195] width 36 height 7
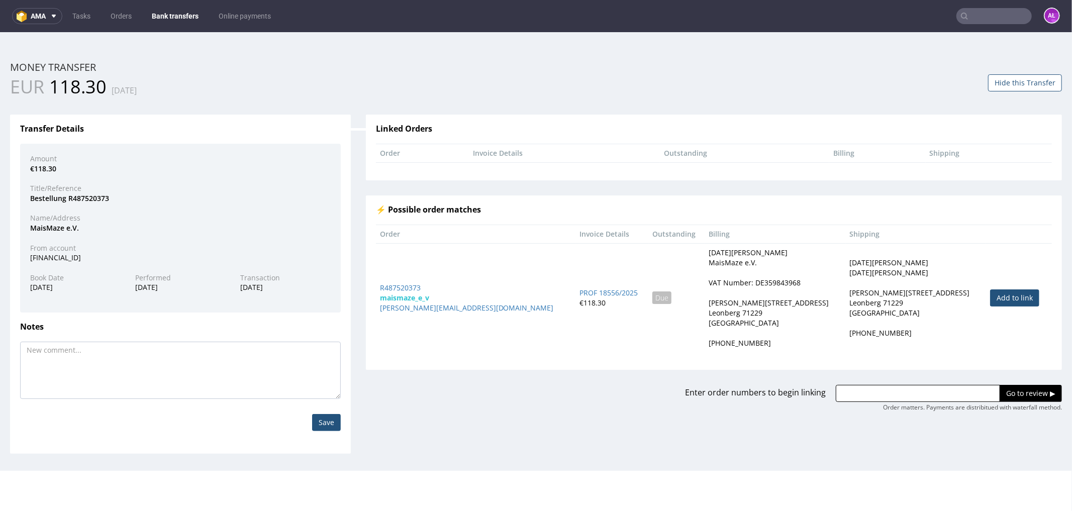
click at [990, 297] on link "Add to link" at bounding box center [1014, 297] width 49 height 17
type input "R487520373"
click at [1006, 388] on input "Go to review ▶" at bounding box center [1031, 393] width 62 height 17
click at [990, 297] on link "Add to link" at bounding box center [1014, 297] width 49 height 17
type input "R487520373"
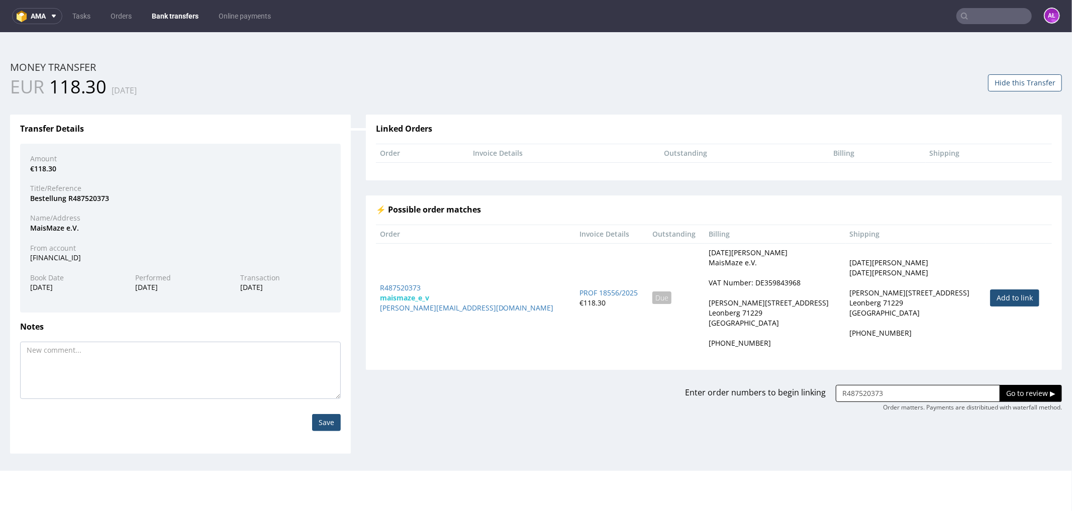
click at [1018, 388] on input "Go to review ▶" at bounding box center [1031, 393] width 62 height 17
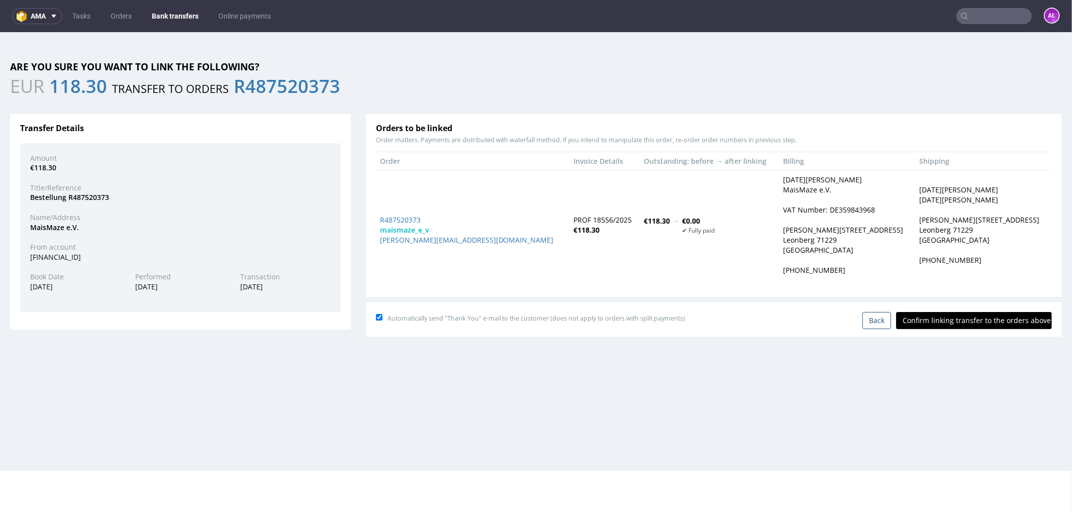
click at [932, 320] on input "Confirm linking transfer to the orders above" at bounding box center [974, 320] width 156 height 17
type input "In progress..."
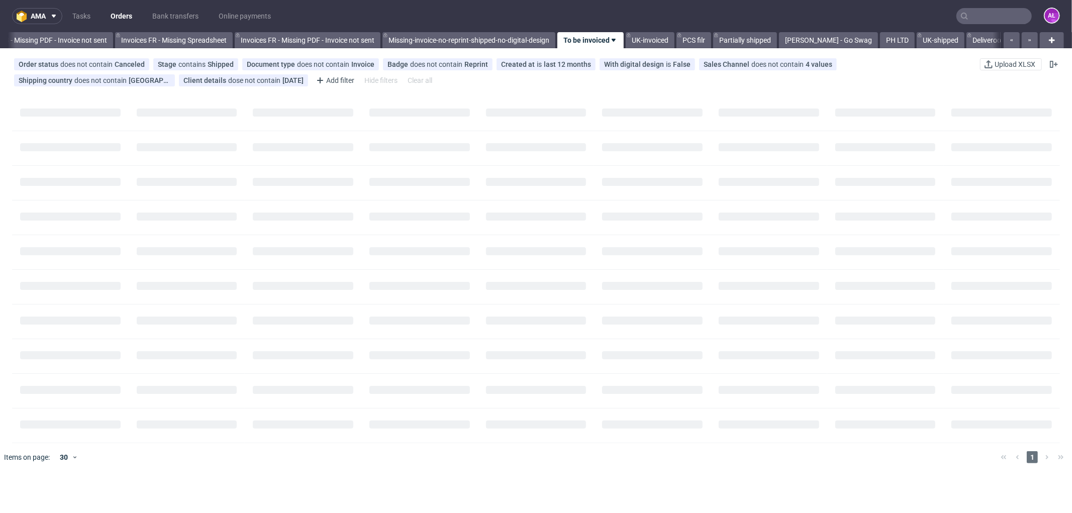
scroll to position [0, 1506]
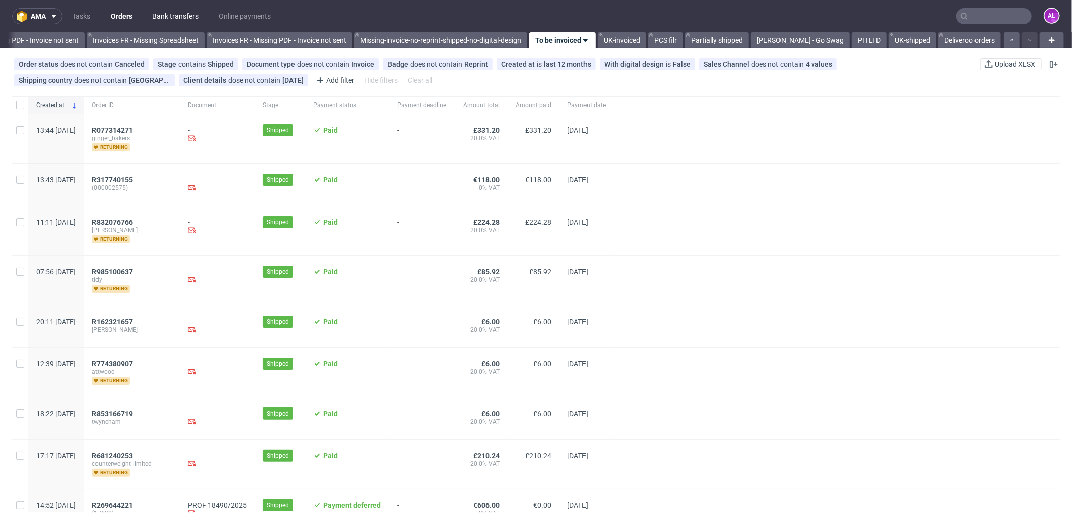
click at [188, 23] on link "Bank transfers" at bounding box center [175, 16] width 58 height 16
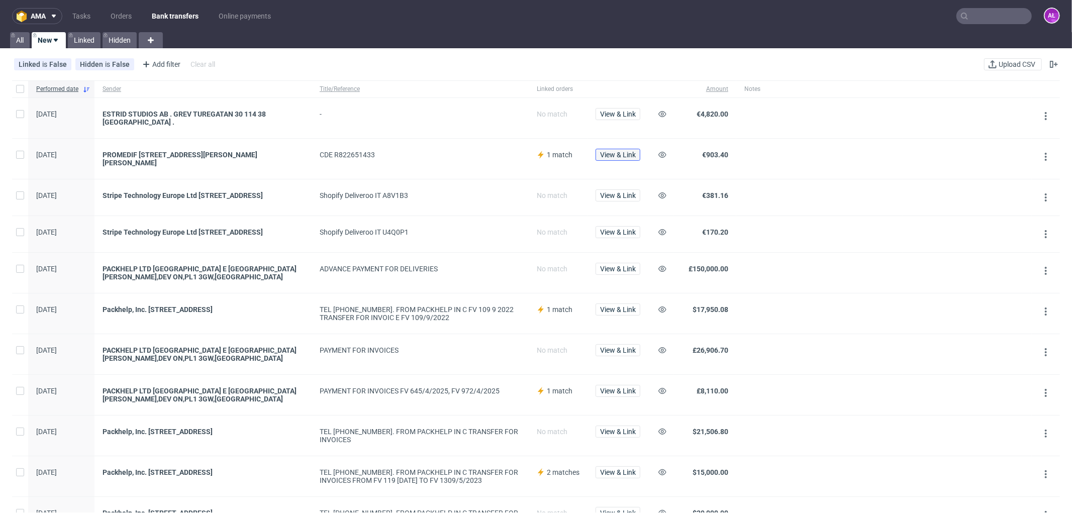
click at [606, 149] on button "View & Link" at bounding box center [618, 155] width 45 height 12
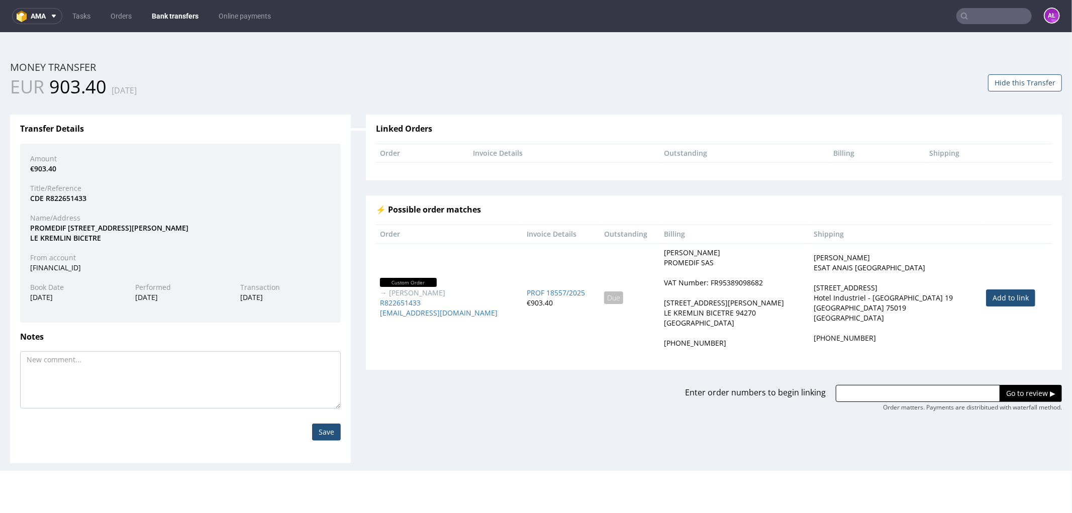
click at [986, 297] on link "Add to link" at bounding box center [1010, 297] width 49 height 17
type input "R822651433"
click at [1014, 394] on input "Go to review ▶" at bounding box center [1031, 393] width 62 height 17
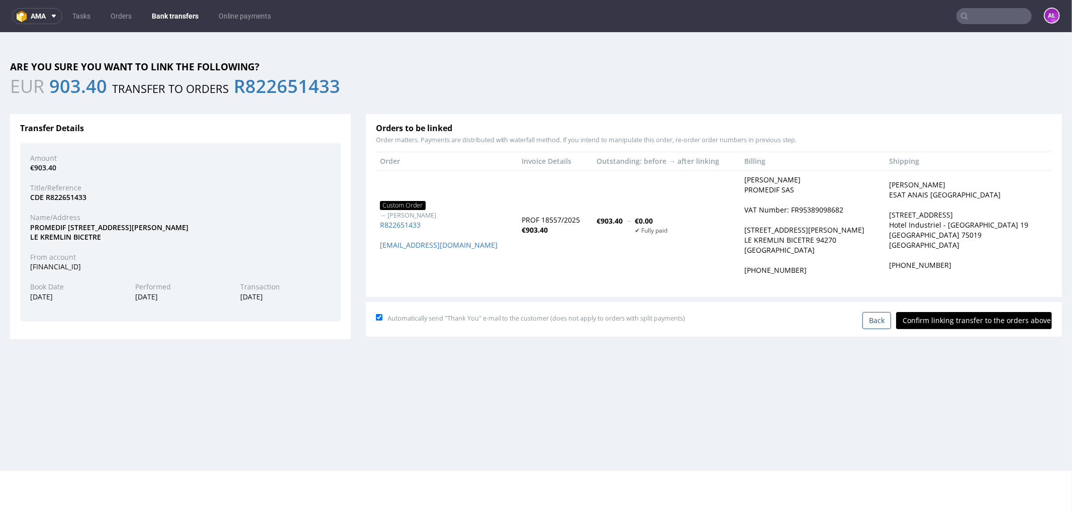
click at [945, 318] on input "Confirm linking transfer to the orders above" at bounding box center [974, 320] width 156 height 17
type input "In progress..."
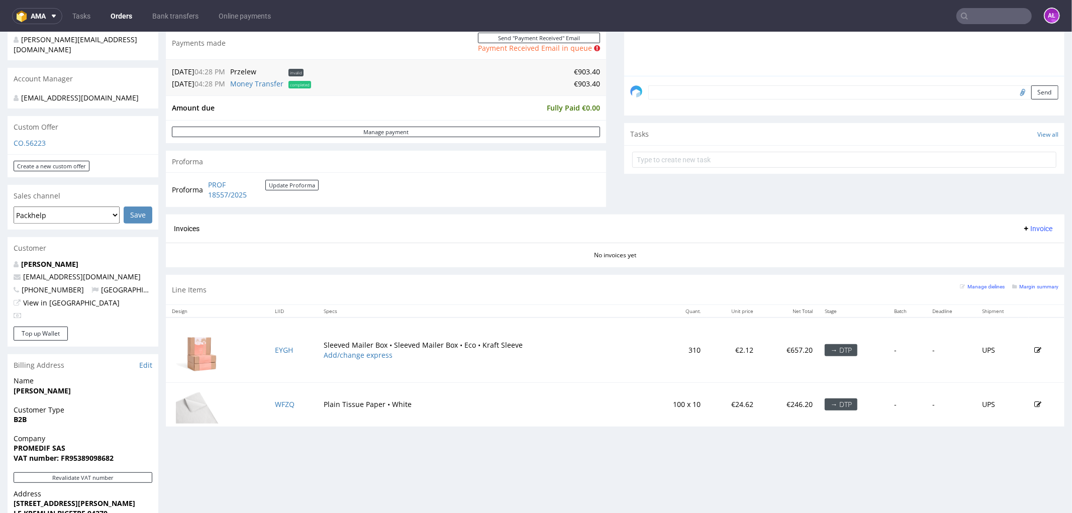
scroll to position [279, 0]
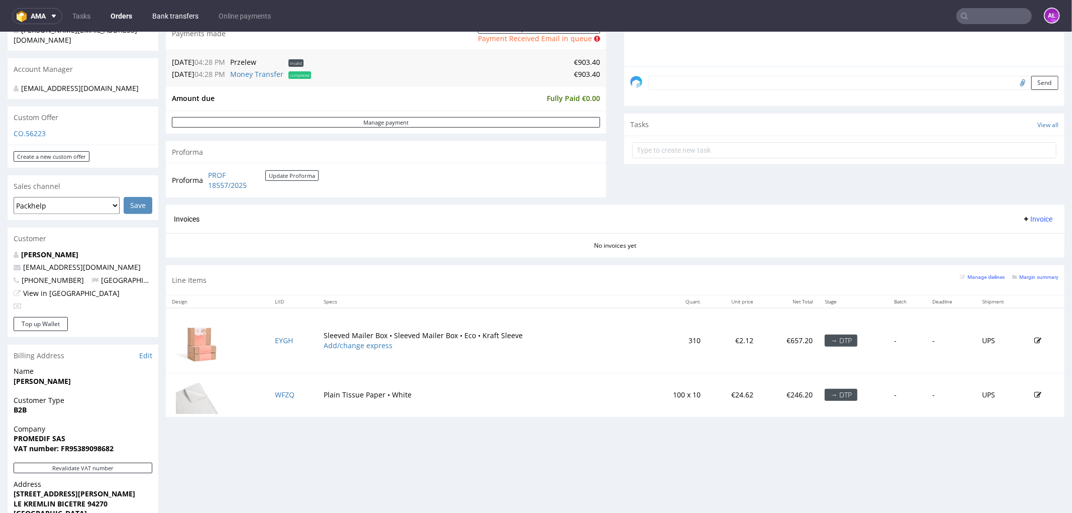
click at [186, 19] on link "Bank transfers" at bounding box center [175, 16] width 58 height 16
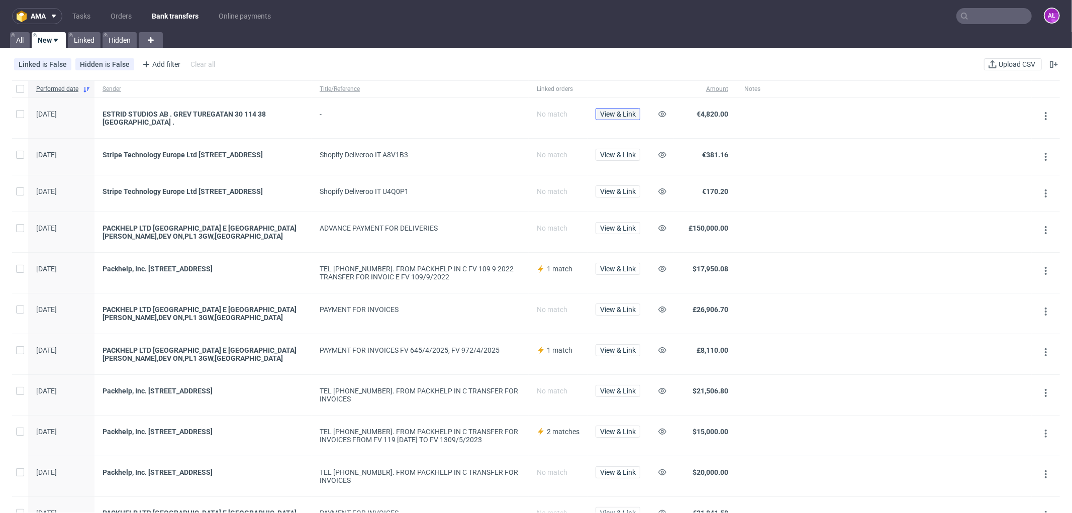
click at [621, 113] on span "View & Link" at bounding box center [618, 114] width 36 height 7
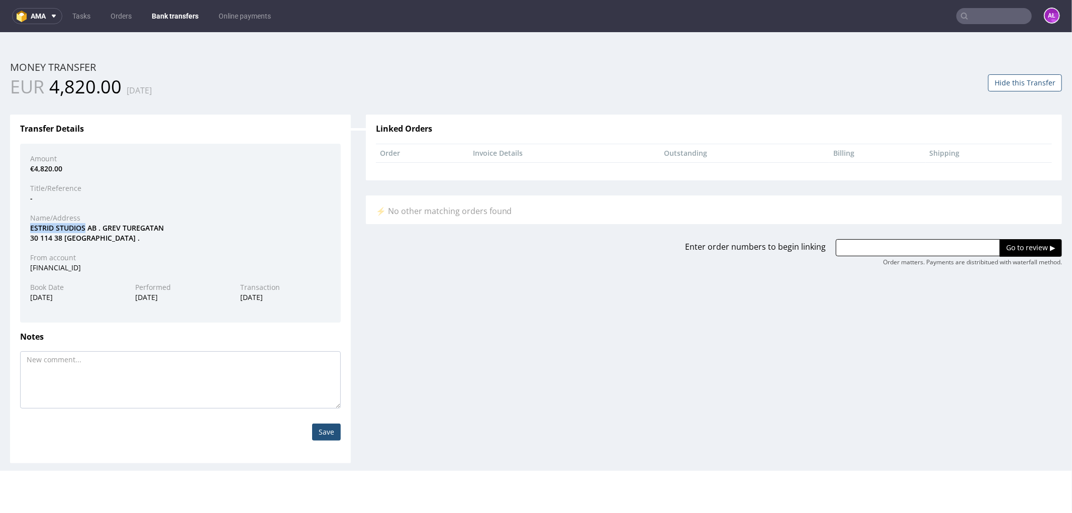
drag, startPoint x: 30, startPoint y: 228, endPoint x: 84, endPoint y: 229, distance: 54.3
click at [84, 229] on div "ESTRID STUDIOS AB . GREV TUREGATAN 30 114 38 STOCKHOLM ." at bounding box center [181, 233] width 316 height 20
copy div "ESTRID STUDIOS"
click at [877, 249] on input "text" at bounding box center [918, 247] width 164 height 17
paste input "R572634762"
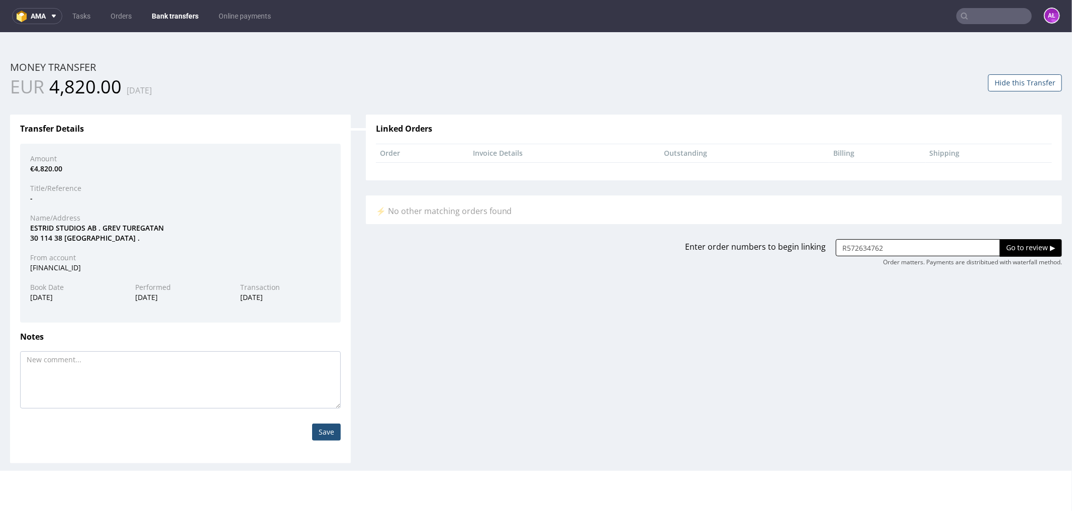
type input "R572634762"
drag, startPoint x: 1018, startPoint y: 248, endPoint x: 639, endPoint y: 292, distance: 381.6
click at [1017, 248] on input "Go to review ▶" at bounding box center [1031, 247] width 62 height 17
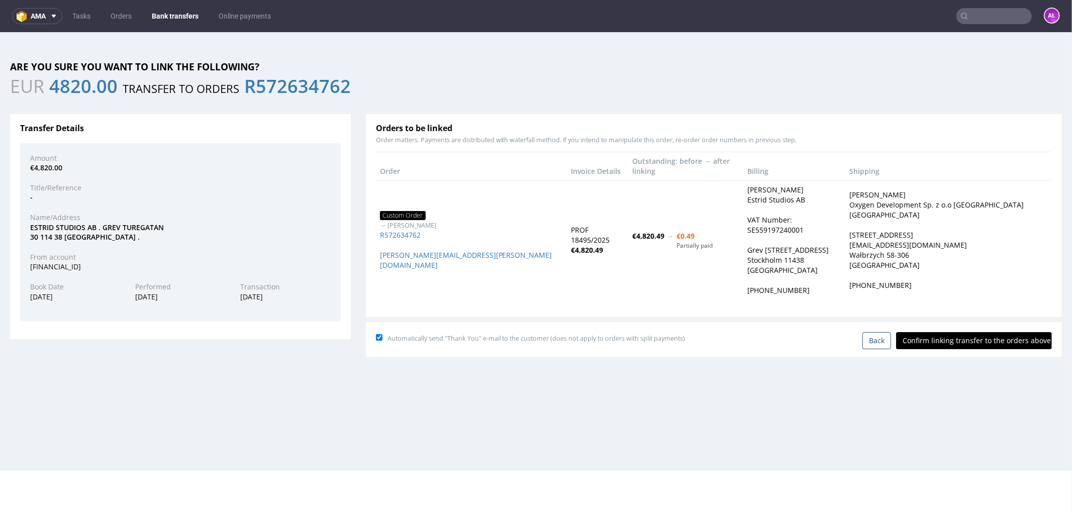
click at [966, 332] on input "Confirm linking transfer to the orders above" at bounding box center [974, 340] width 156 height 17
type input "In progress..."
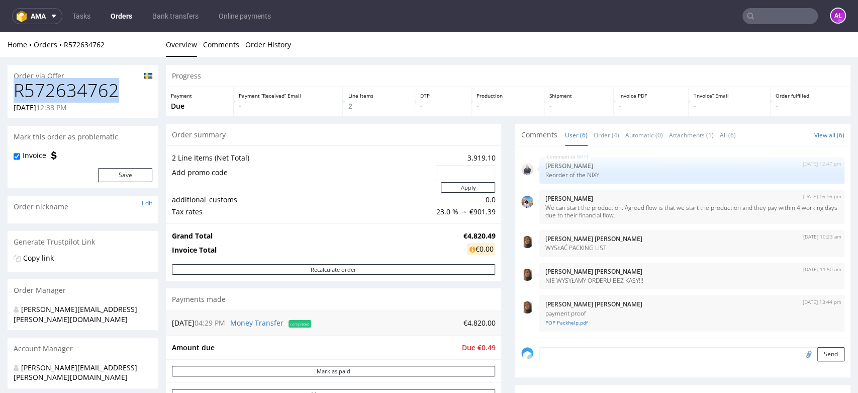
drag, startPoint x: 85, startPoint y: 87, endPoint x: 13, endPoint y: 91, distance: 72.0
click at [14, 91] on h1 "R572634762" at bounding box center [83, 90] width 139 height 20
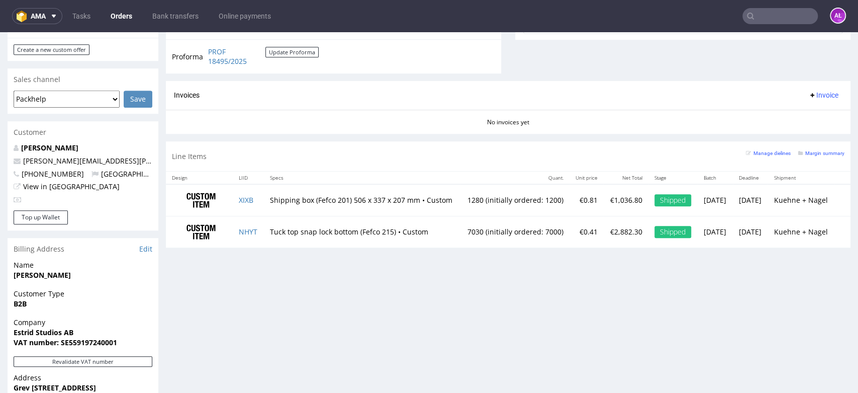
scroll to position [446, 0]
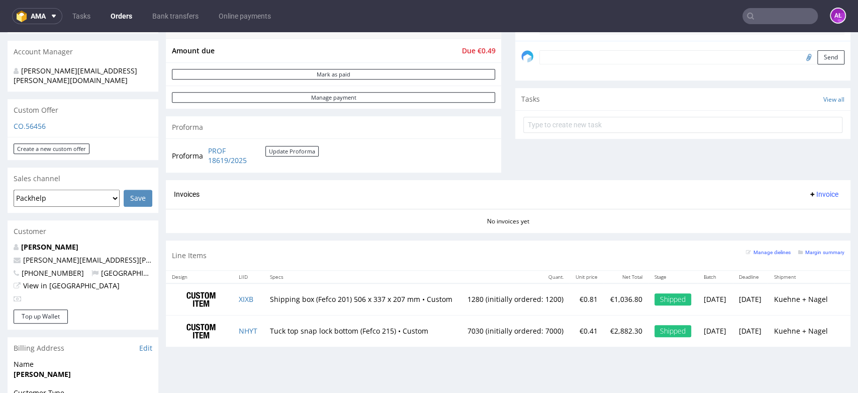
scroll to position [391, 0]
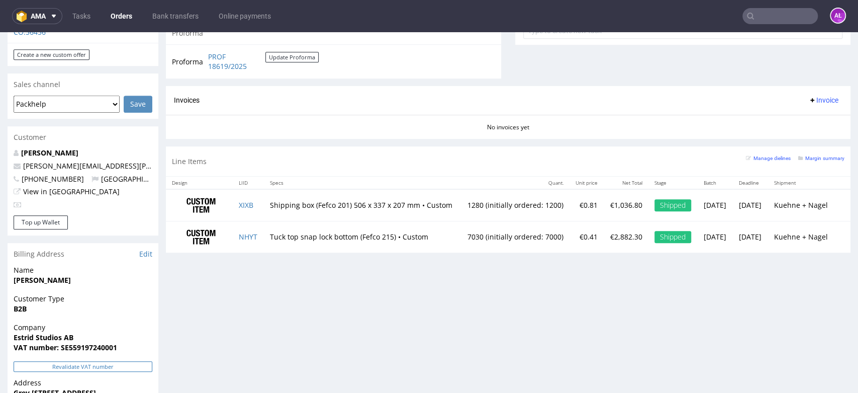
click at [128, 361] on button "Revalidate VAT number" at bounding box center [83, 366] width 139 height 11
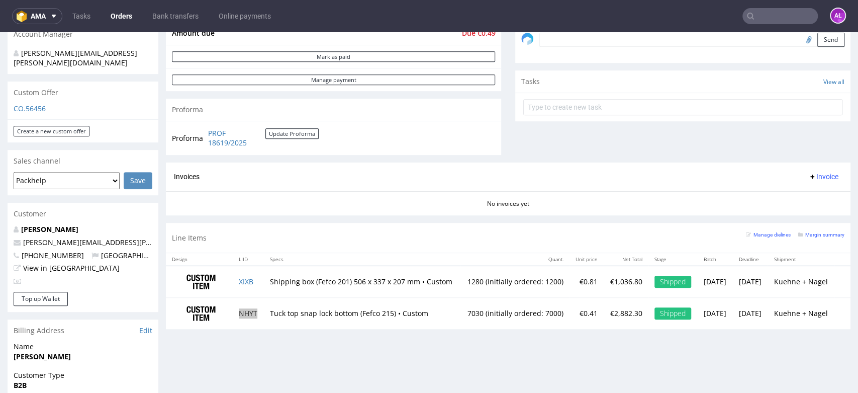
scroll to position [446, 0]
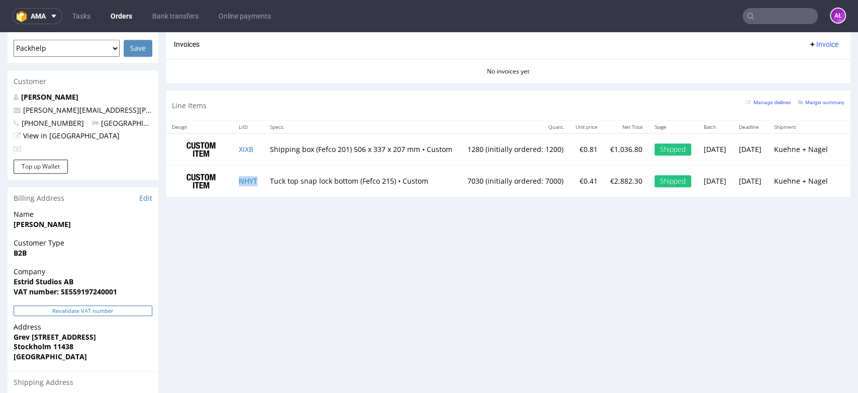
click at [132, 305] on button "Revalidate VAT number" at bounding box center [83, 310] width 139 height 11
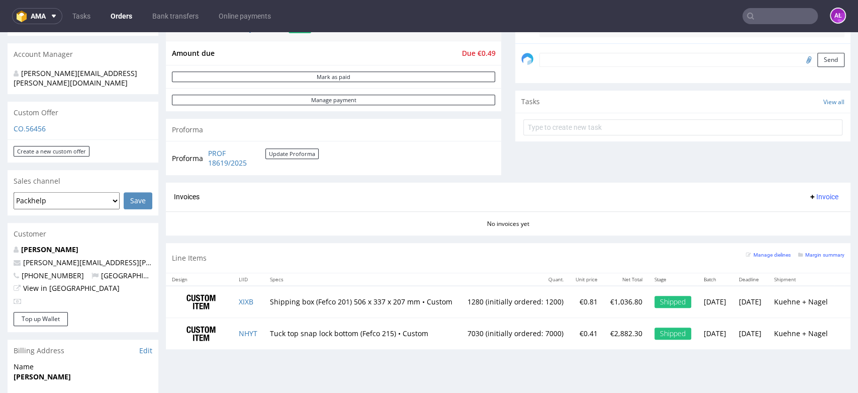
scroll to position [223, 0]
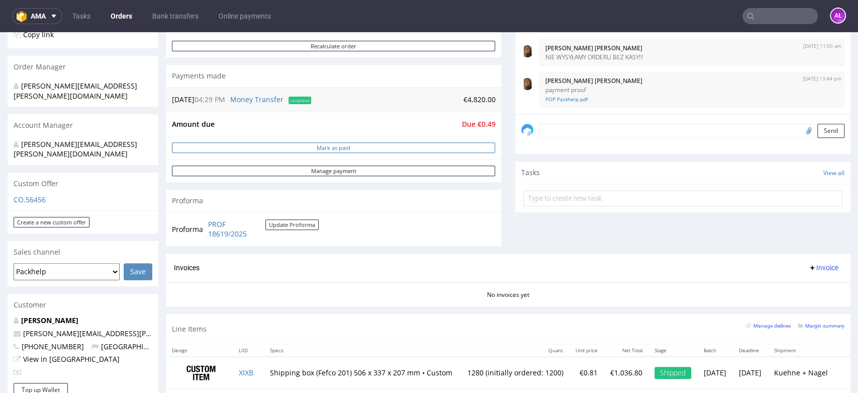
click at [390, 151] on button "Mark as paid" at bounding box center [333, 147] width 323 height 11
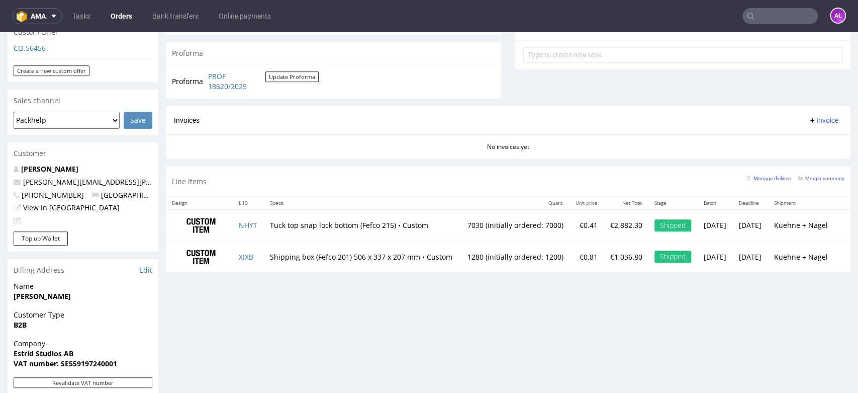
scroll to position [446, 0]
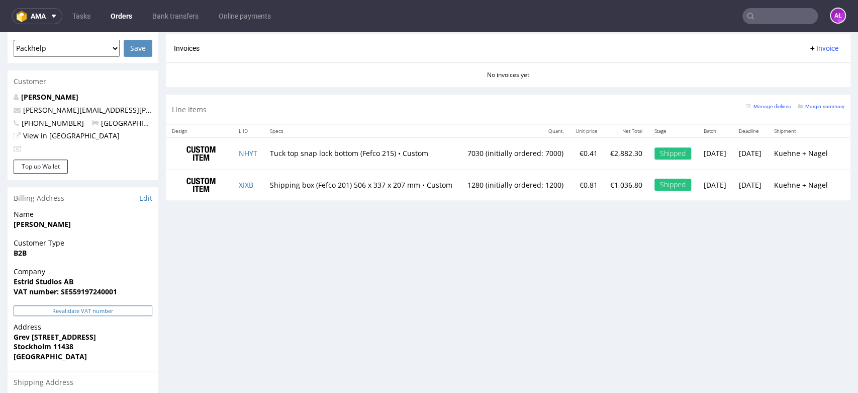
click at [144, 305] on button "Revalidate VAT number" at bounding box center [83, 310] width 139 height 11
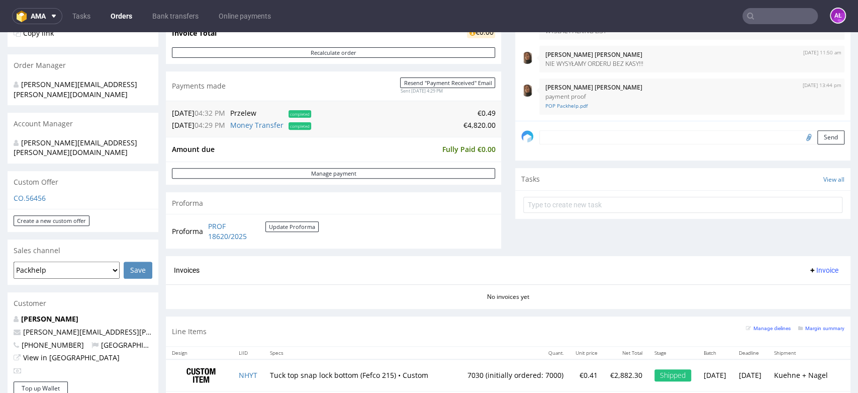
scroll to position [223, 0]
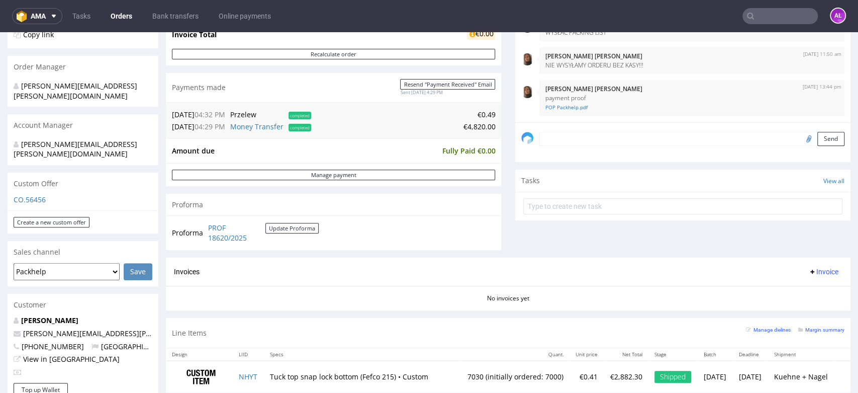
click at [814, 273] on span "Invoice" at bounding box center [823, 271] width 30 height 8
click at [814, 289] on span "Generate" at bounding box center [806, 293] width 49 height 10
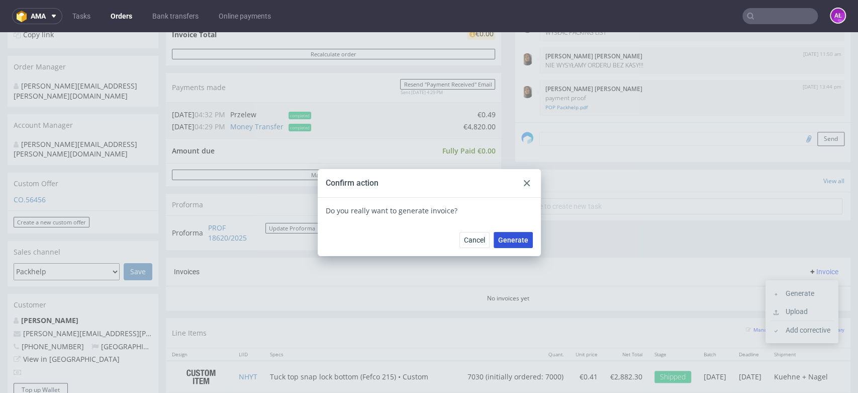
click at [515, 232] on button "Generate" at bounding box center [513, 240] width 39 height 16
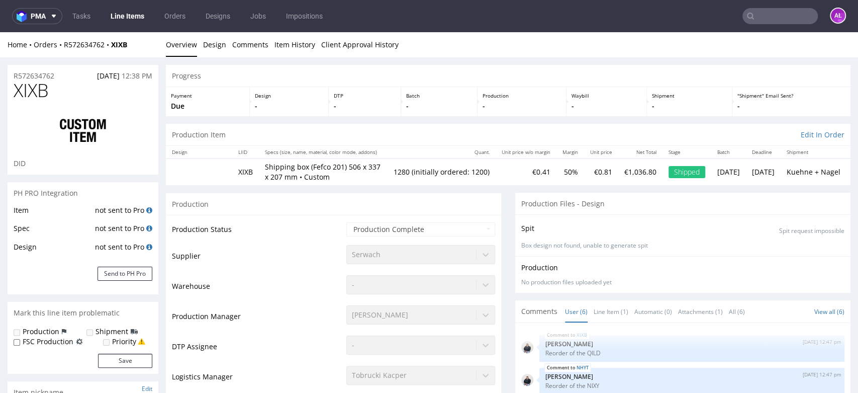
scroll to position [34, 0]
type input "7030"
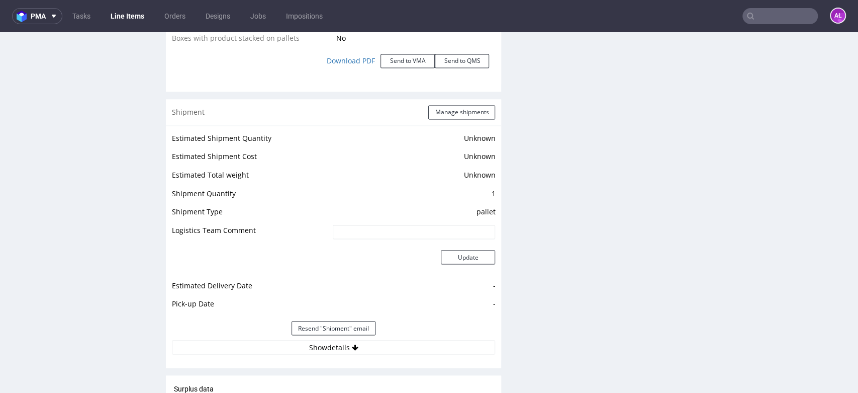
scroll to position [1228, 0]
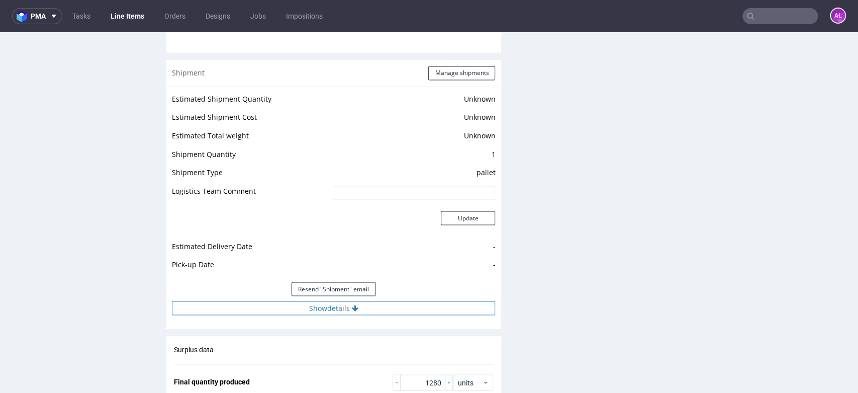
click at [373, 302] on button "Show details" at bounding box center [333, 308] width 323 height 14
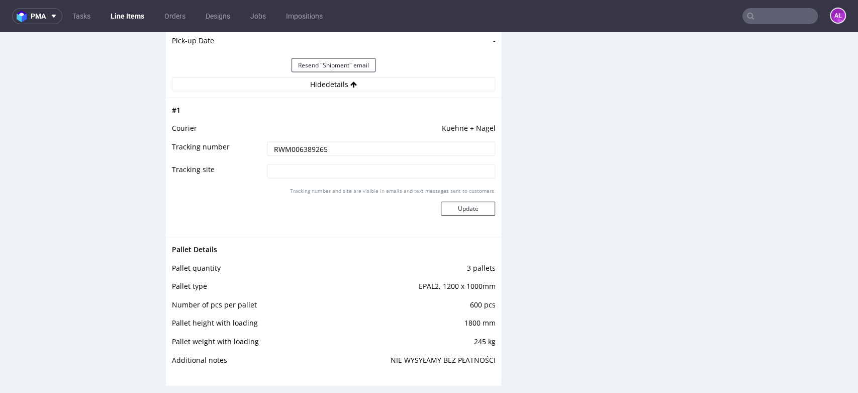
scroll to position [1508, 0]
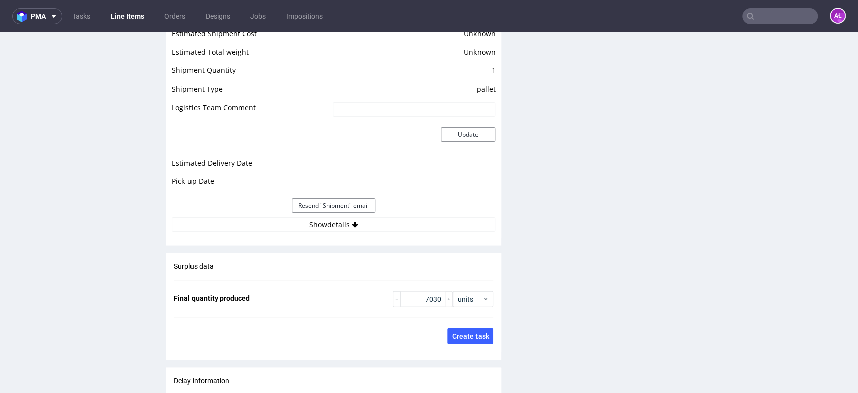
scroll to position [1452, 0]
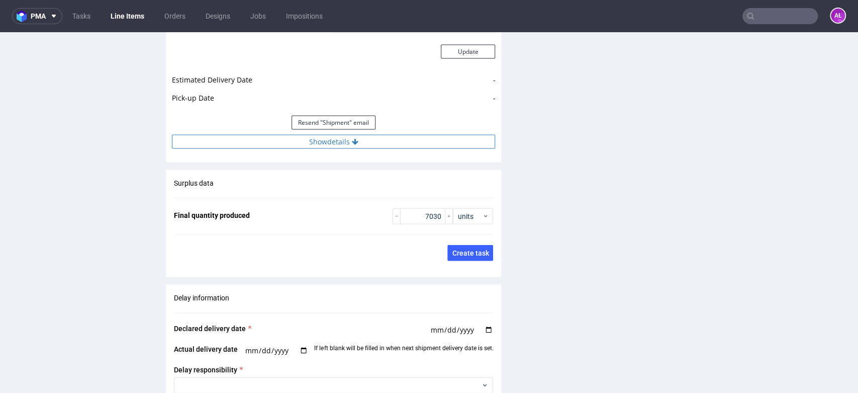
click at [385, 135] on button "Show details" at bounding box center [333, 142] width 323 height 14
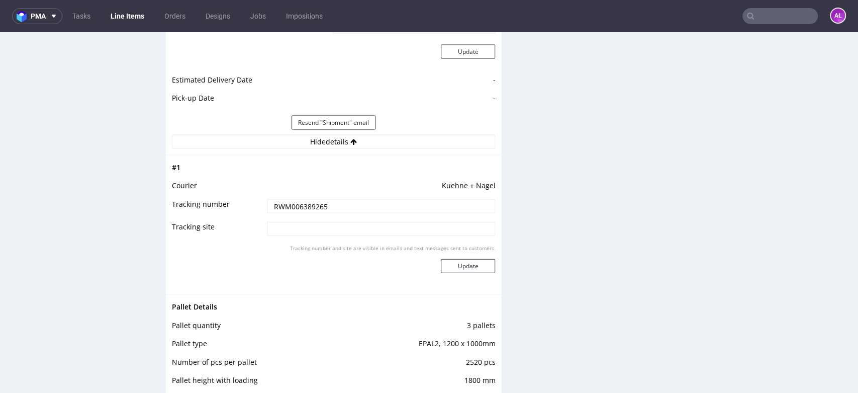
drag, startPoint x: 348, startPoint y: 203, endPoint x: 252, endPoint y: 204, distance: 96.5
click at [252, 204] on tr "Tracking number RWM006389265" at bounding box center [333, 209] width 323 height 23
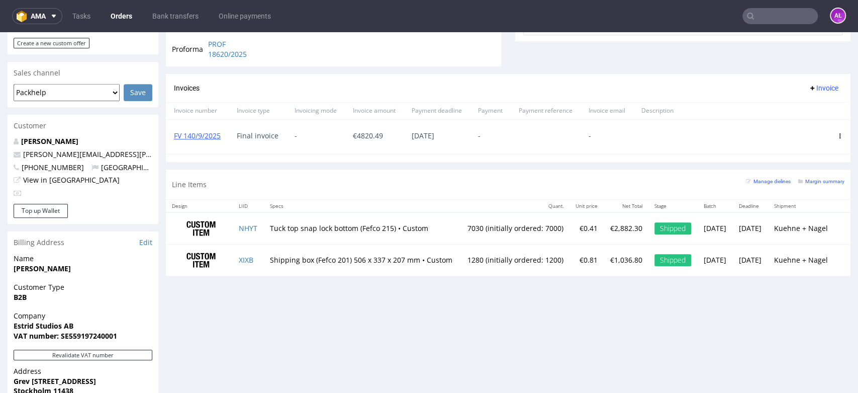
scroll to position [446, 0]
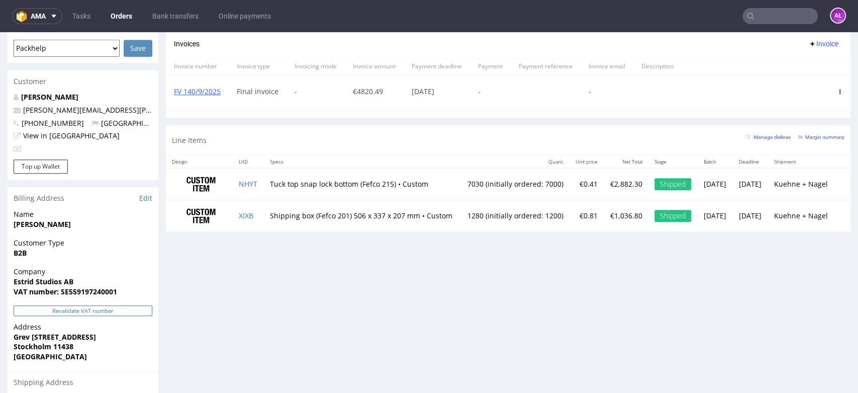
click at [115, 305] on button "Revalidate VAT number" at bounding box center [83, 310] width 139 height 11
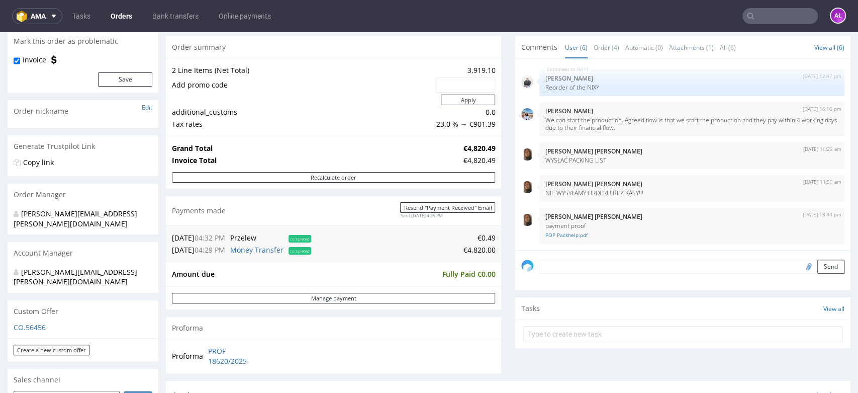
scroll to position [335, 0]
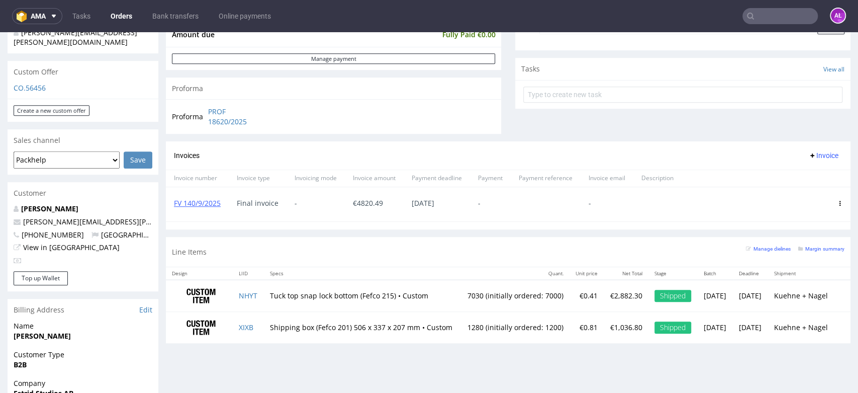
click at [829, 204] on div at bounding box center [839, 204] width 21 height 34
click at [839, 204] on use at bounding box center [840, 203] width 2 height 5
click at [802, 296] on span "Delete invoice" at bounding box center [799, 295] width 61 height 10
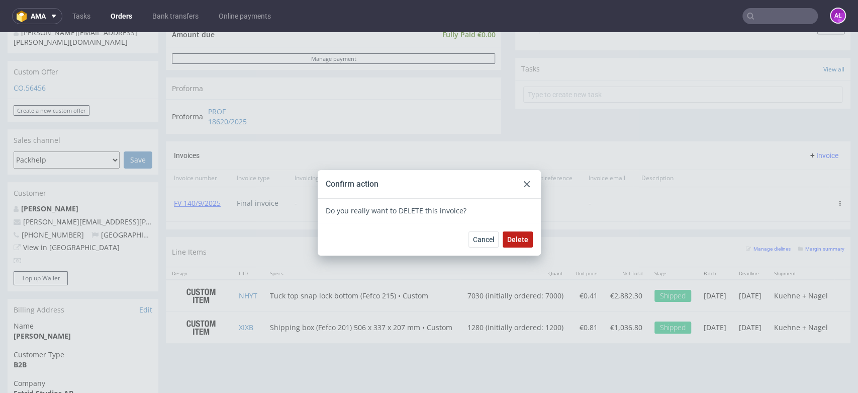
click at [510, 239] on span "Delete" at bounding box center [517, 239] width 21 height 7
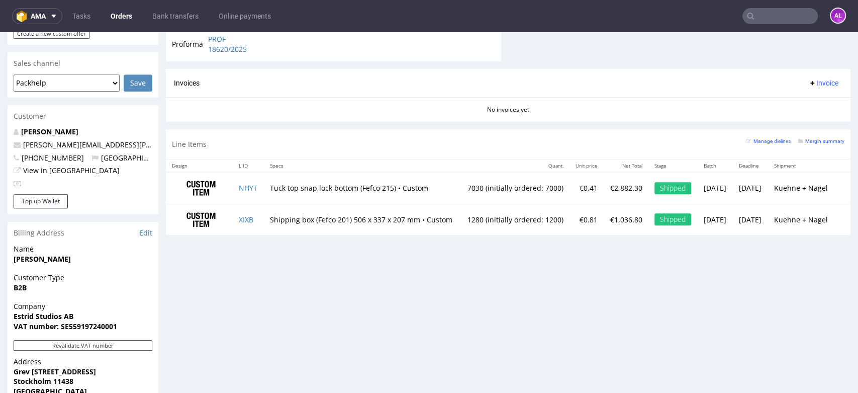
scroll to position [558, 0]
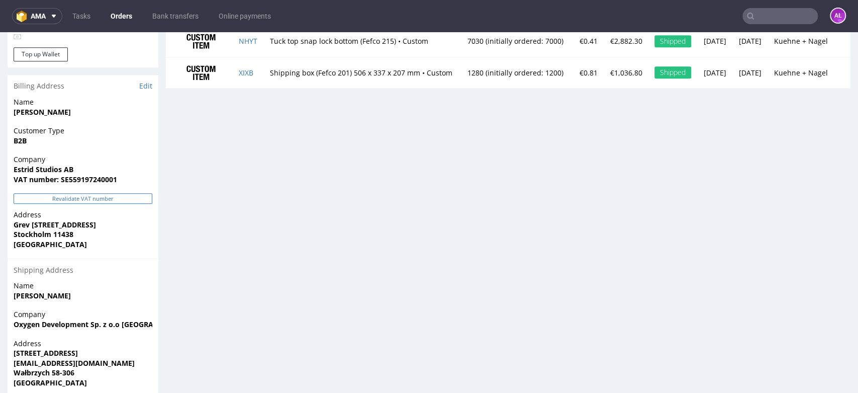
click at [143, 193] on button "Revalidate VAT number" at bounding box center [83, 198] width 139 height 11
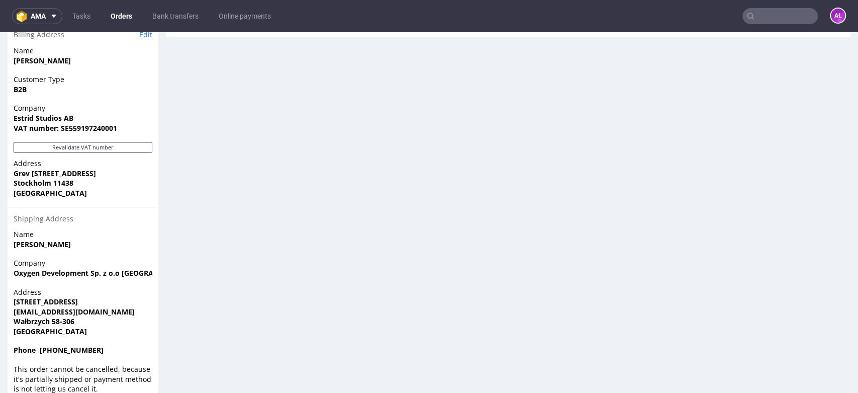
scroll to position [386, 0]
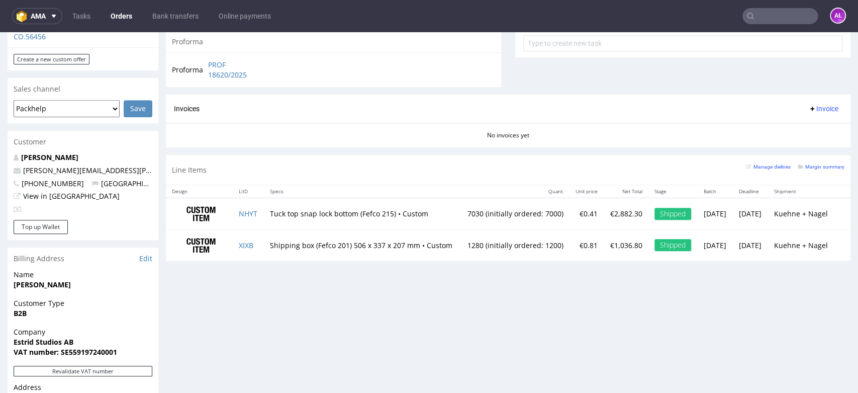
click at [808, 112] on span "Invoice" at bounding box center [823, 109] width 30 height 8
click at [804, 113] on button "Invoice" at bounding box center [823, 109] width 38 height 12
click at [803, 148] on span "Upload" at bounding box center [806, 148] width 49 height 10
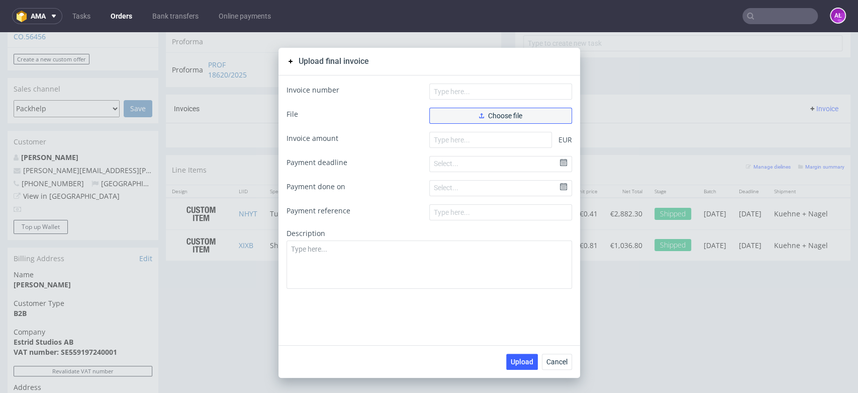
click at [503, 113] on span "Choose file" at bounding box center [500, 115] width 43 height 7
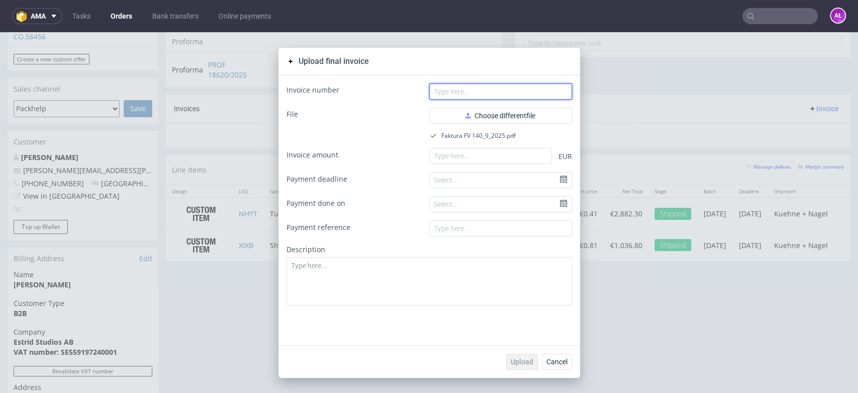
click at [486, 95] on input "text" at bounding box center [500, 91] width 143 height 16
paste input "FV 140/9/2025"
type input "FV 140/9/2025"
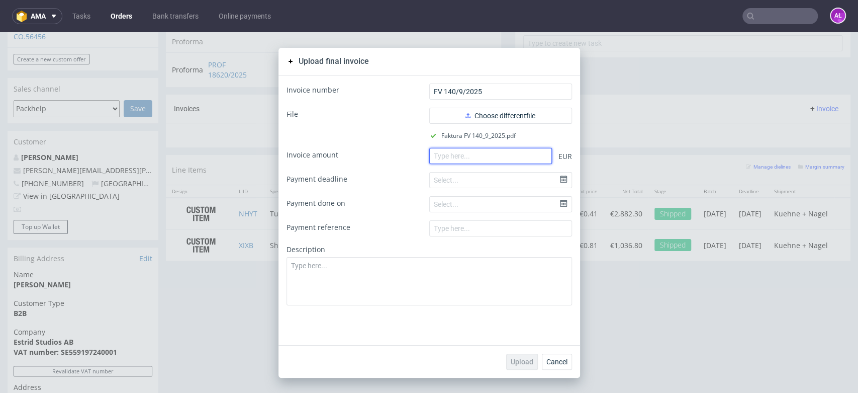
click at [465, 162] on input "number" at bounding box center [490, 156] width 123 height 16
paste input "4820.49"
type input "4820.49"
click at [521, 358] on span "Upload" at bounding box center [522, 361] width 23 height 7
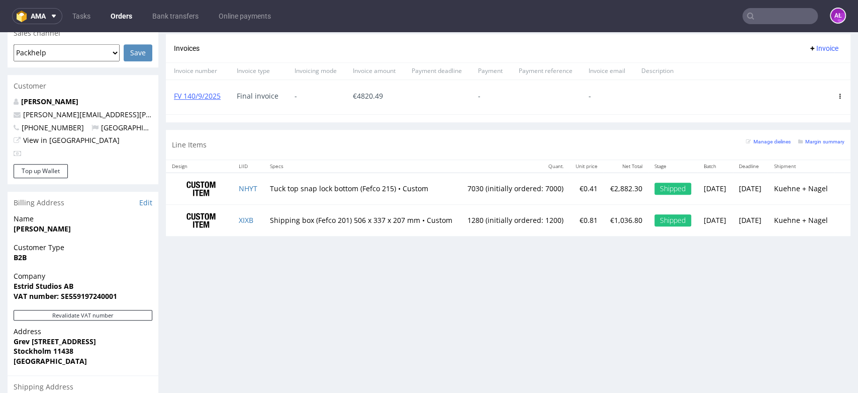
scroll to position [446, 0]
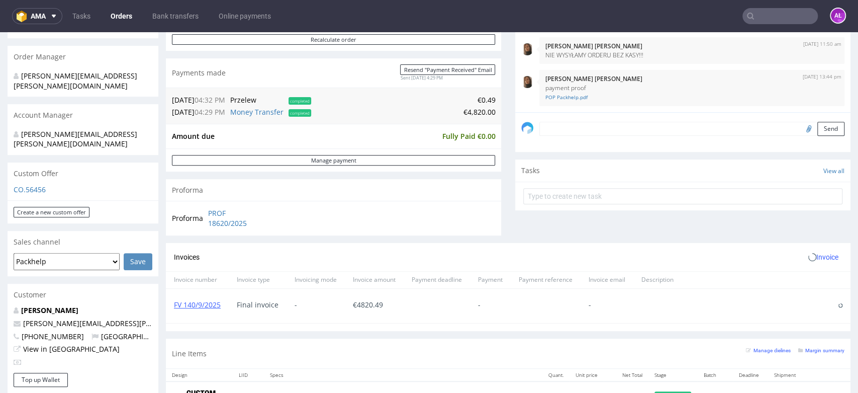
scroll to position [335, 0]
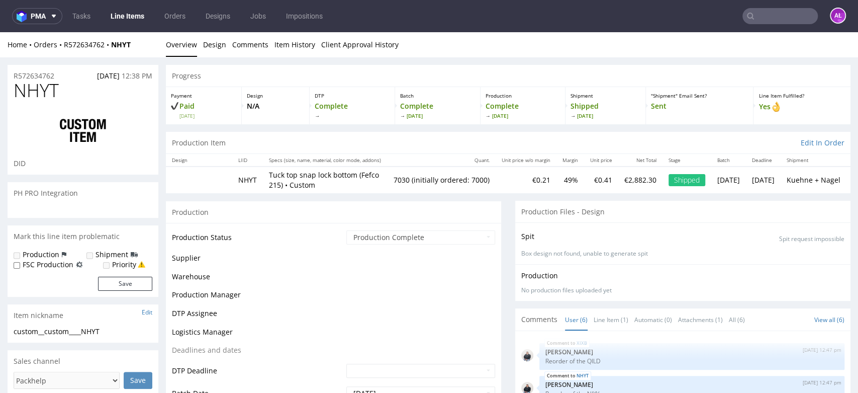
scroll to position [34, 0]
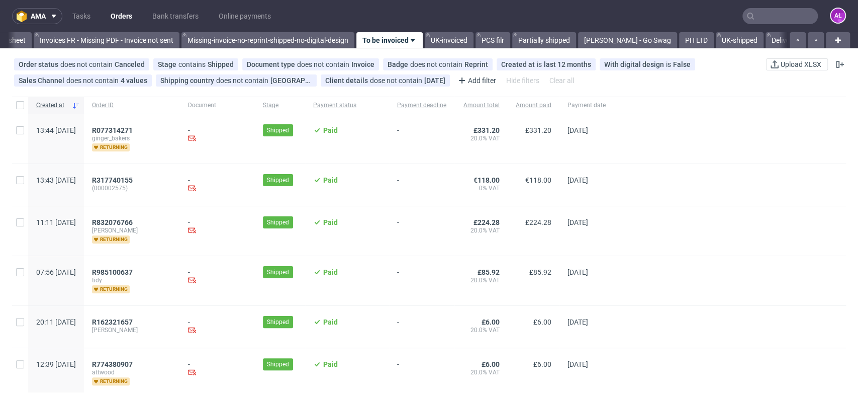
scroll to position [0, 1684]
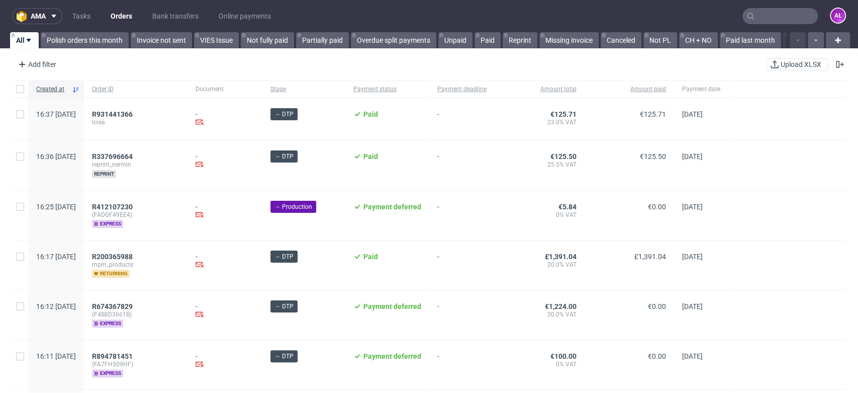
click at [776, 17] on input "text" at bounding box center [779, 16] width 75 height 16
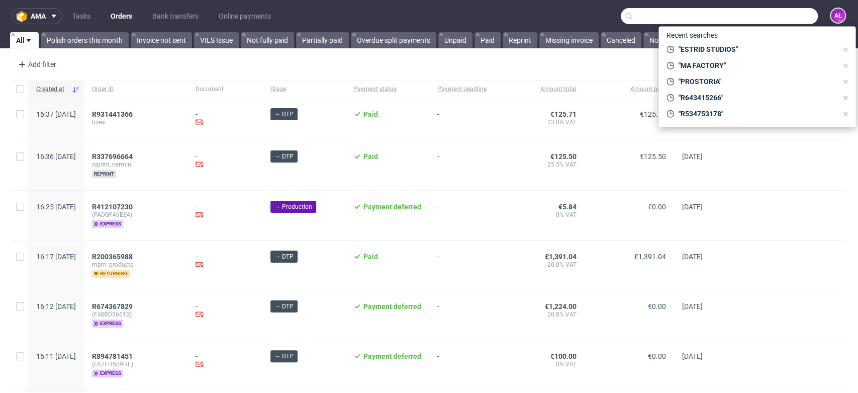
paste input "FV 140/9/2025"
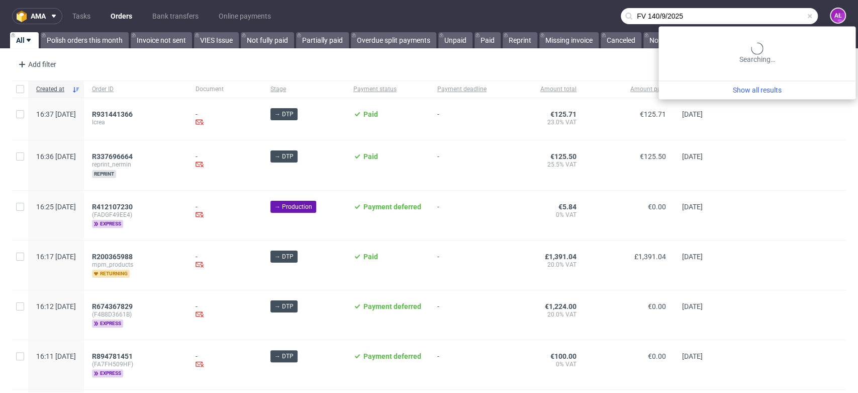
type input "FV 140/9/2025"
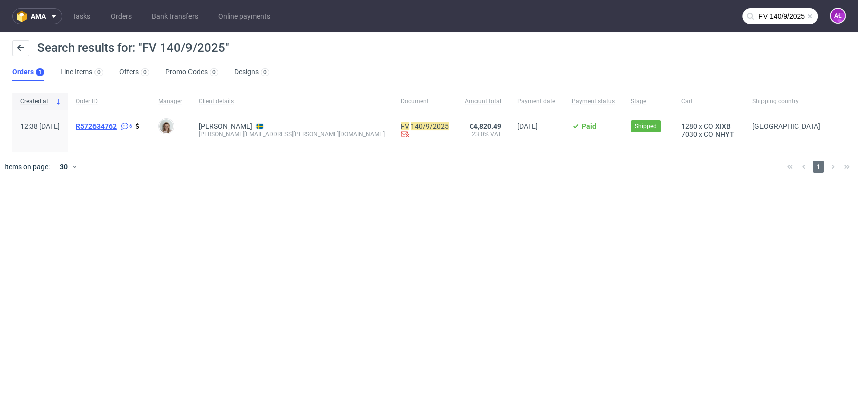
click at [117, 127] on span "R572634762" at bounding box center [96, 126] width 41 height 8
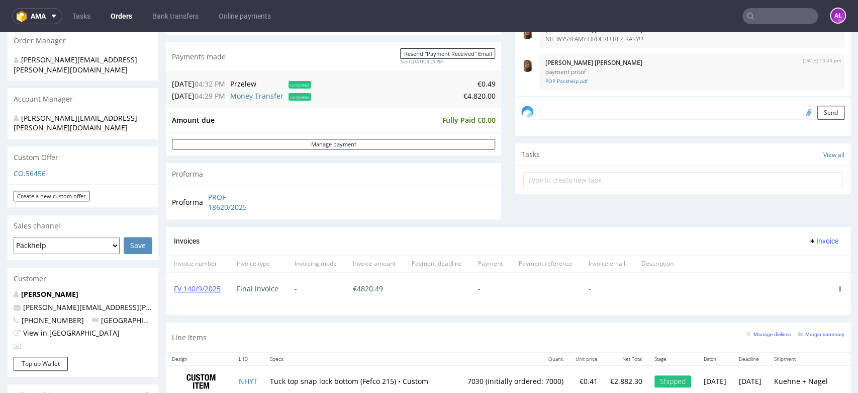
scroll to position [274, 0]
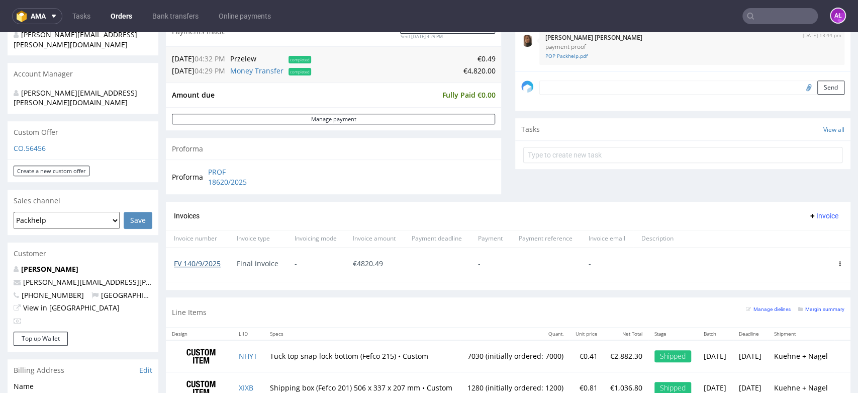
click at [216, 265] on link "FV 140/9/2025" at bounding box center [197, 263] width 47 height 10
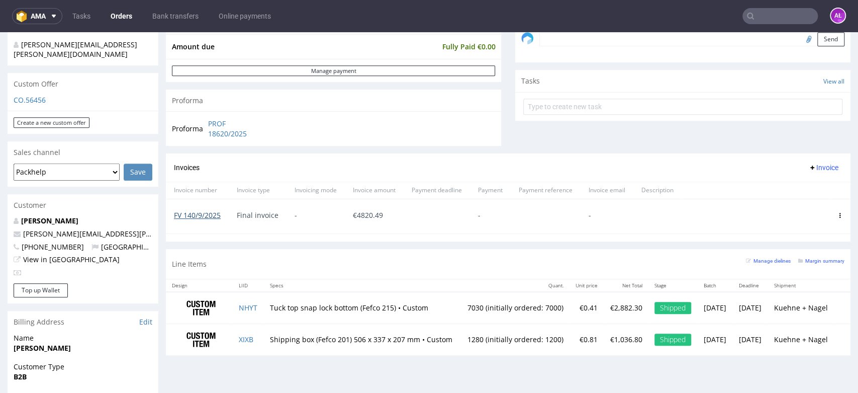
scroll to position [330, 0]
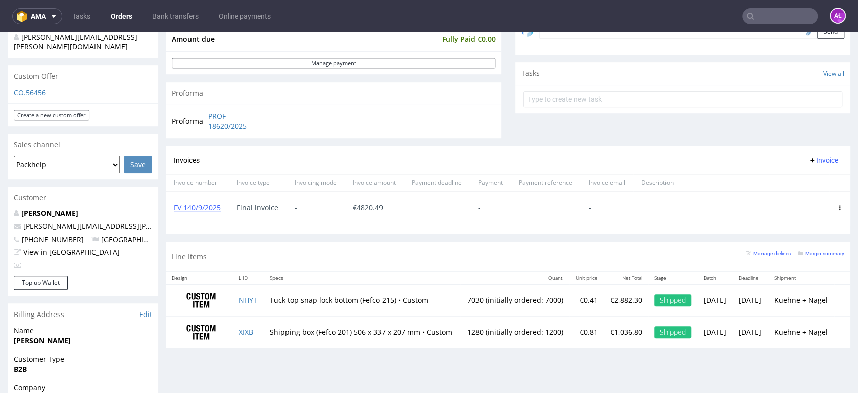
click at [837, 209] on icon at bounding box center [839, 207] width 5 height 5
click at [796, 293] on li "Delete invoice" at bounding box center [794, 299] width 77 height 18
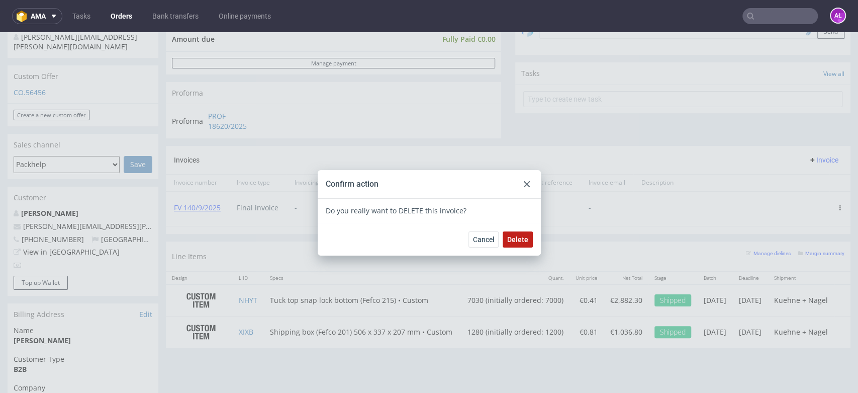
click at [519, 236] on span "Delete" at bounding box center [517, 239] width 21 height 7
click at [524, 182] on icon at bounding box center [527, 184] width 6 height 6
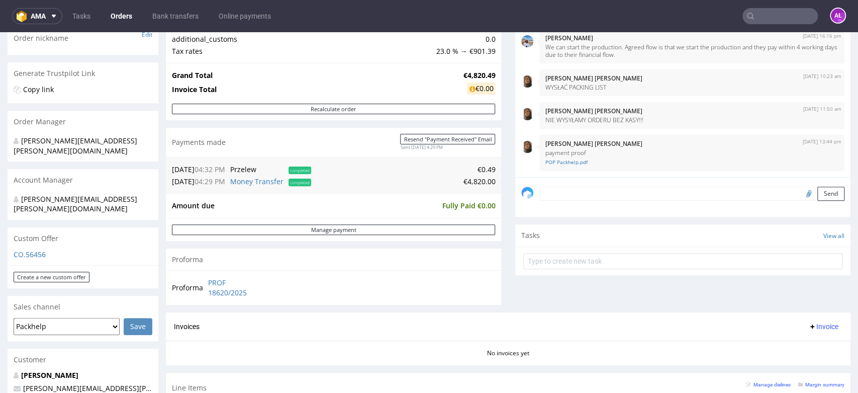
scroll to position [279, 0]
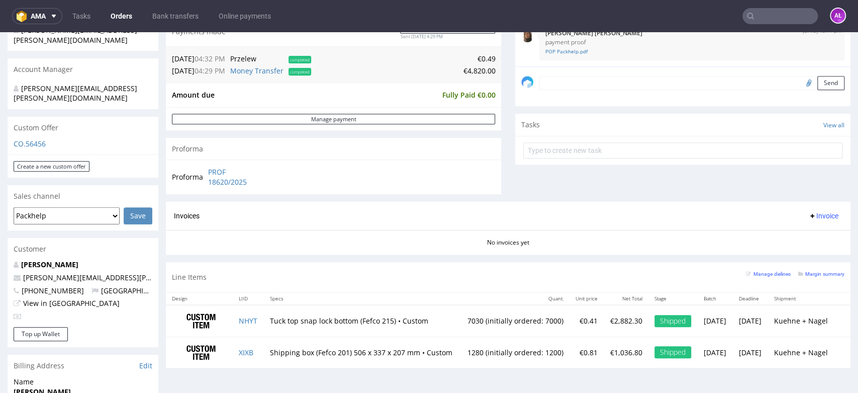
click at [808, 216] on span "Invoice" at bounding box center [823, 216] width 30 height 8
click at [804, 251] on span "Upload" at bounding box center [806, 255] width 49 height 10
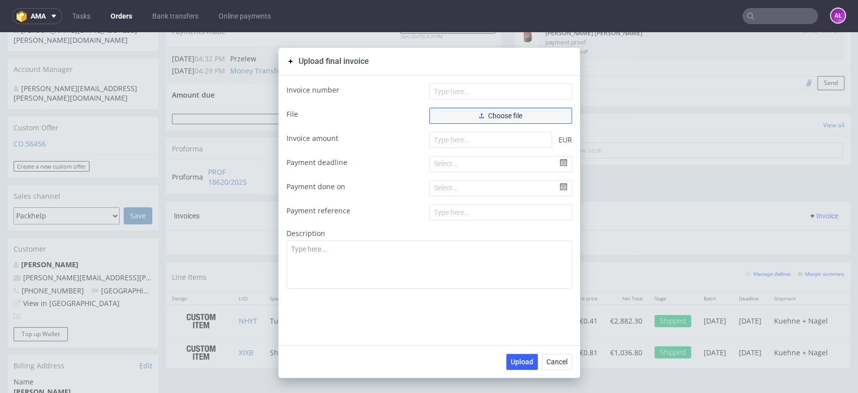
click at [466, 115] on button "Choose file" at bounding box center [500, 116] width 143 height 16
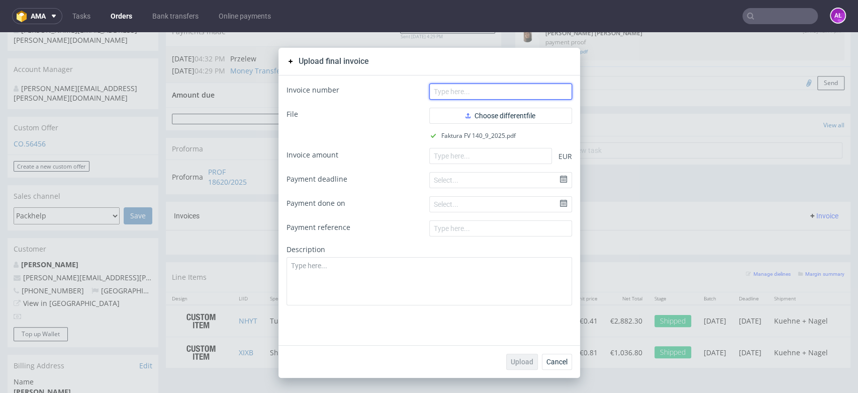
click at [496, 99] on input "text" at bounding box center [500, 91] width 143 height 16
paste input "FV 140/9/2025"
type input "FV 140/9/2025"
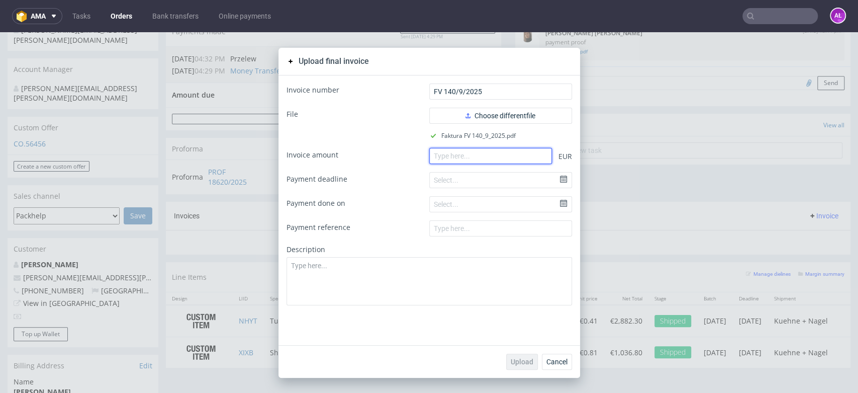
click at [479, 149] on input "number" at bounding box center [490, 156] width 123 height 16
paste input "4820.00"
type input "4820.00"
click at [511, 359] on span "Upload" at bounding box center [522, 361] width 23 height 7
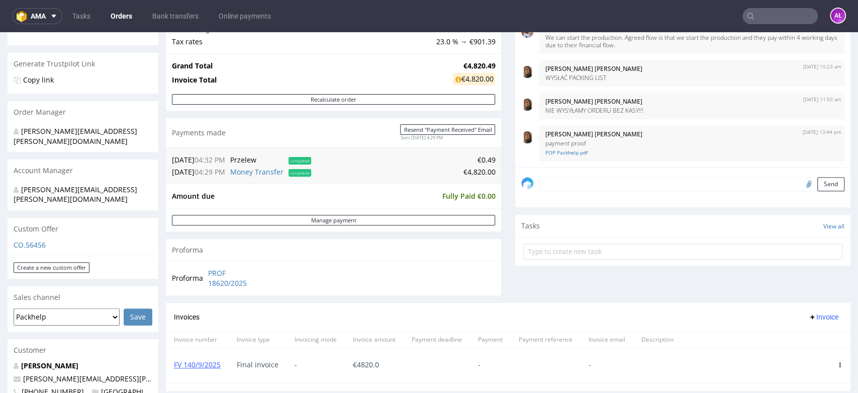
scroll to position [167, 0]
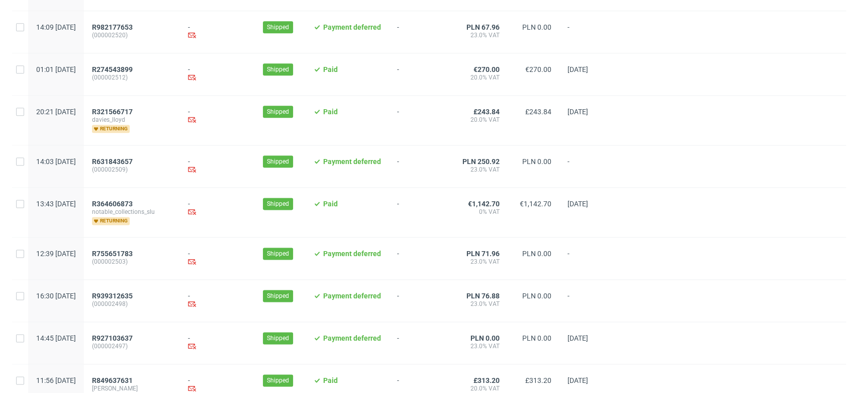
scroll to position [1097, 0]
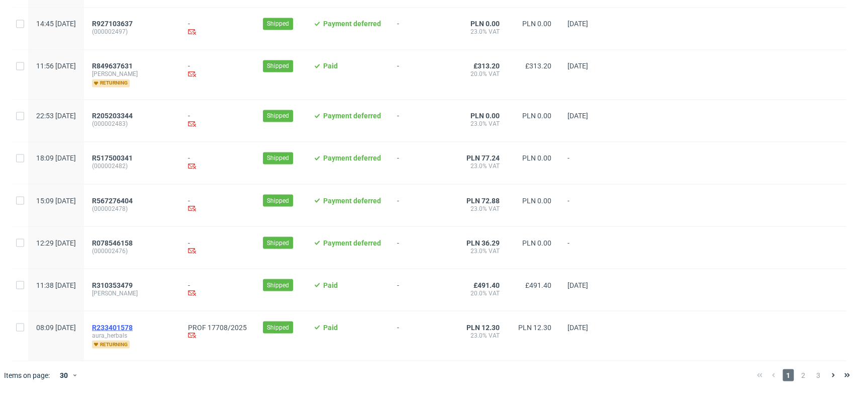
click at [133, 323] on span "R233401578" at bounding box center [112, 327] width 41 height 8
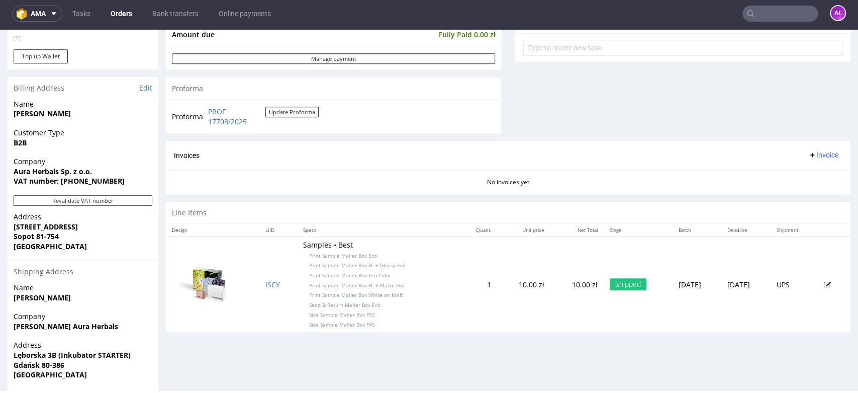
scroll to position [471, 0]
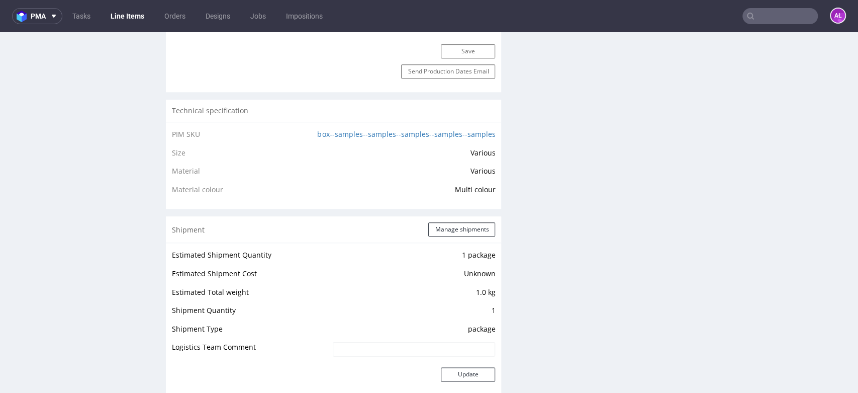
scroll to position [1061, 0]
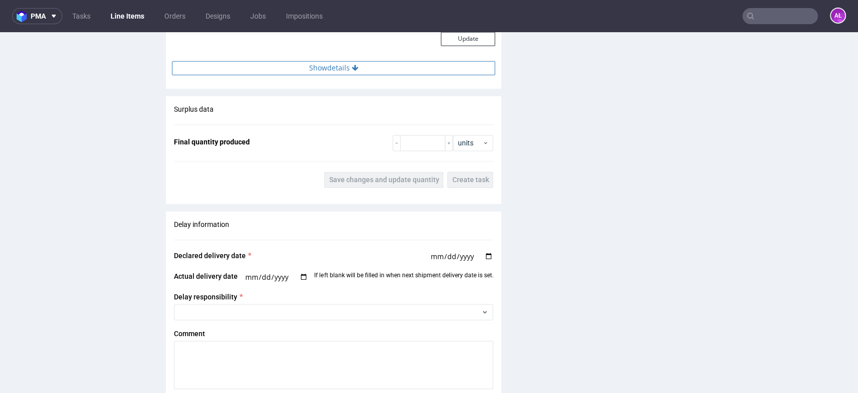
click at [359, 64] on button "Show details" at bounding box center [333, 68] width 323 height 14
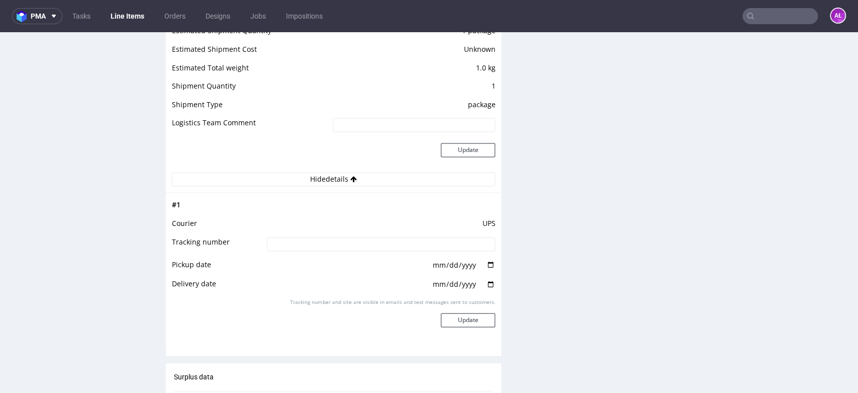
scroll to position [949, 0]
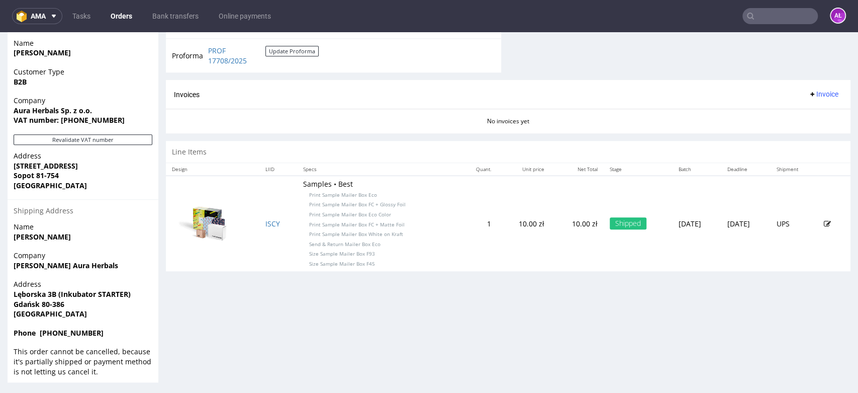
scroll to position [471, 0]
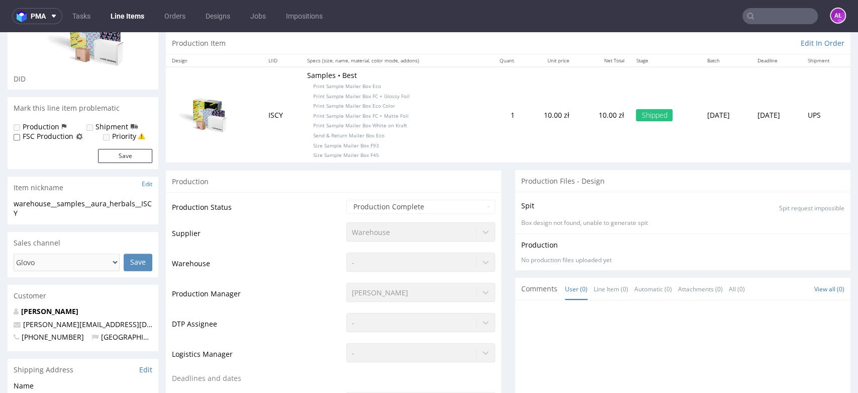
scroll to position [167, 0]
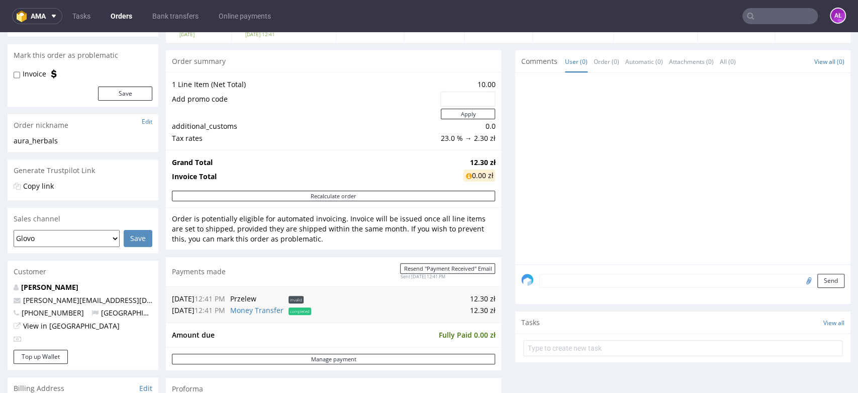
scroll to position [335, 0]
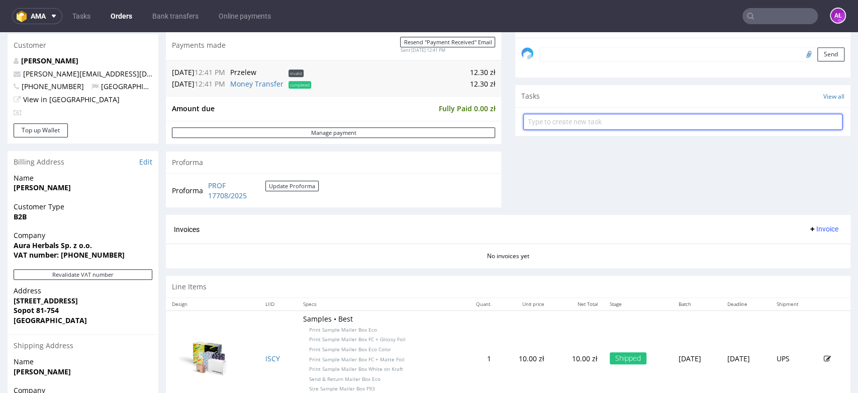
click at [576, 121] on input "text" at bounding box center [682, 122] width 319 height 16
type input "invoice"
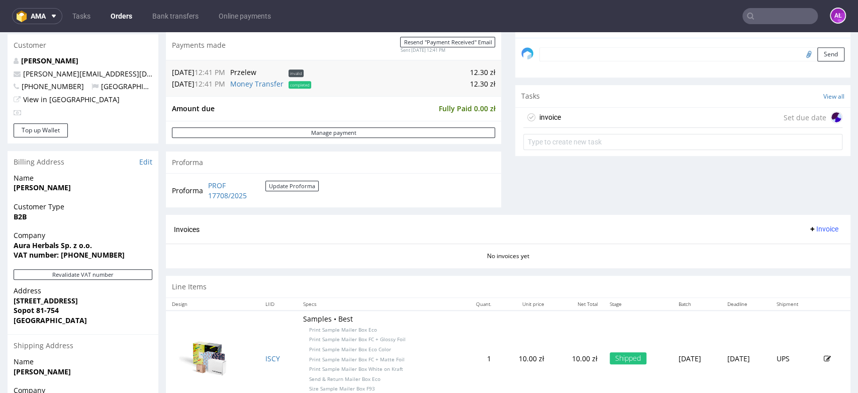
click at [583, 116] on div "invoice Set due date" at bounding box center [682, 118] width 319 height 20
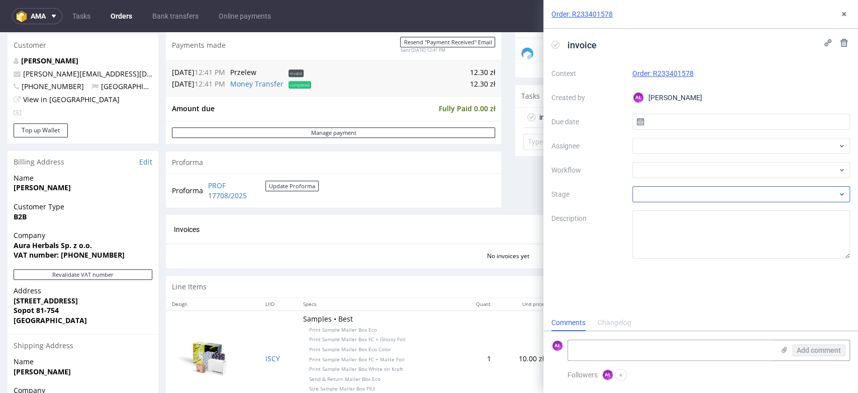
scroll to position [8, 0]
click at [678, 175] on div at bounding box center [741, 170] width 218 height 16
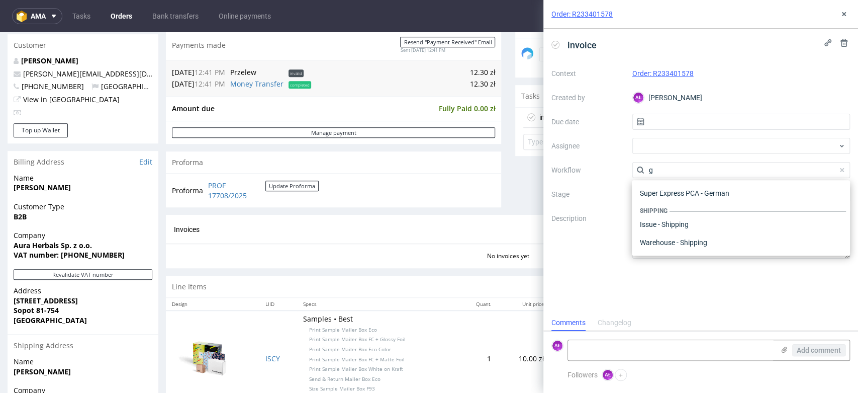
scroll to position [0, 0]
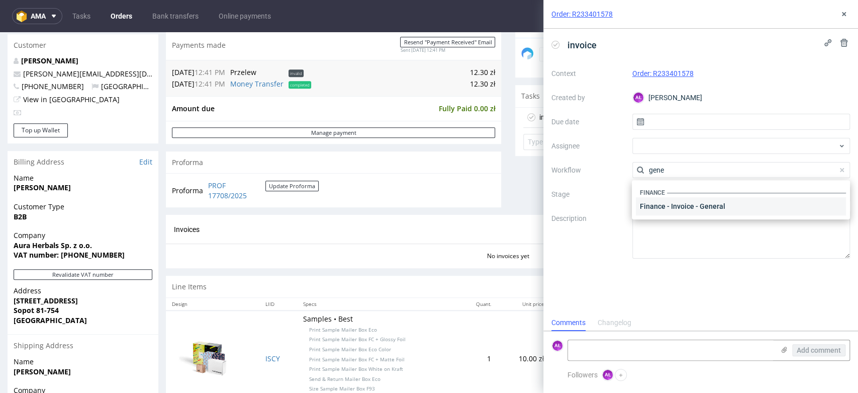
type input "gene"
click at [688, 205] on div "Finance - Invoice - General" at bounding box center [741, 206] width 210 height 18
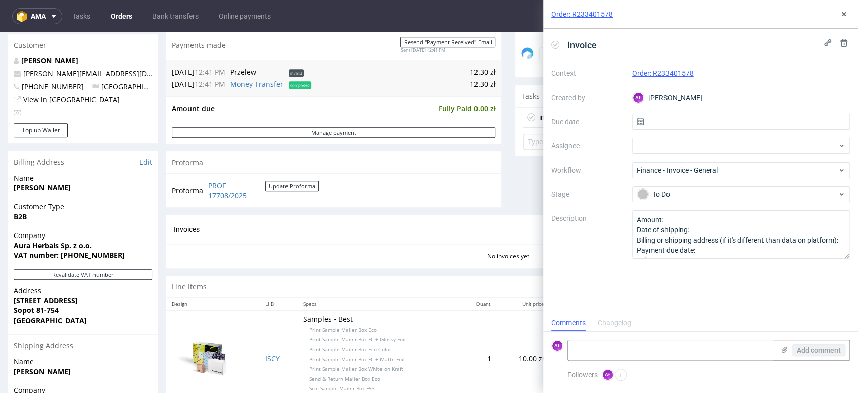
click at [671, 185] on div "Context Order: R233401578 Created by AŁ Aleksandra Łętowska Due date Assignee W…" at bounding box center [700, 161] width 299 height 193
click at [677, 205] on div "Context Order: R233401578 Created by AŁ Aleksandra Łętowska Due date Assignee W…" at bounding box center [700, 161] width 299 height 193
click at [679, 198] on div "To Do" at bounding box center [737, 193] width 200 height 11
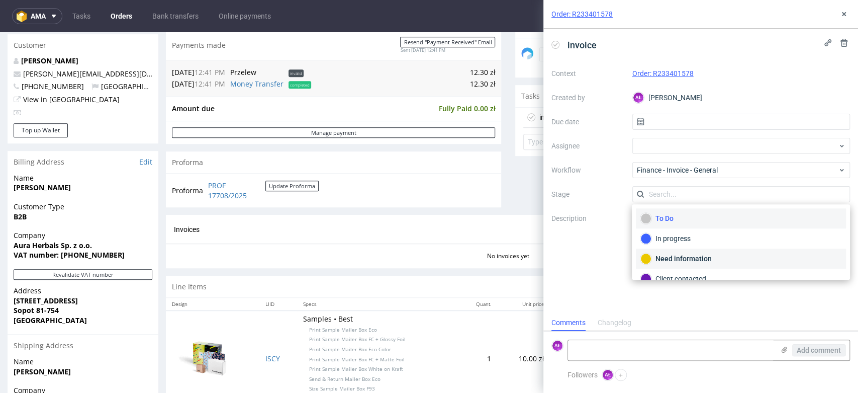
drag, startPoint x: 693, startPoint y: 253, endPoint x: 789, endPoint y: 71, distance: 205.3
click at [694, 252] on div "Need information" at bounding box center [741, 258] width 210 height 20
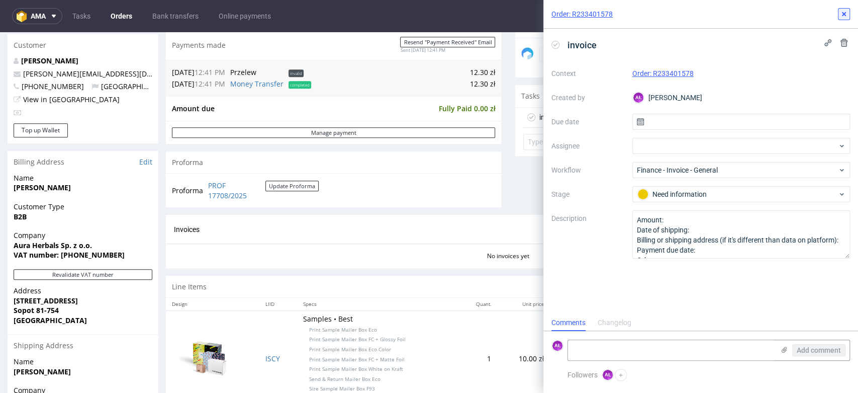
click at [844, 13] on use at bounding box center [844, 14] width 4 height 4
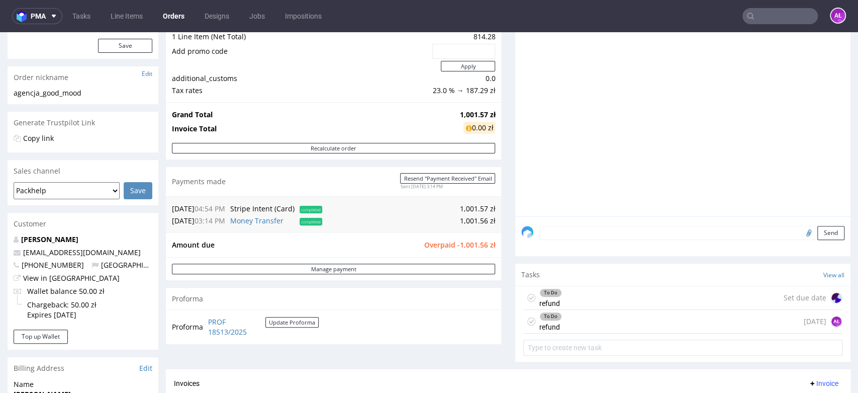
scroll to position [167, 0]
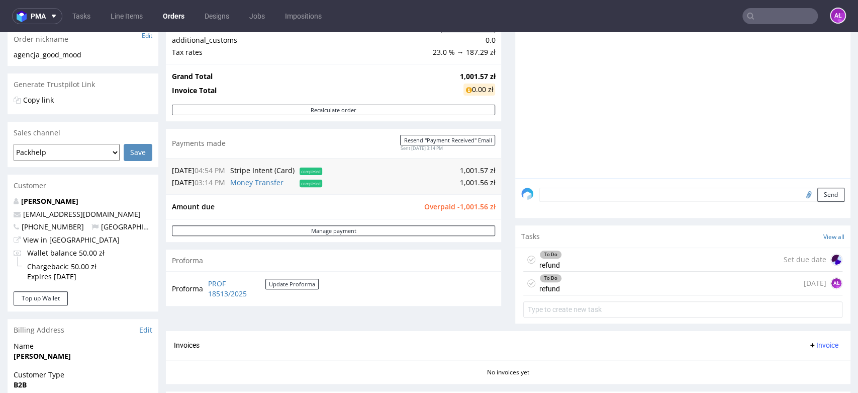
click at [557, 260] on div "To Do refund Set due date" at bounding box center [682, 260] width 319 height 24
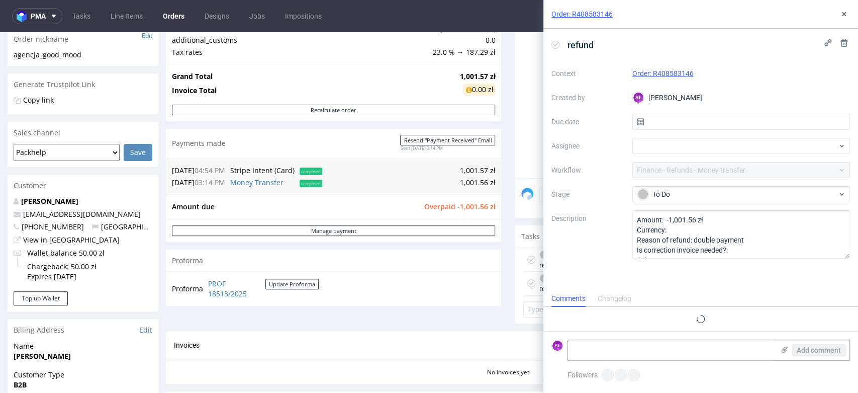
scroll to position [8, 0]
click at [842, 12] on use at bounding box center [844, 14] width 4 height 4
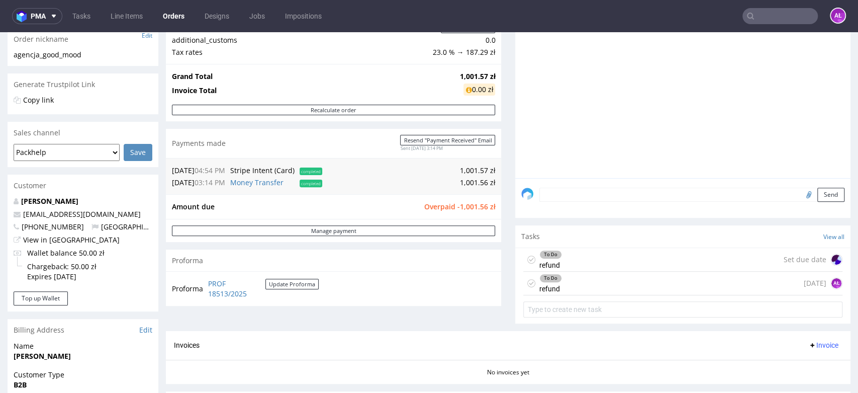
click at [645, 281] on div "To Do refund today AŁ" at bounding box center [682, 283] width 319 height 24
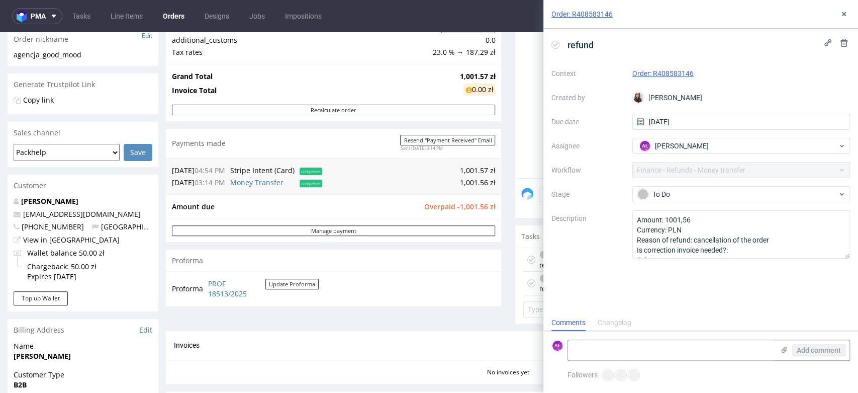
scroll to position [8, 0]
click at [845, 13] on icon at bounding box center [844, 14] width 8 height 8
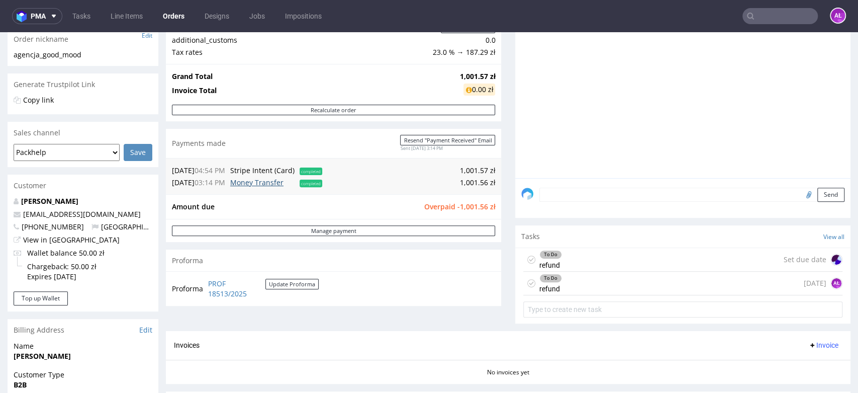
click at [274, 184] on link "Money Transfer" at bounding box center [256, 182] width 53 height 10
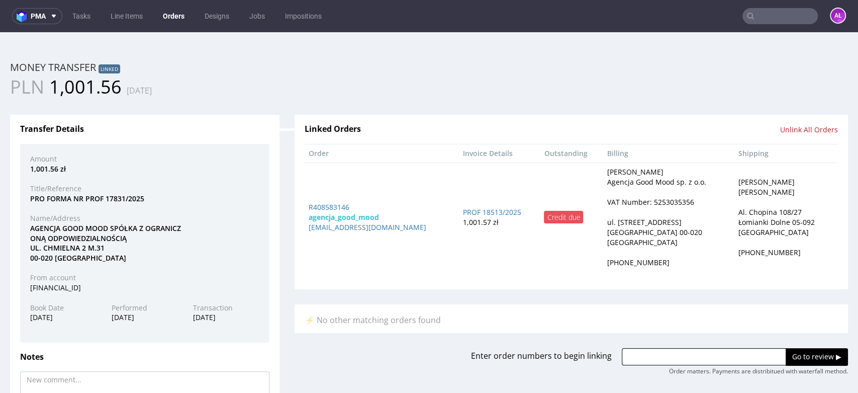
click at [799, 129] on input "Unlink All Orders" at bounding box center [809, 130] width 58 height 10
click at [709, 136] on link "Yes" at bounding box center [718, 138] width 29 height 15
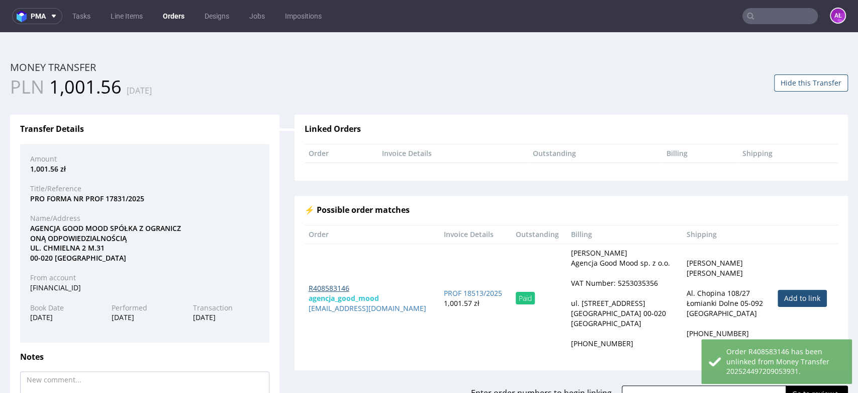
click at [333, 285] on link "R408583146" at bounding box center [329, 288] width 41 height 10
click at [332, 289] on link "R408583146" at bounding box center [329, 288] width 41 height 10
click at [332, 285] on link "R408583146" at bounding box center [329, 288] width 41 height 10
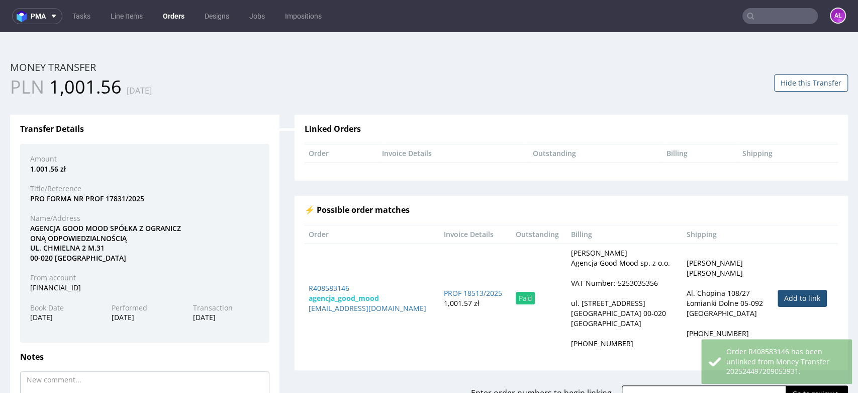
click at [340, 258] on td "R408583146 agencja_good_mood m.cudna26@gmail.com" at bounding box center [373, 297] width 136 height 109
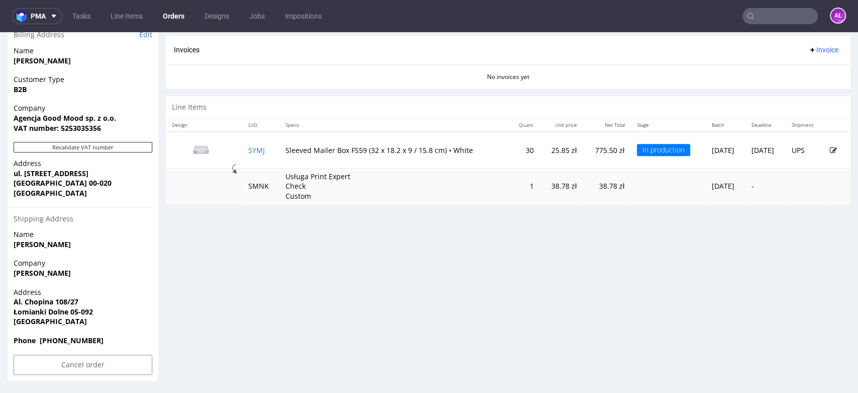
scroll to position [3, 0]
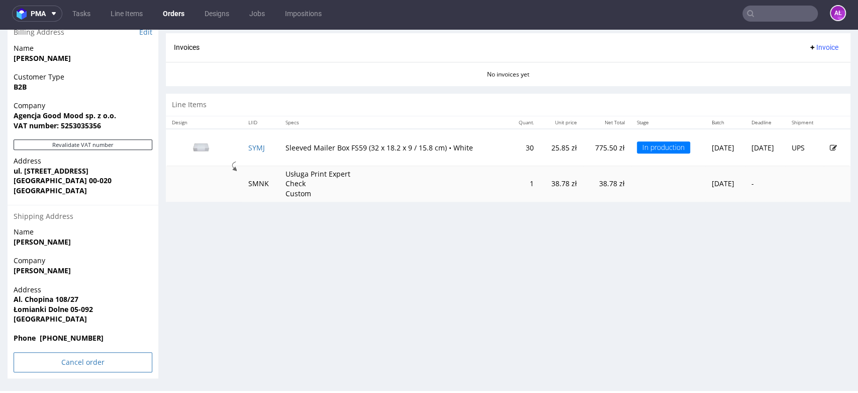
click at [122, 364] on input "Cancel order" at bounding box center [83, 362] width 139 height 20
click at [76, 333] on link "Yes" at bounding box center [67, 333] width 29 height 15
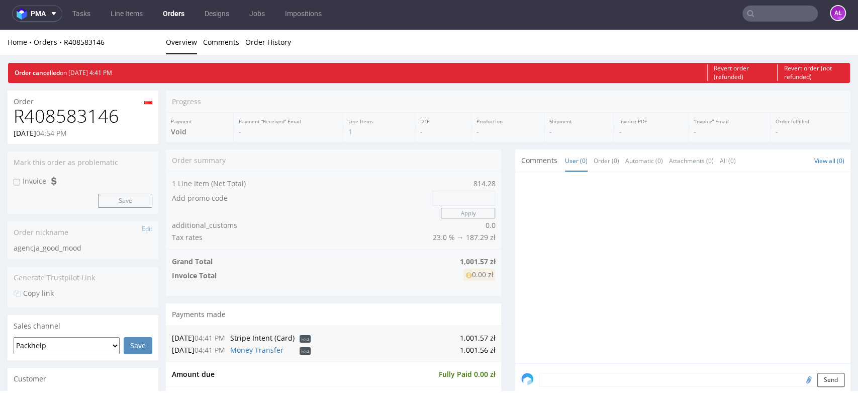
scroll to position [0, 0]
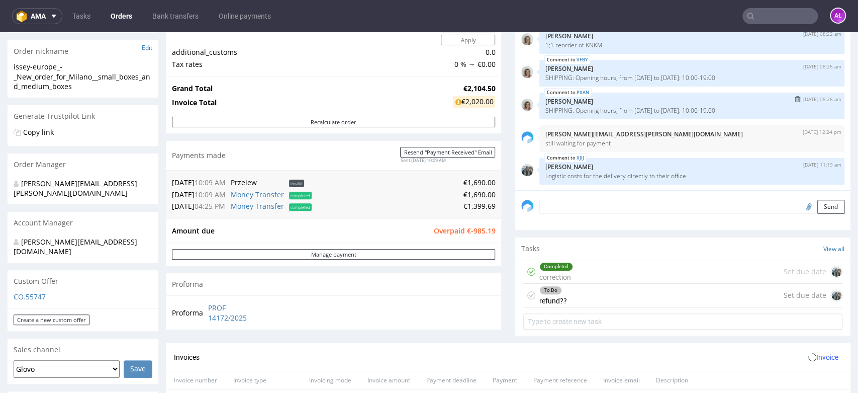
scroll to position [279, 0]
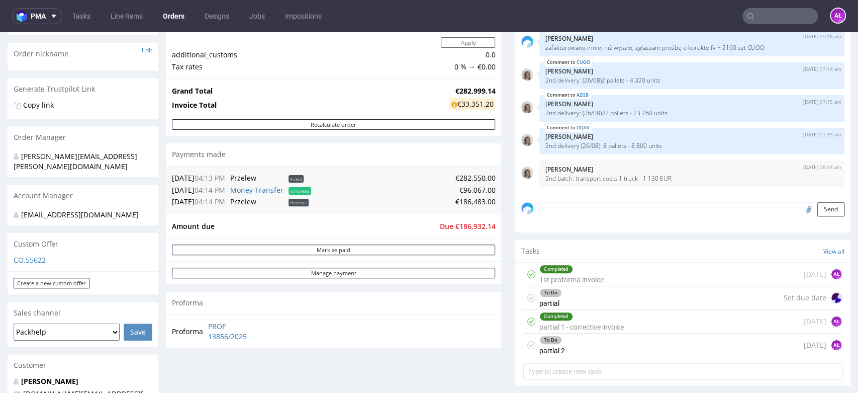
scroll to position [279, 0]
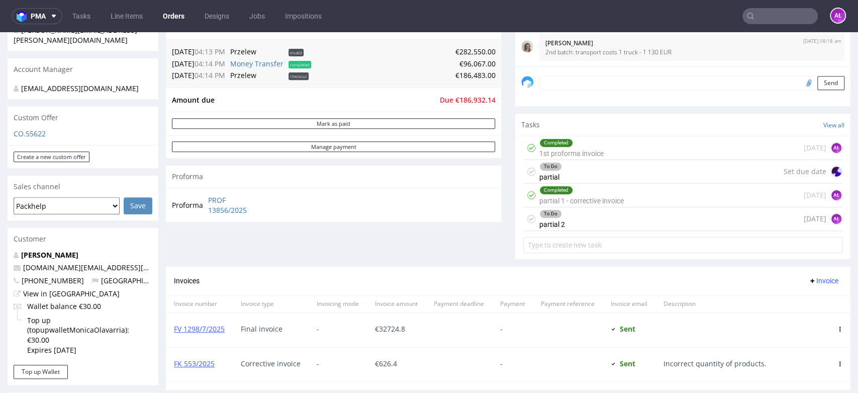
click at [572, 200] on div "Completed partial 1 - corrective invoice" at bounding box center [581, 194] width 84 height 23
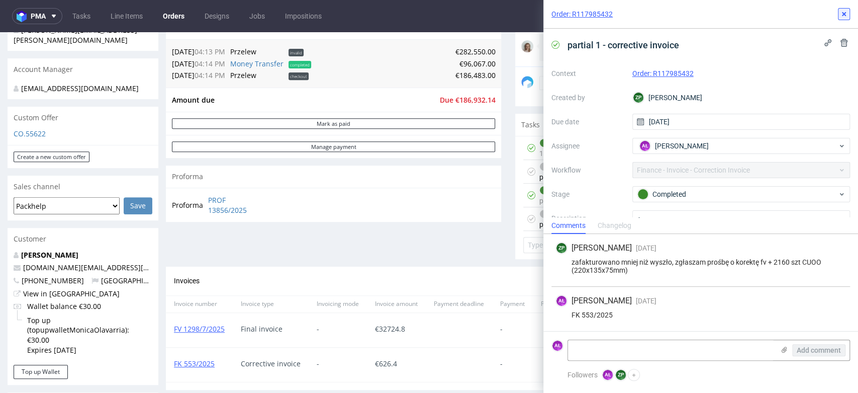
click at [838, 12] on button at bounding box center [844, 14] width 12 height 12
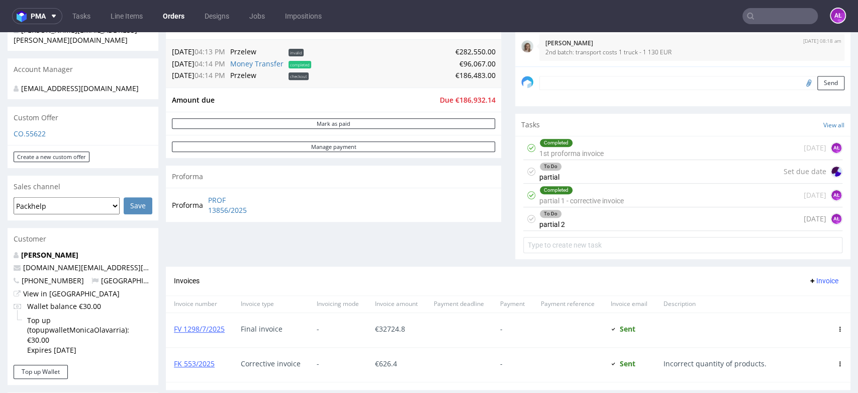
scroll to position [335, 0]
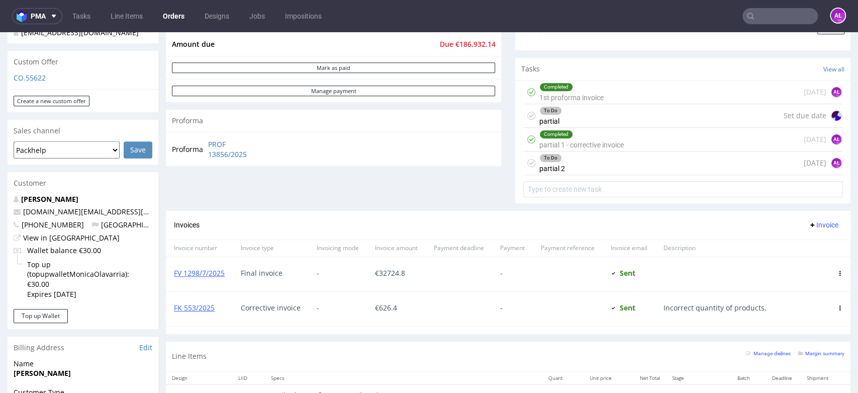
click at [577, 163] on div "To Do partial 2 7 days ago AŁ" at bounding box center [682, 163] width 319 height 24
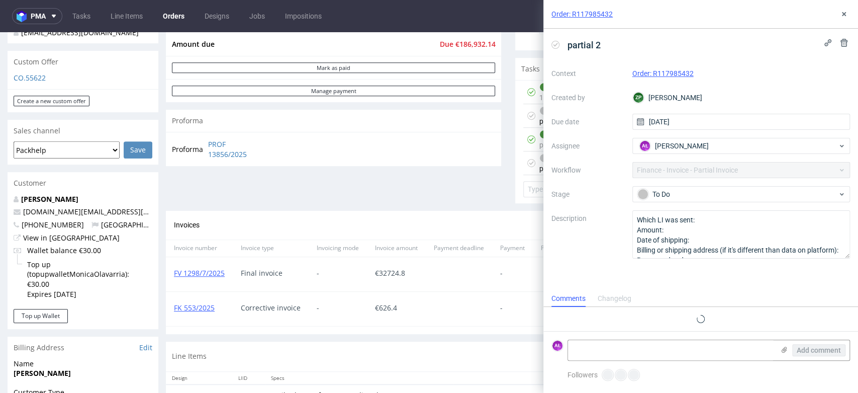
scroll to position [8, 0]
drag, startPoint x: 847, startPoint y: 14, endPoint x: 824, endPoint y: 30, distance: 28.5
click at [845, 15] on icon at bounding box center [844, 14] width 8 height 8
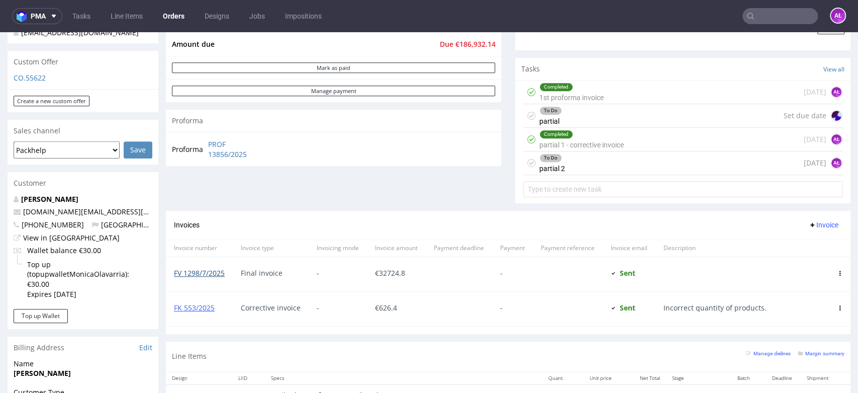
click at [214, 274] on link "FV 1298/7/2025" at bounding box center [199, 273] width 51 height 10
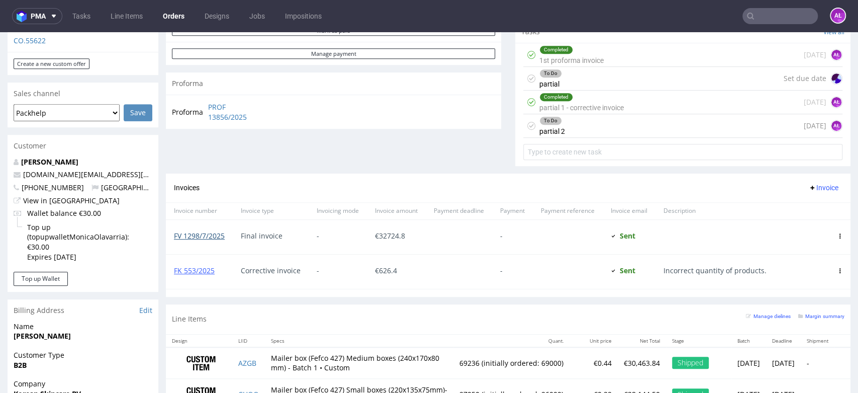
scroll to position [391, 0]
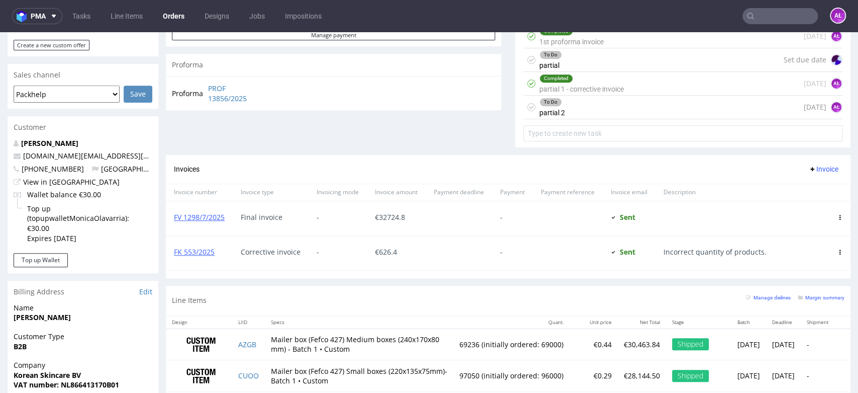
click at [558, 113] on div "To Do partial 2 7 days ago AŁ" at bounding box center [682, 108] width 319 height 24
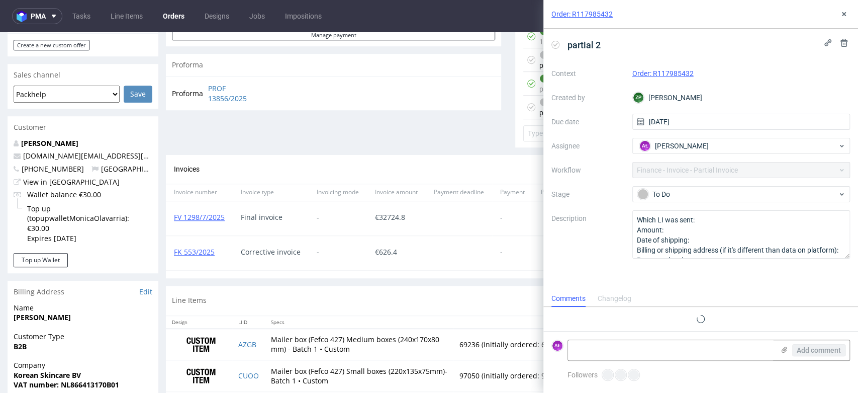
scroll to position [8, 0]
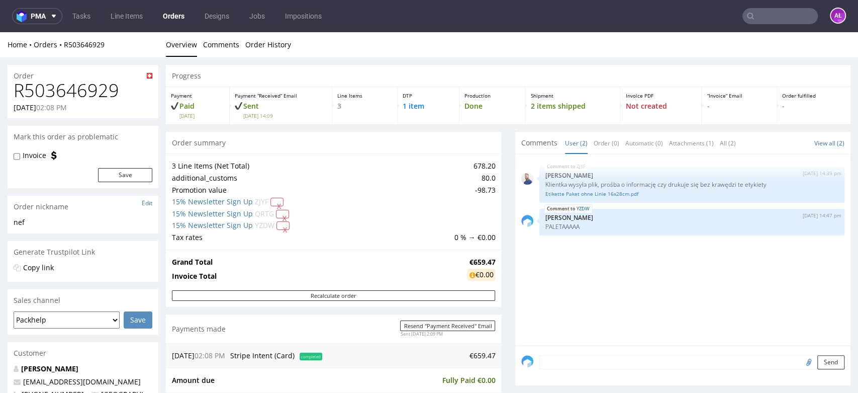
scroll to position [436, 0]
